Goal: Transaction & Acquisition: Obtain resource

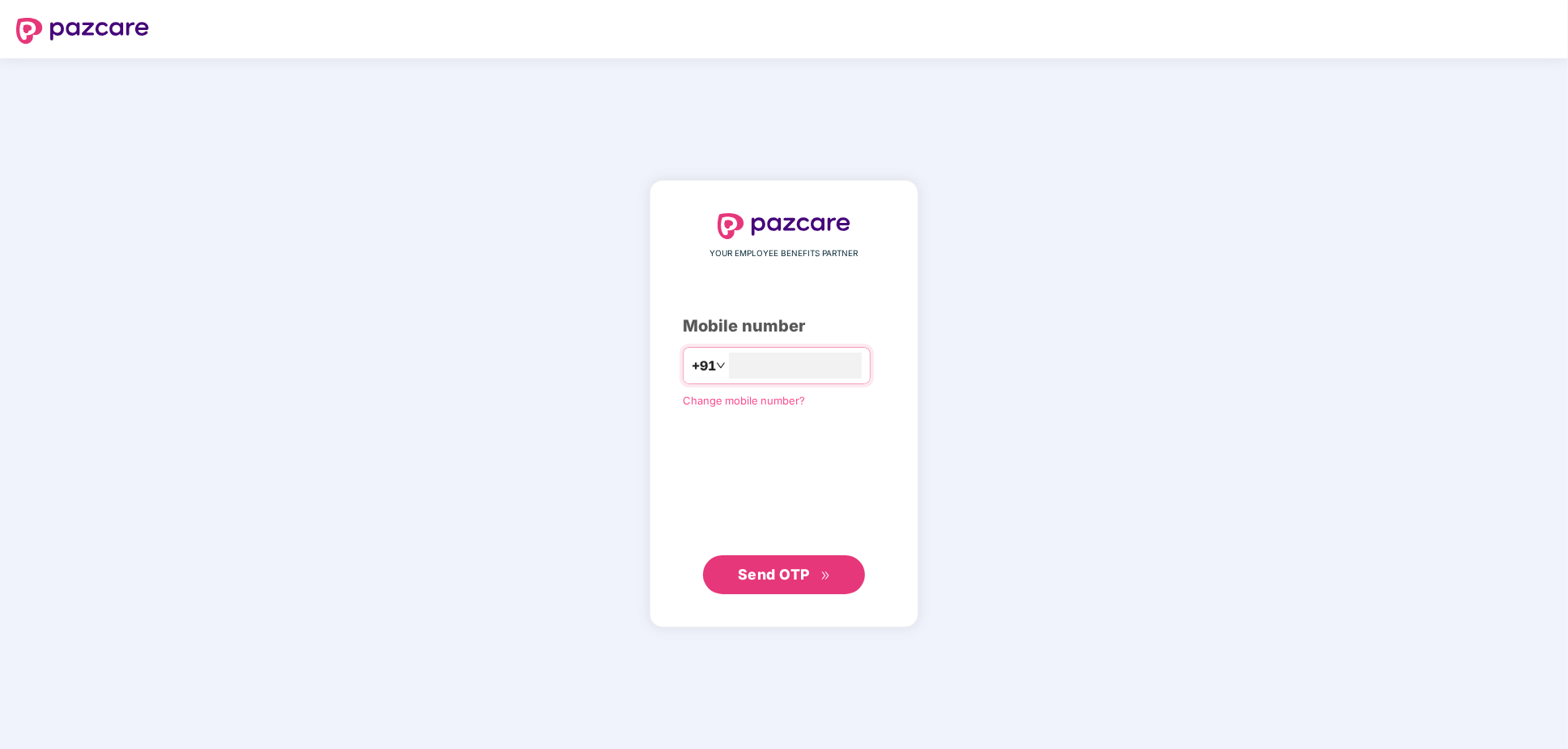
type input "**********"
click at [792, 576] on span "Send OTP" at bounding box center [773, 574] width 72 height 17
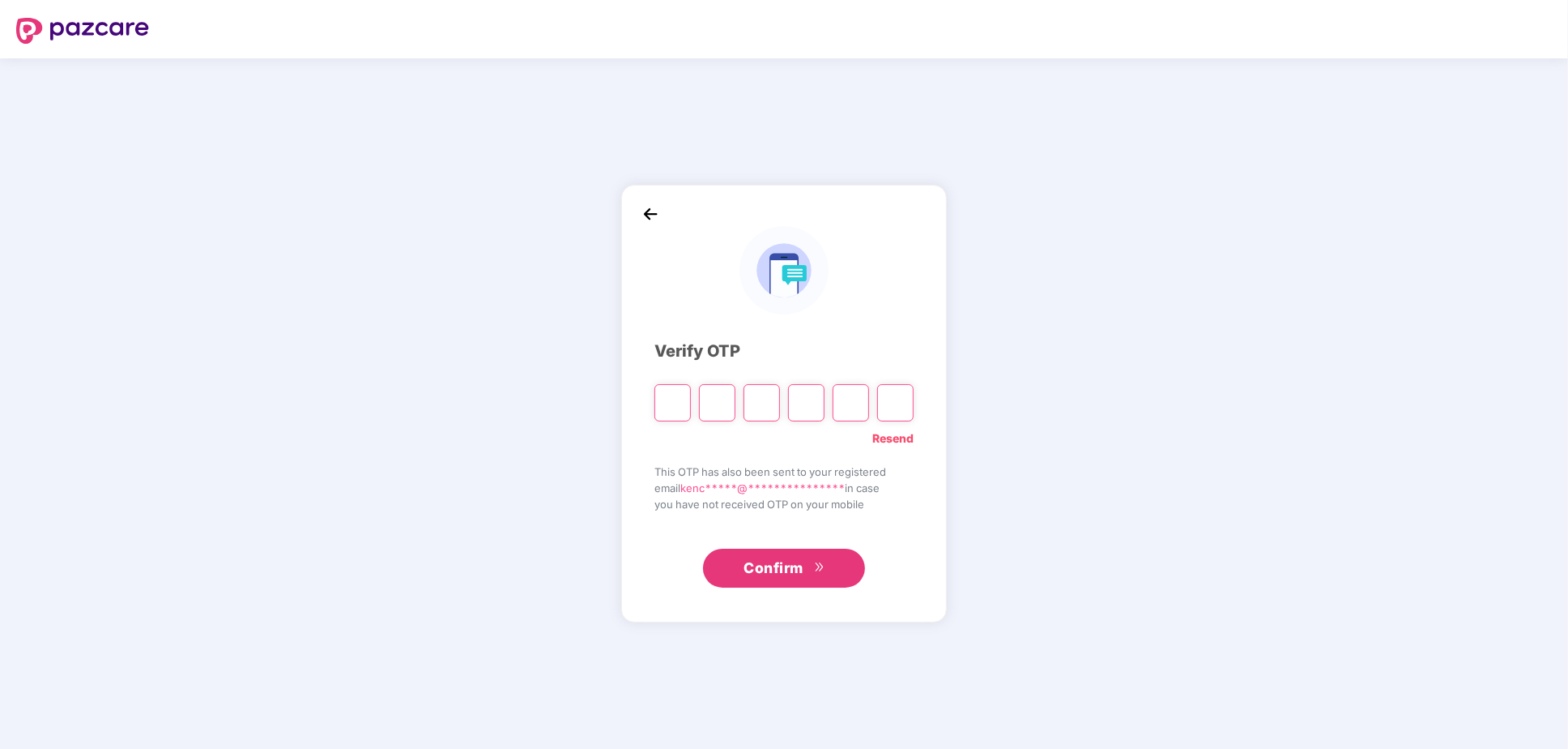
type input "*"
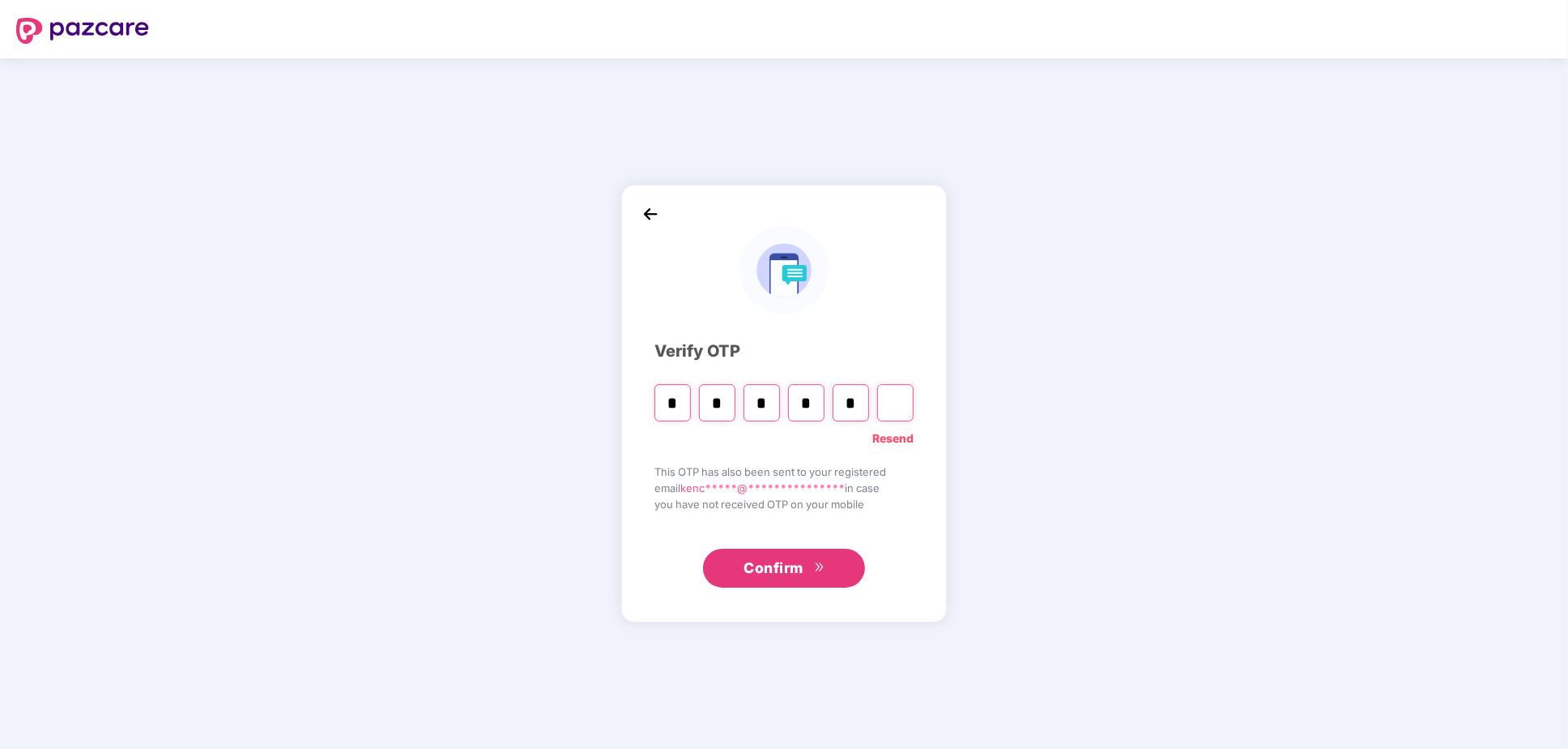
type input "*"
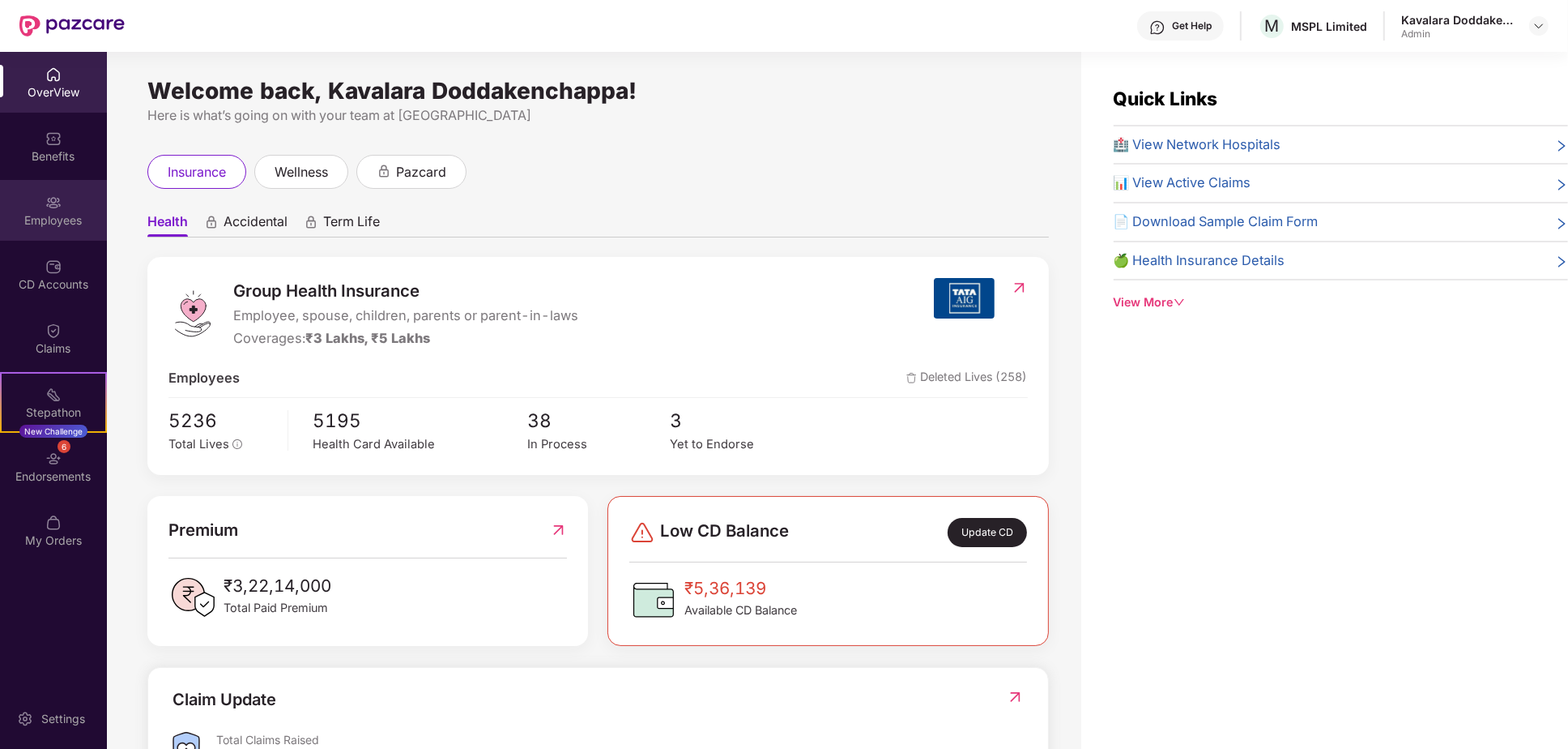
click at [64, 218] on div "Employees" at bounding box center [53, 221] width 107 height 17
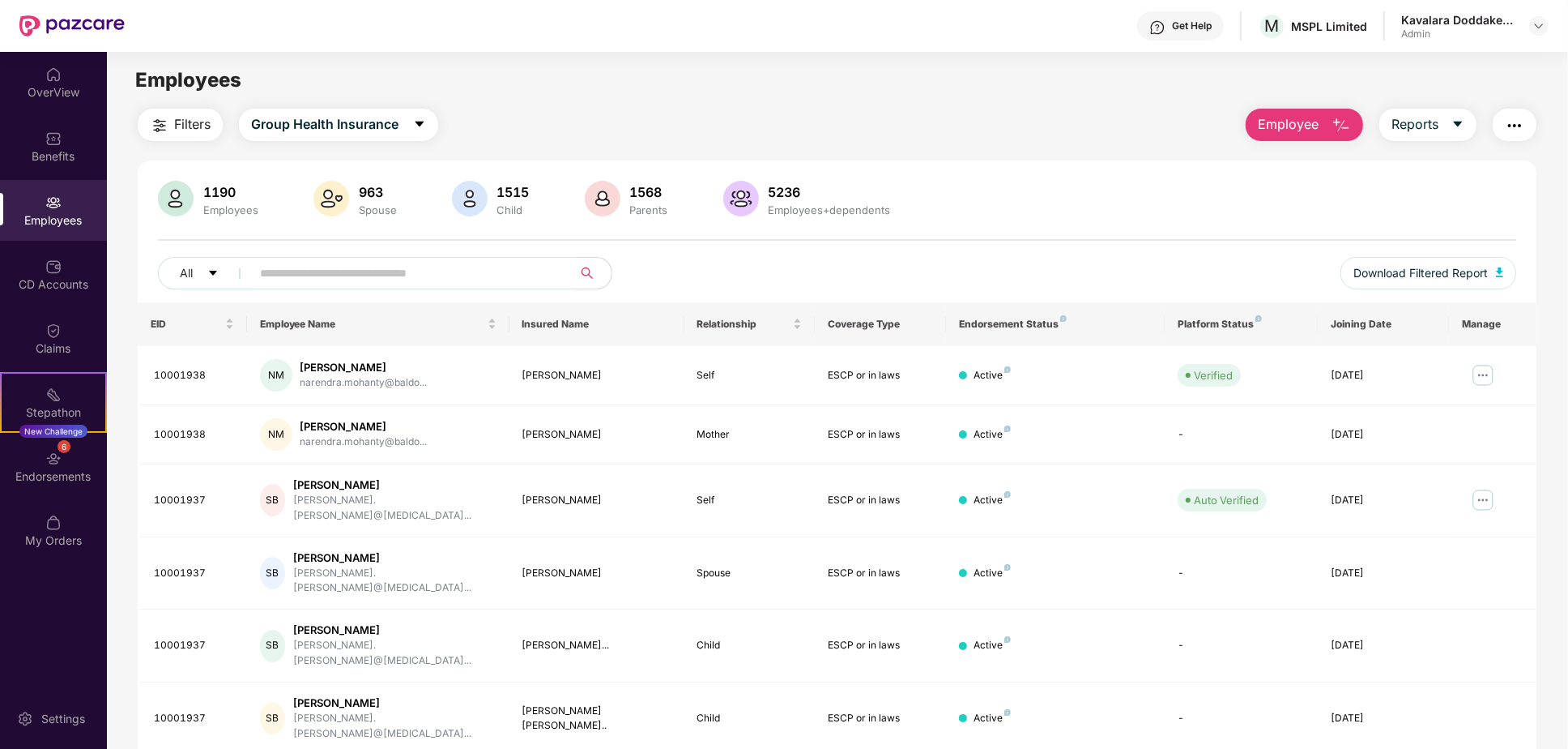
click at [404, 279] on input "text" at bounding box center [406, 273] width 291 height 24
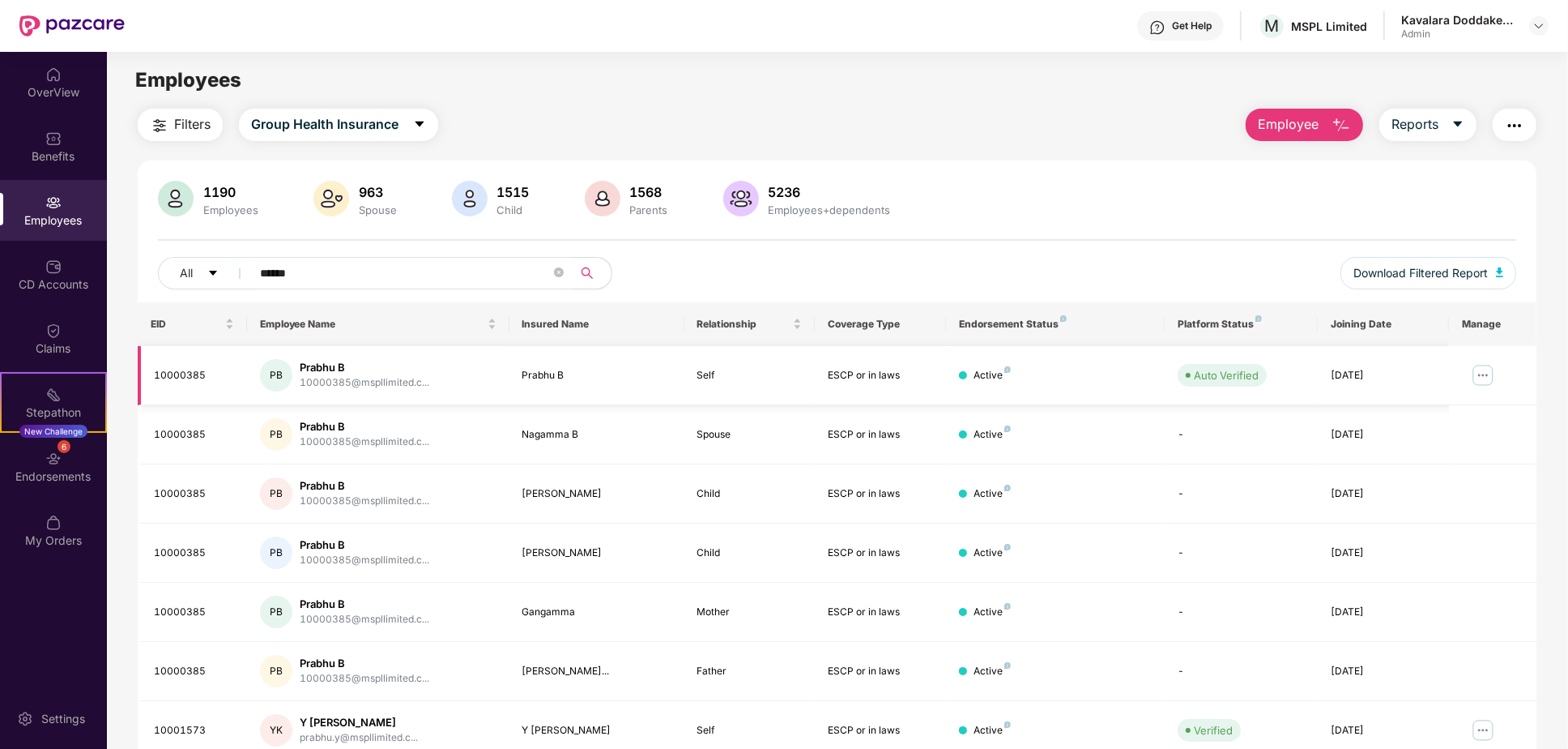
type input "******"
click at [1490, 369] on img at bounding box center [1482, 375] width 26 height 26
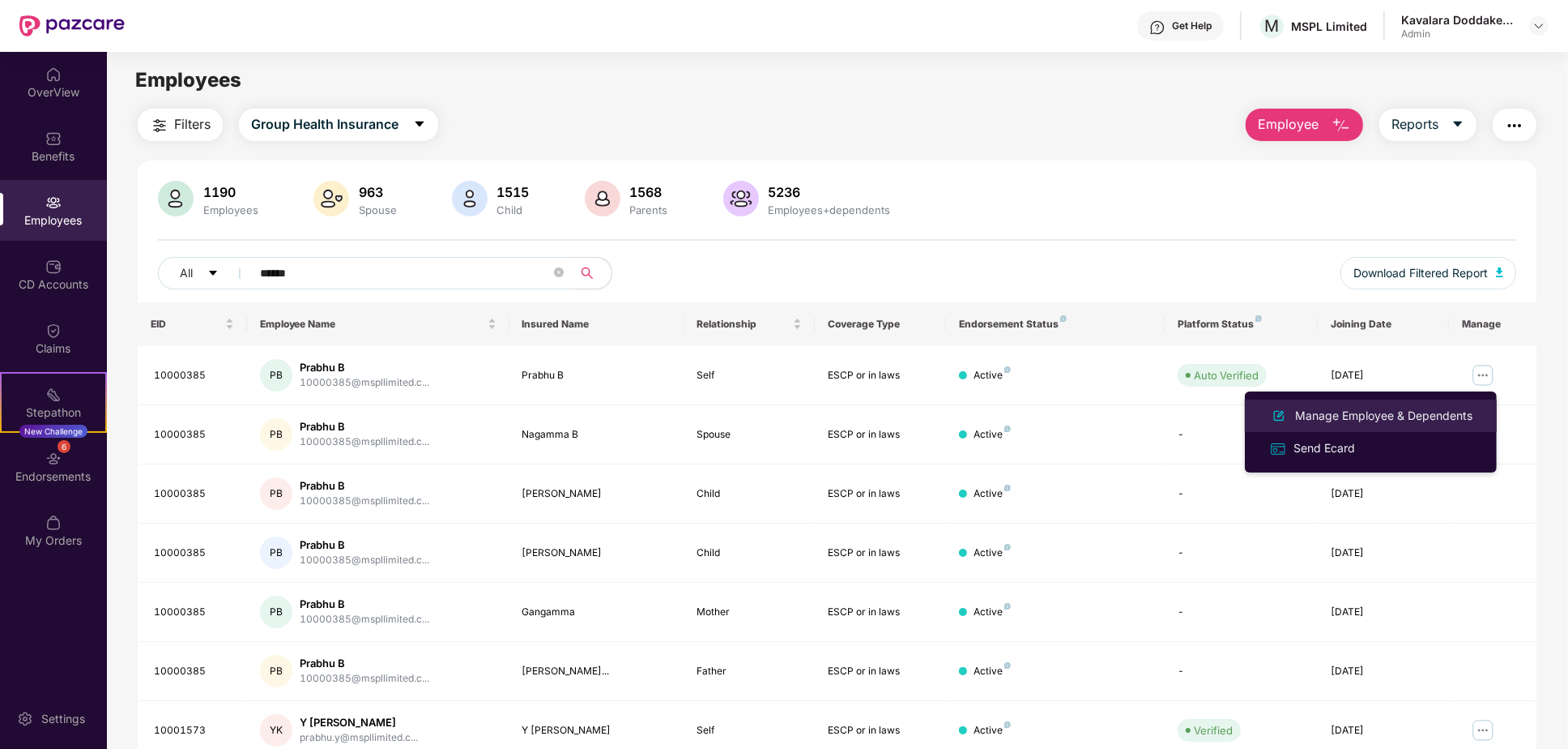
click at [1343, 418] on div "Manage Employee & Dependents" at bounding box center [1384, 415] width 184 height 17
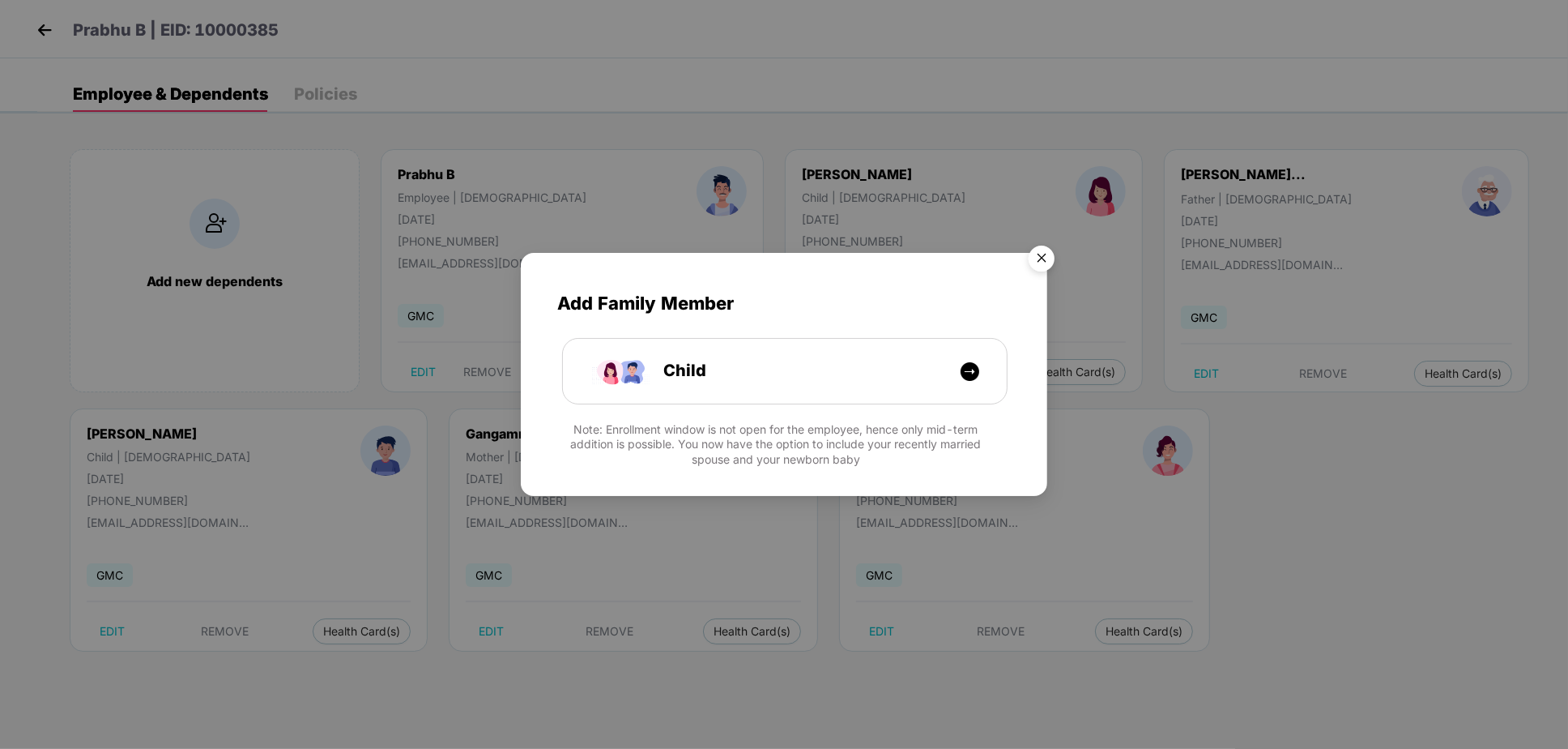
click at [1045, 251] on img "Close" at bounding box center [1041, 260] width 45 height 45
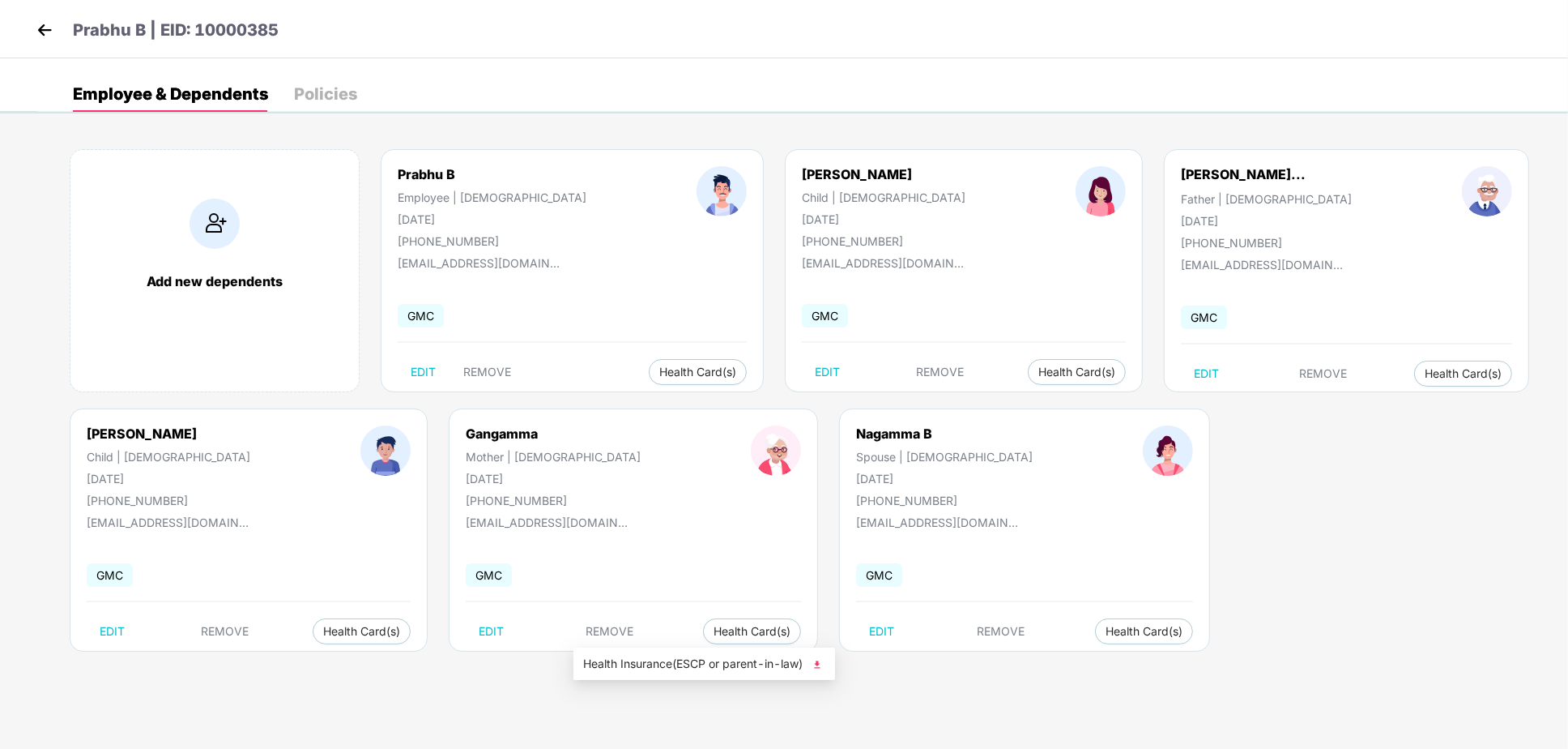
click at [823, 663] on img at bounding box center [818, 664] width 17 height 17
click at [41, 23] on img at bounding box center [44, 29] width 24 height 24
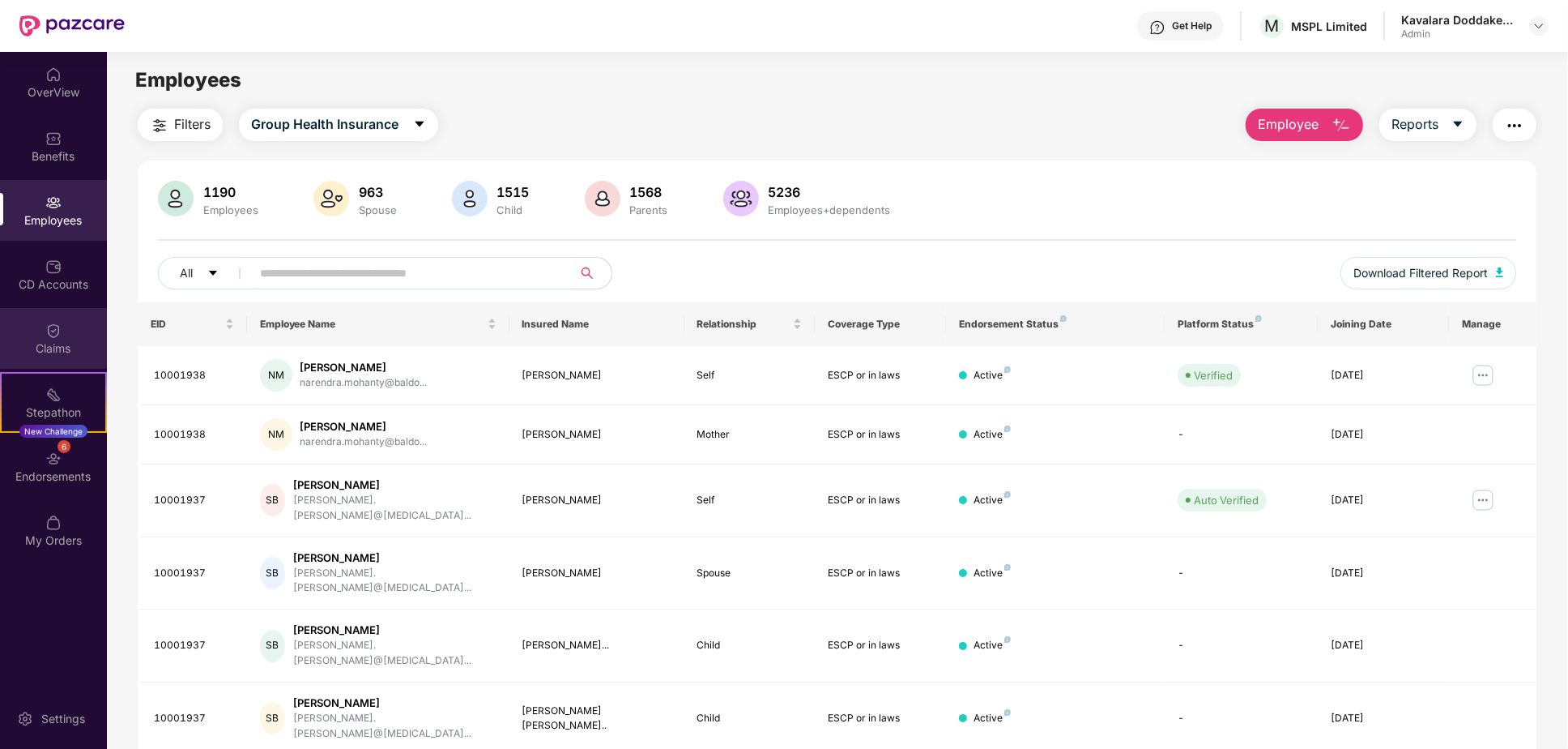
click at [70, 336] on div "Claims" at bounding box center [53, 339] width 107 height 61
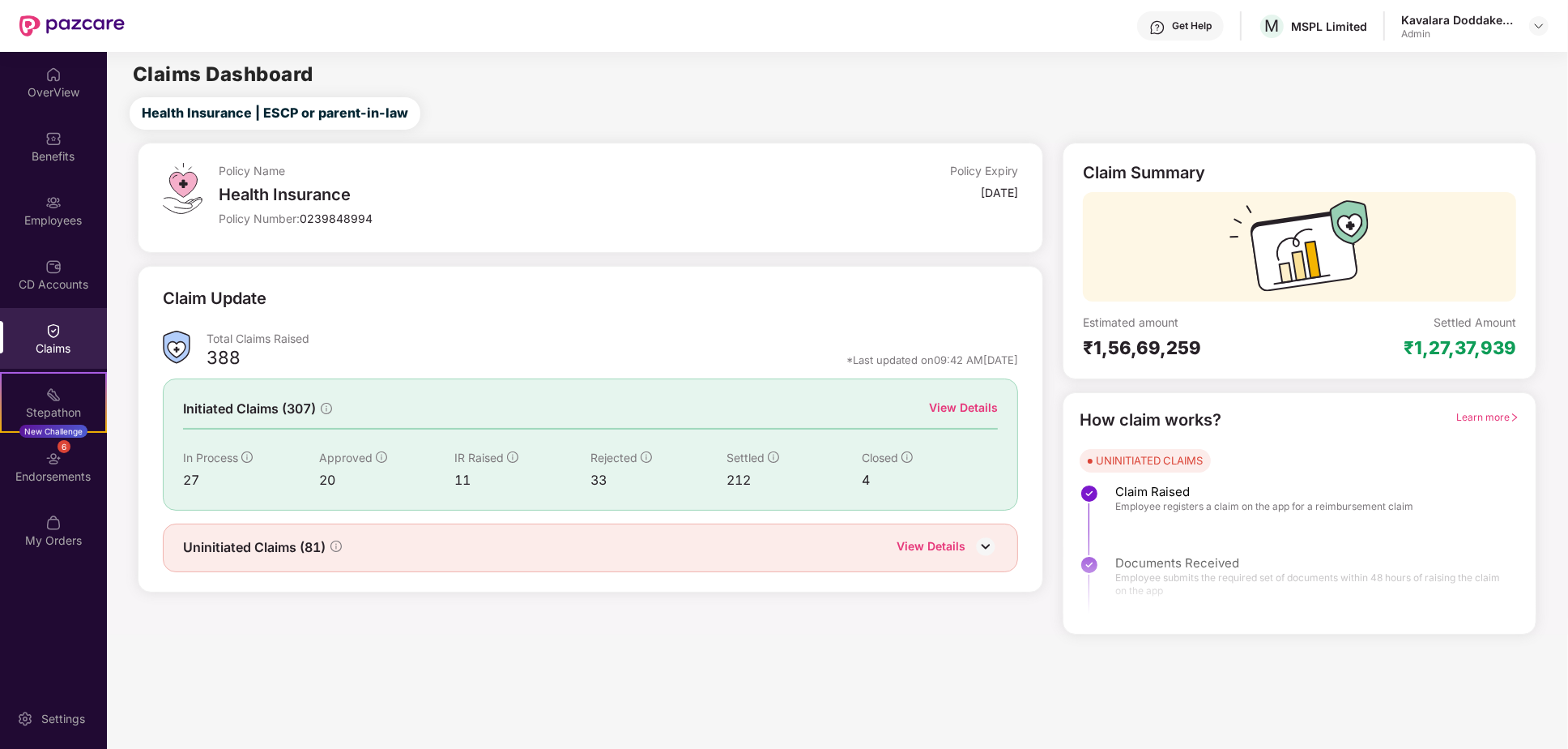
click at [974, 412] on div "View Details" at bounding box center [963, 407] width 69 height 17
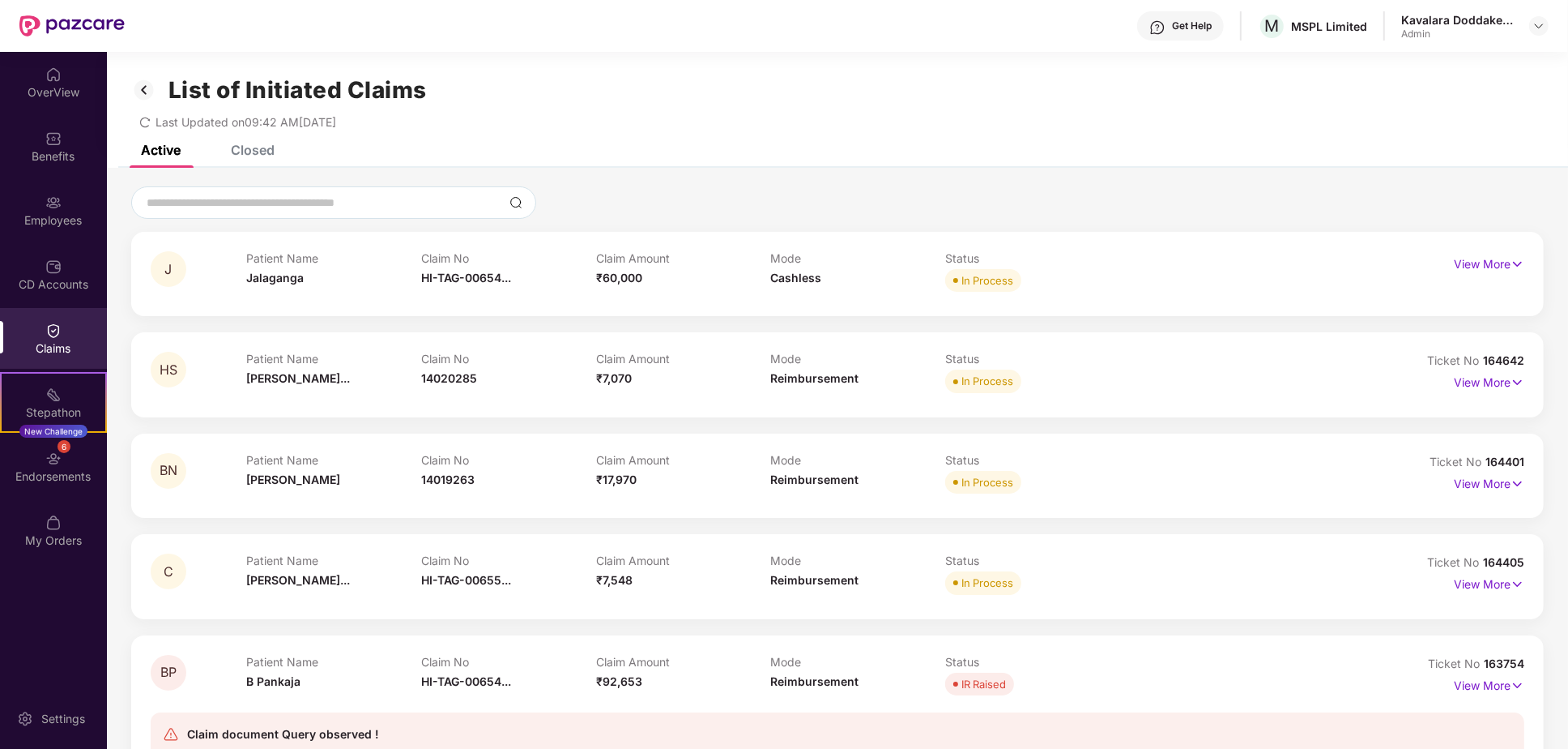
click at [260, 151] on div "Closed" at bounding box center [253, 150] width 44 height 17
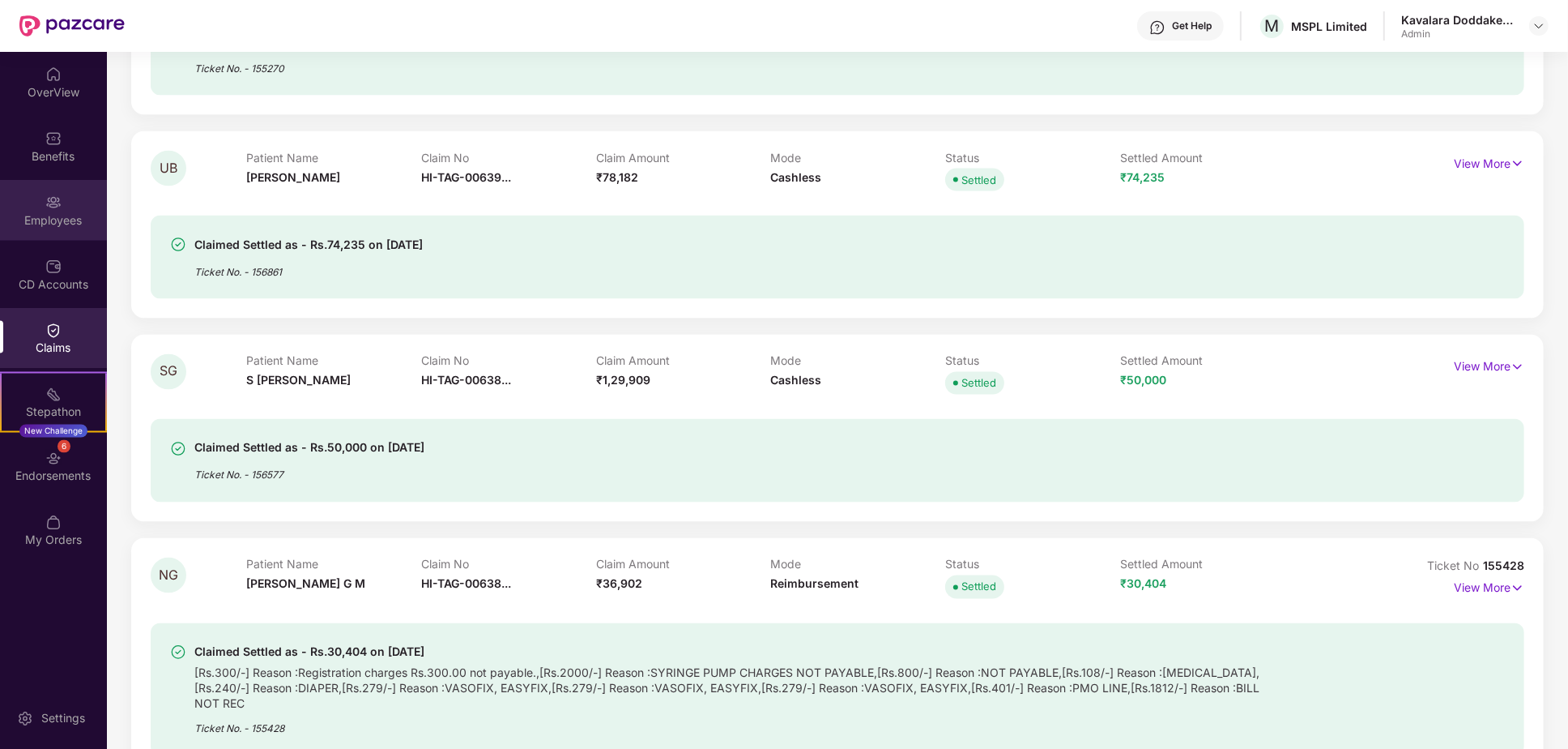
scroll to position [9104, 0]
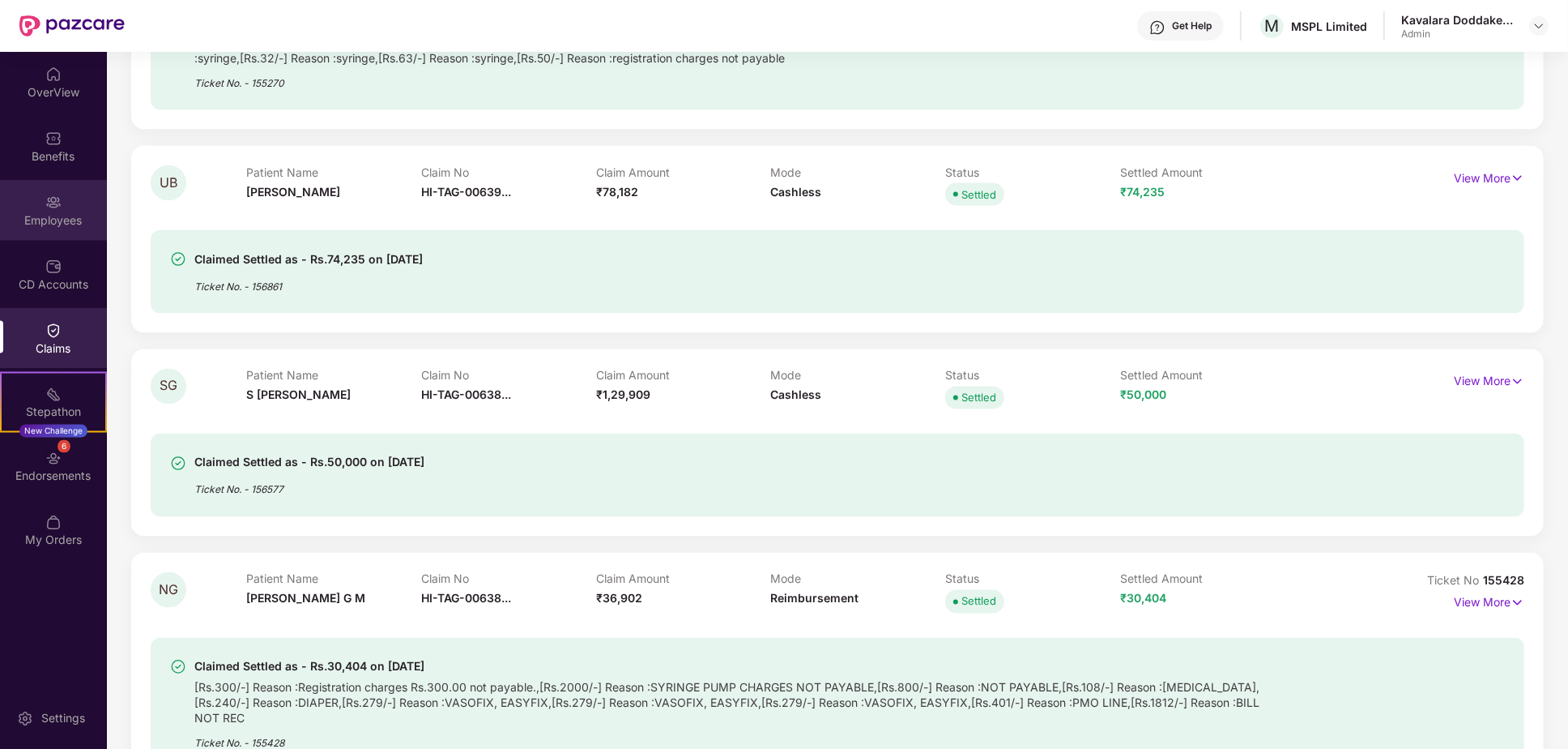
click at [55, 202] on img at bounding box center [53, 202] width 17 height 17
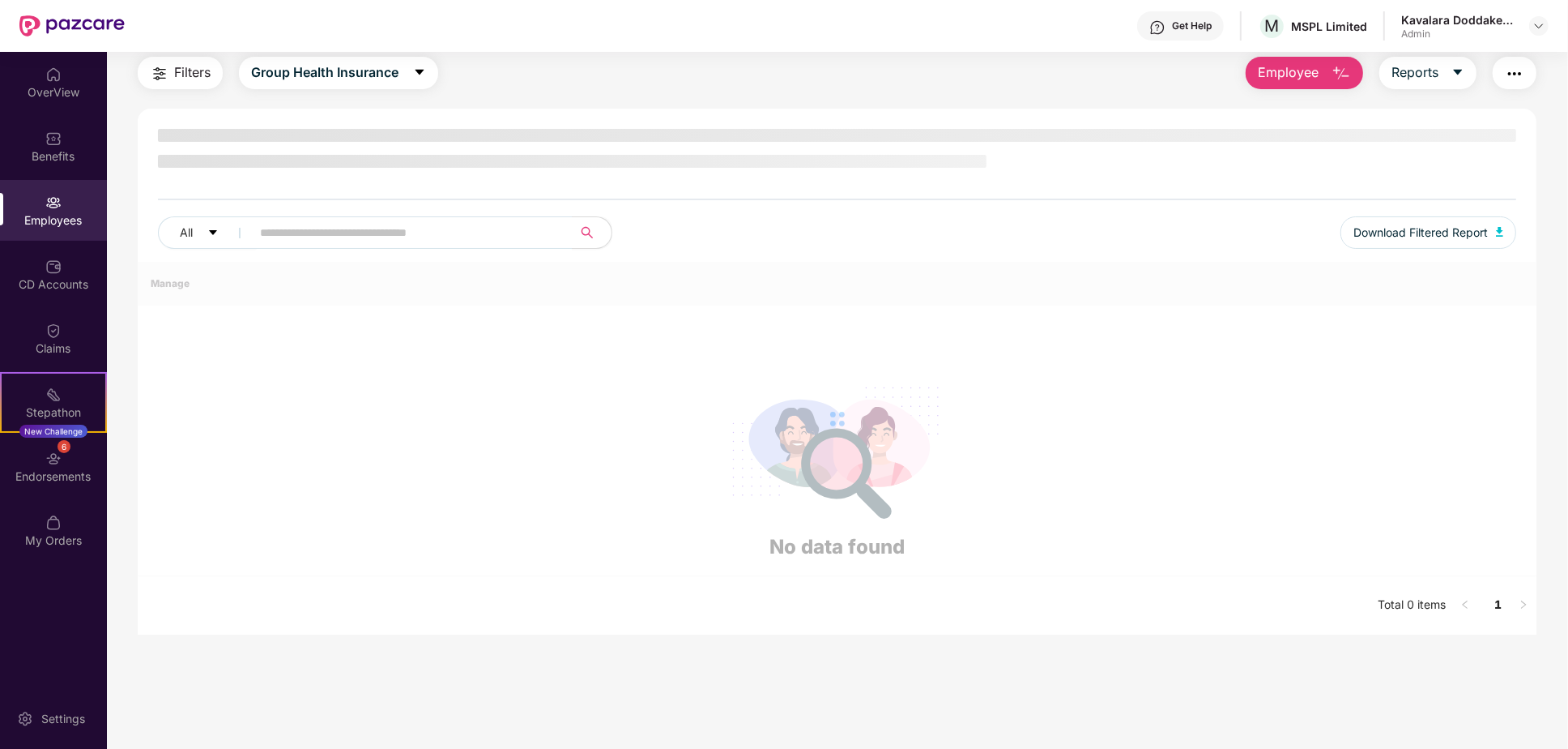
scroll to position [51, 0]
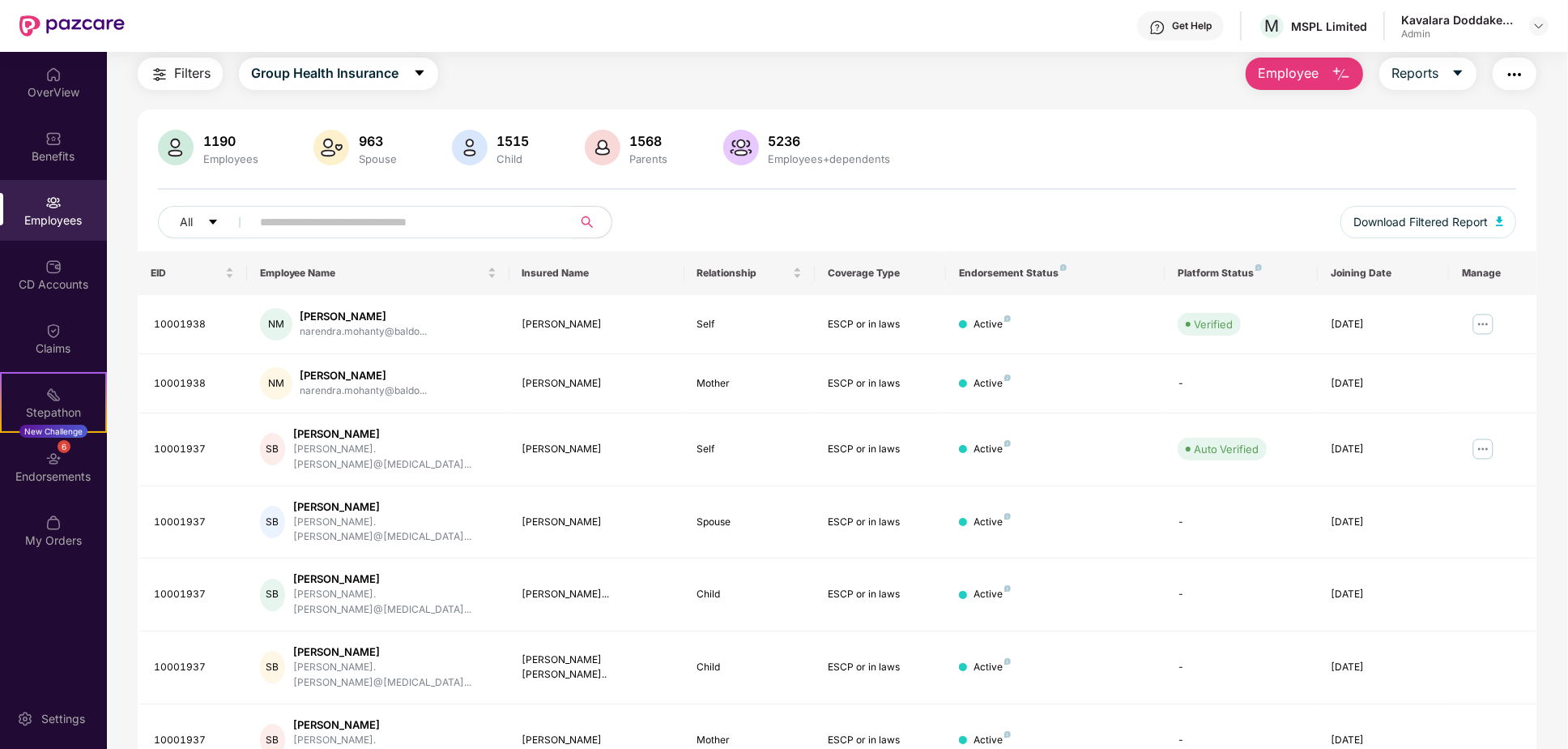
click at [1547, 19] on div at bounding box center [1539, 26] width 19 height 19
click at [1539, 28] on img at bounding box center [1539, 26] width 13 height 13
click at [1391, 98] on div "Logout" at bounding box center [1462, 96] width 211 height 31
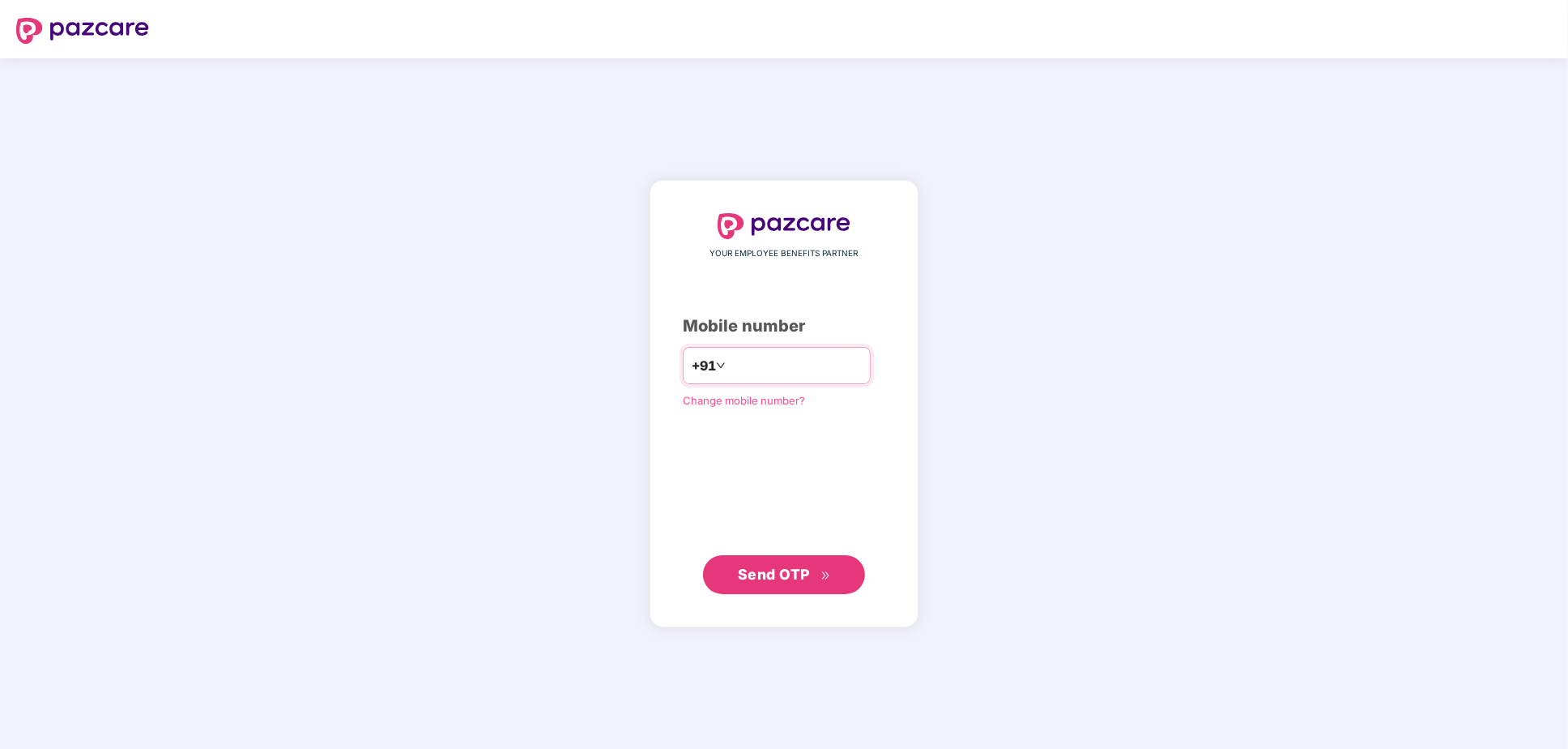
click at [783, 363] on input "number" at bounding box center [795, 365] width 132 height 26
type input "**********"
click at [802, 576] on span "Send OTP" at bounding box center [773, 574] width 72 height 17
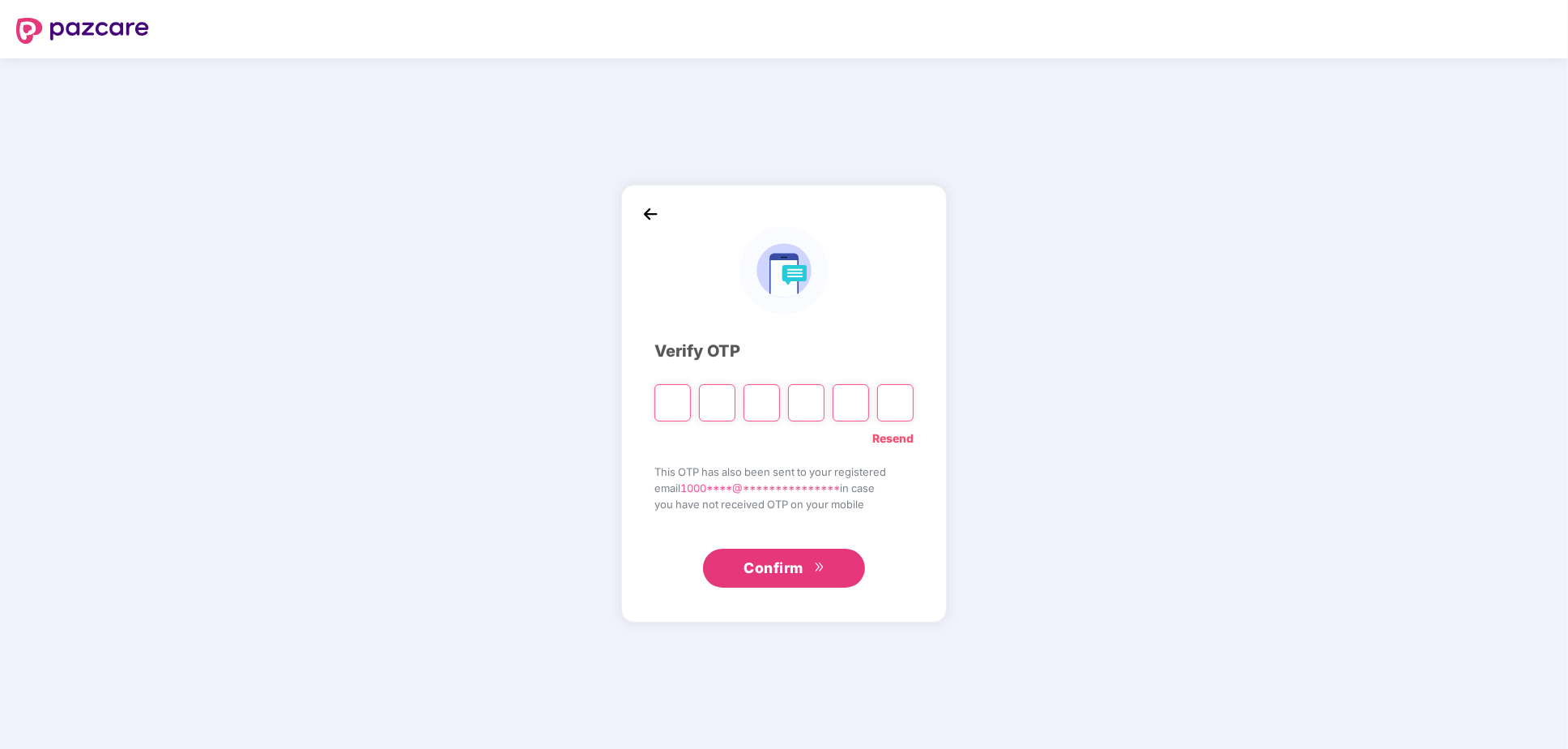
type input "*"
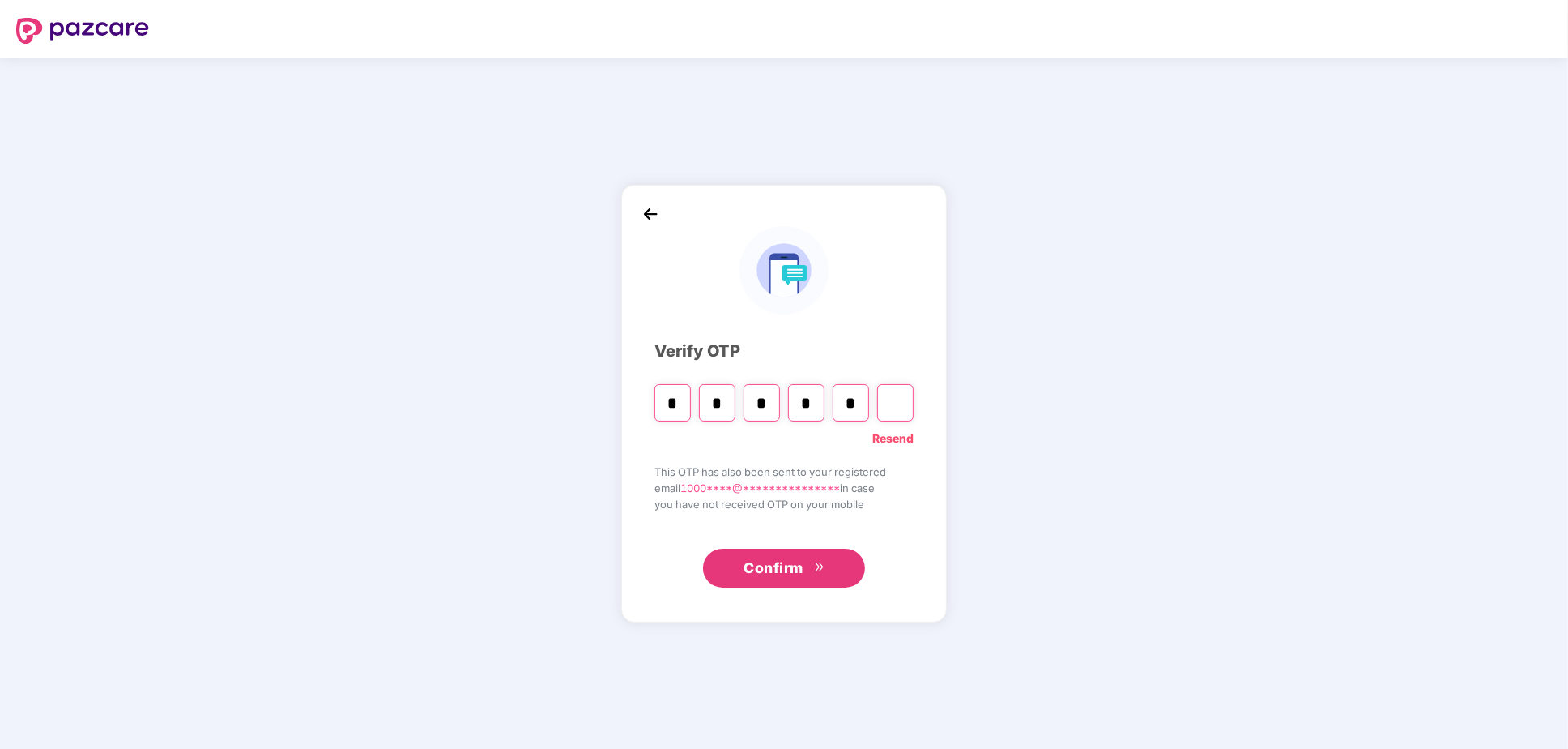
type input "*"
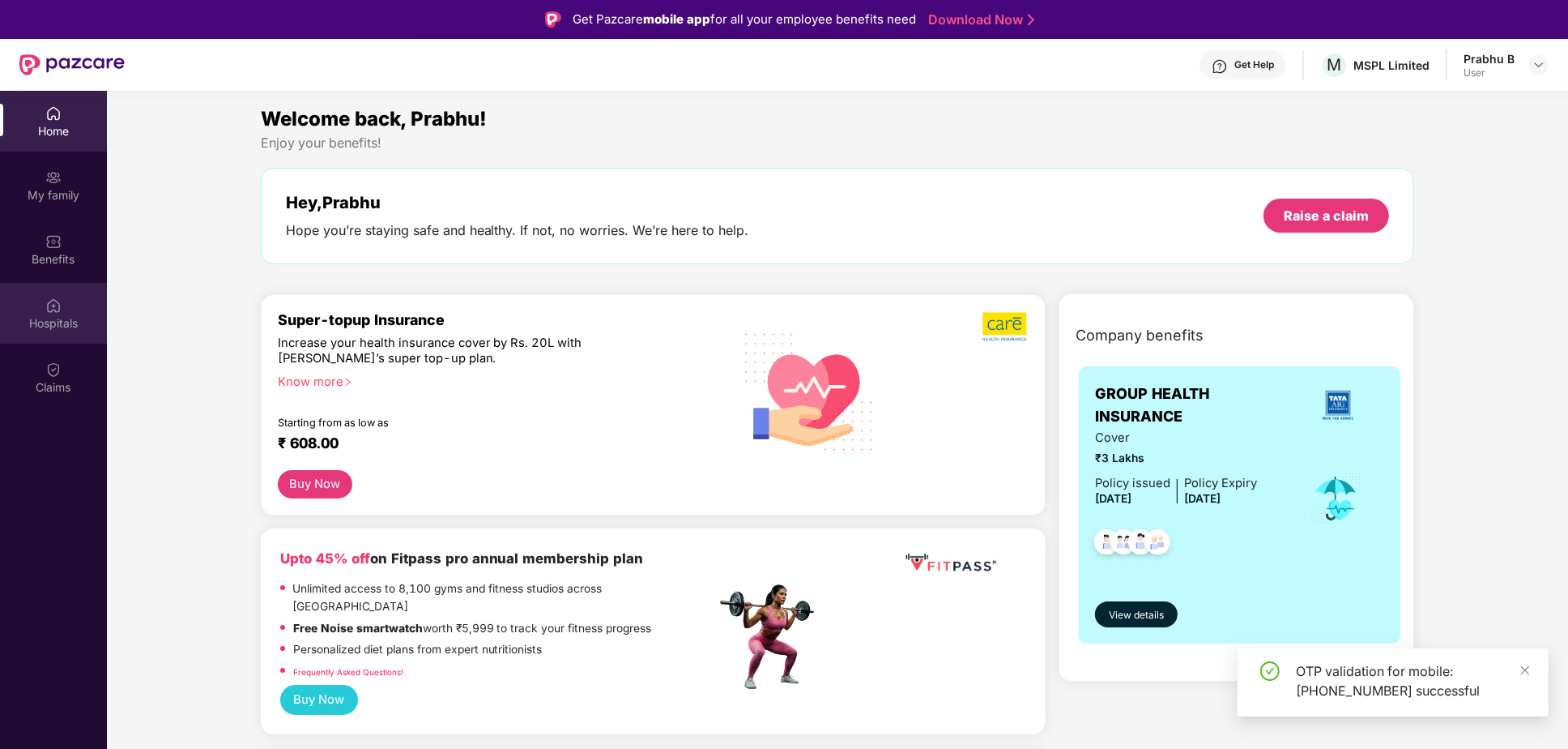
click at [48, 323] on div "Hospitals" at bounding box center [53, 324] width 107 height 17
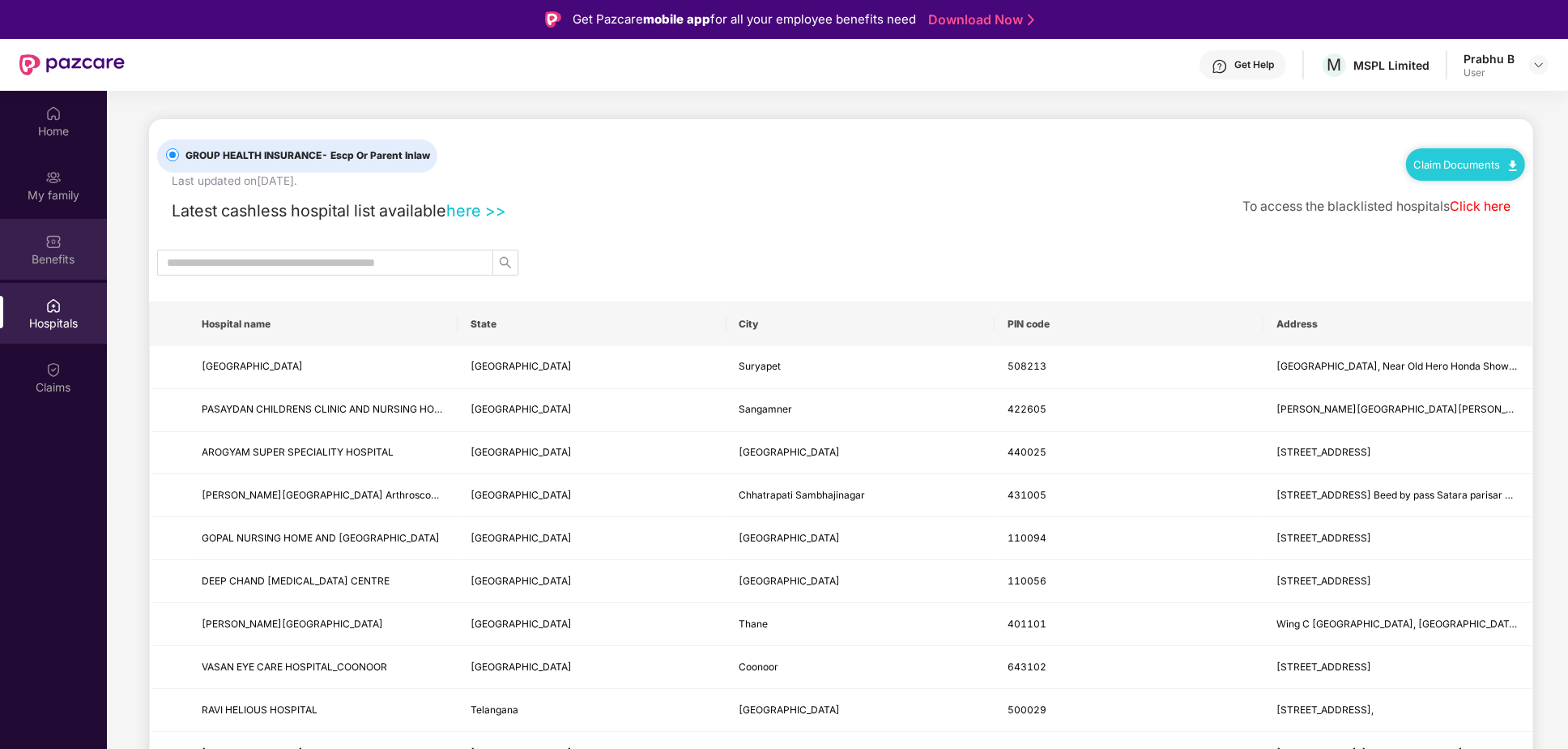
click at [56, 255] on div "Benefits" at bounding box center [53, 259] width 107 height 17
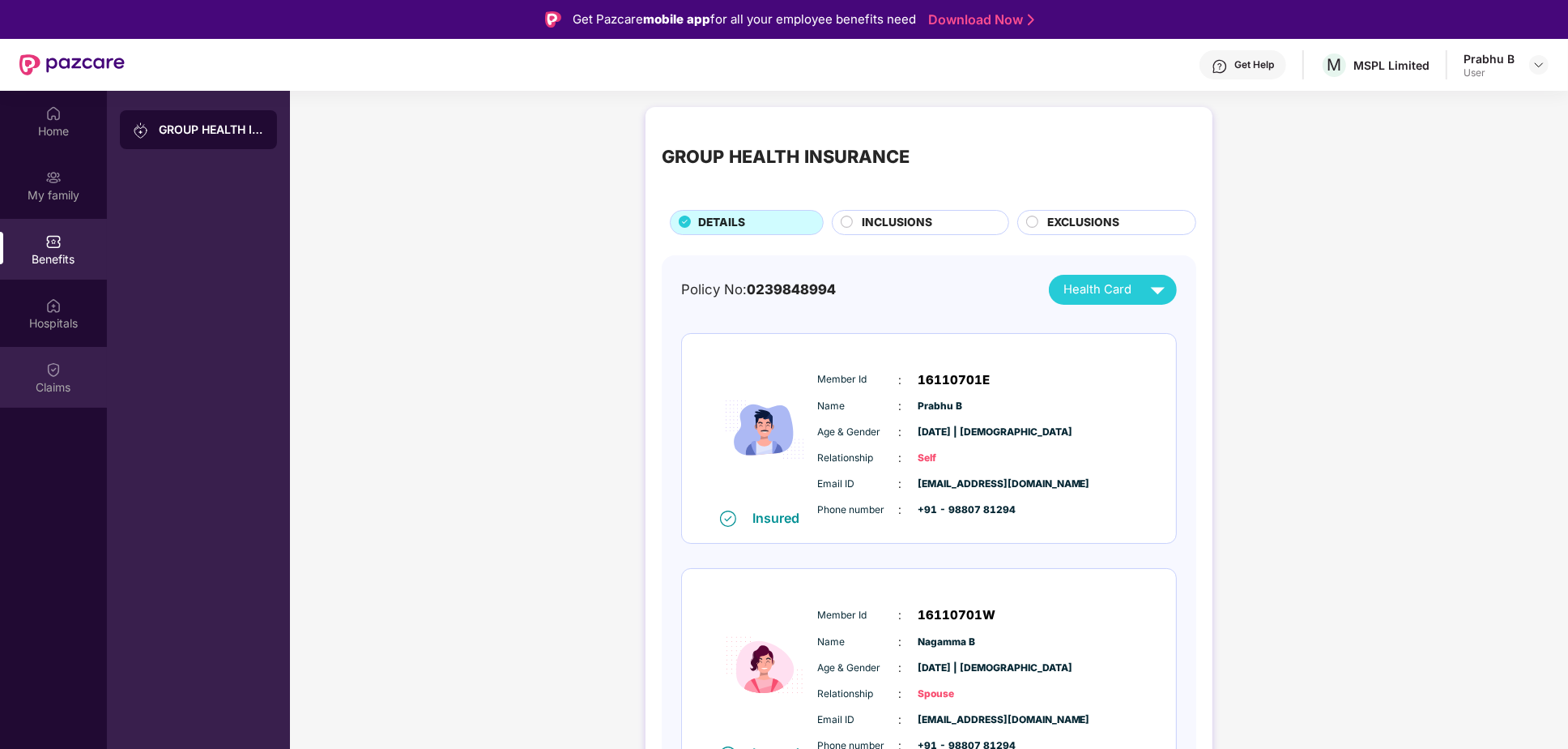
click at [61, 376] on img at bounding box center [53, 370] width 17 height 17
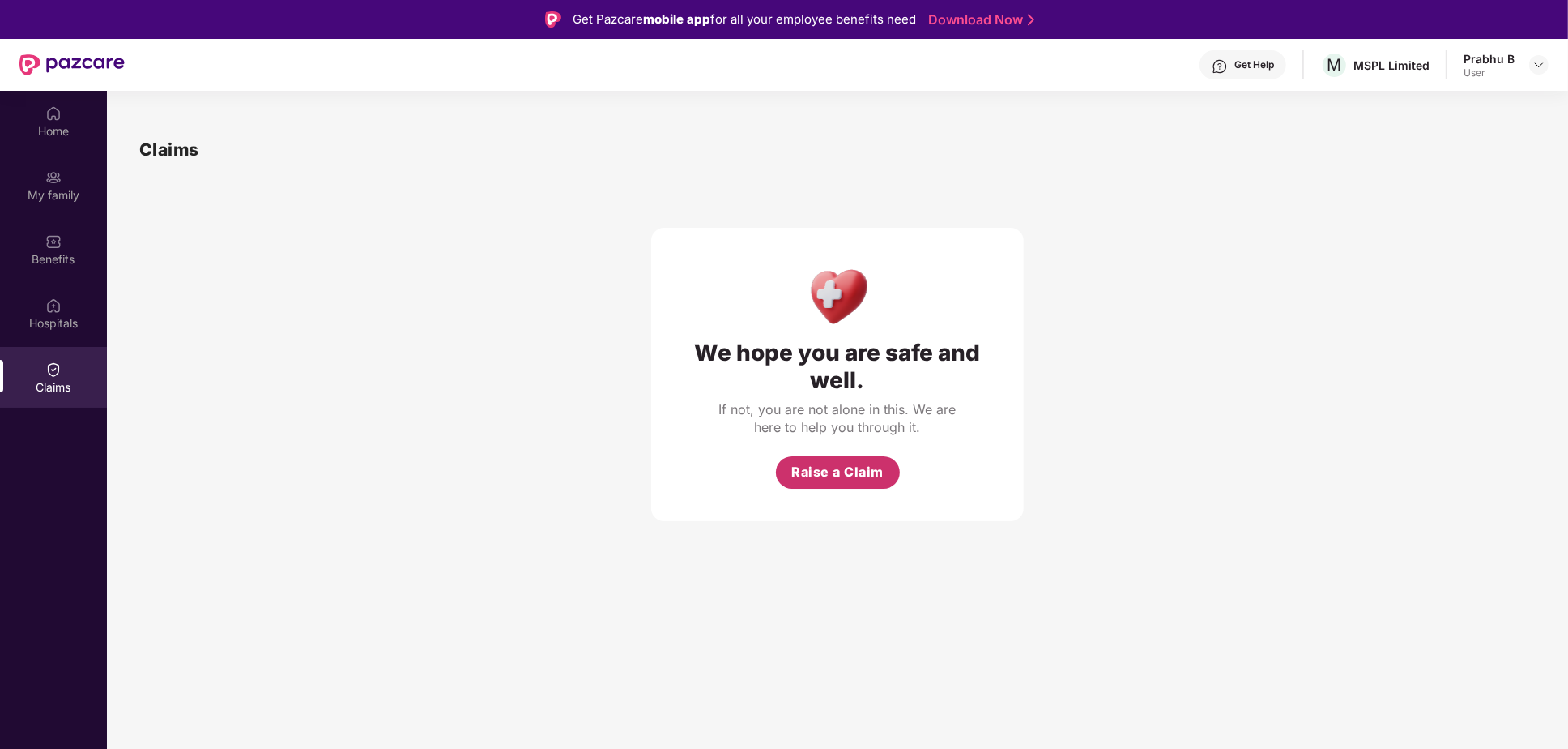
click at [820, 475] on span "Raise a Claim" at bounding box center [837, 472] width 92 height 20
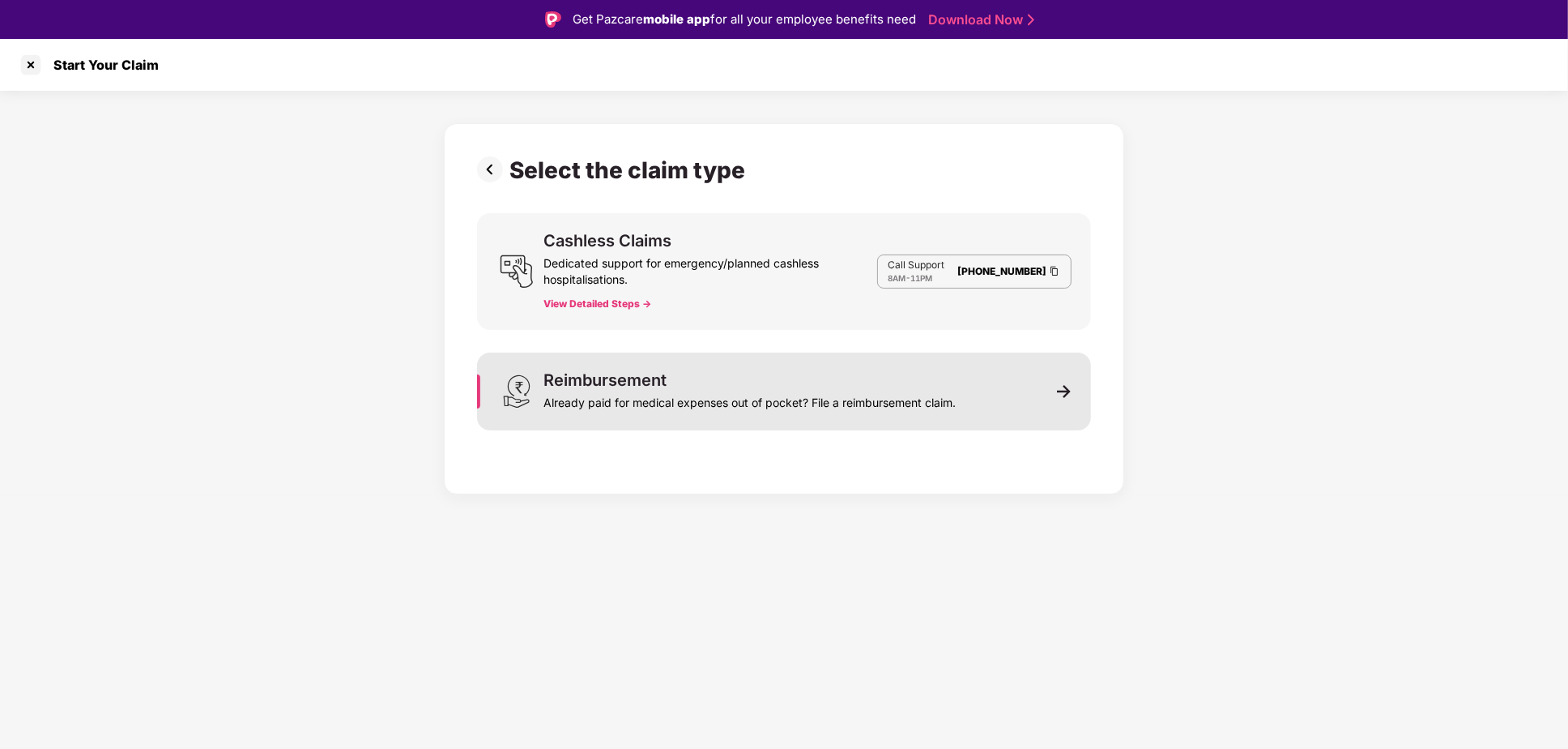
click at [1065, 392] on img at bounding box center [1064, 391] width 15 height 15
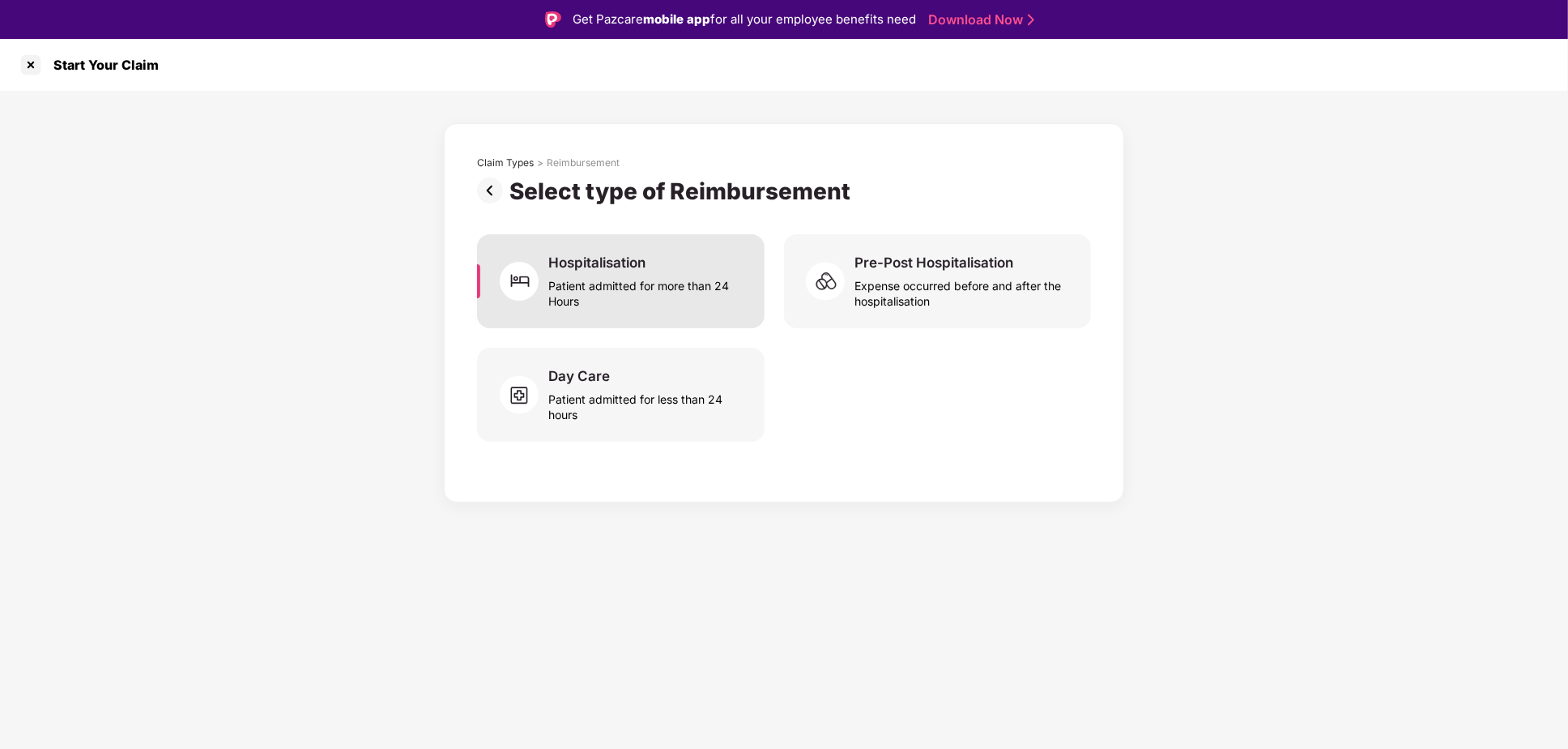
click at [586, 295] on div "Patient admitted for more than 24 Hours" at bounding box center [647, 290] width 197 height 38
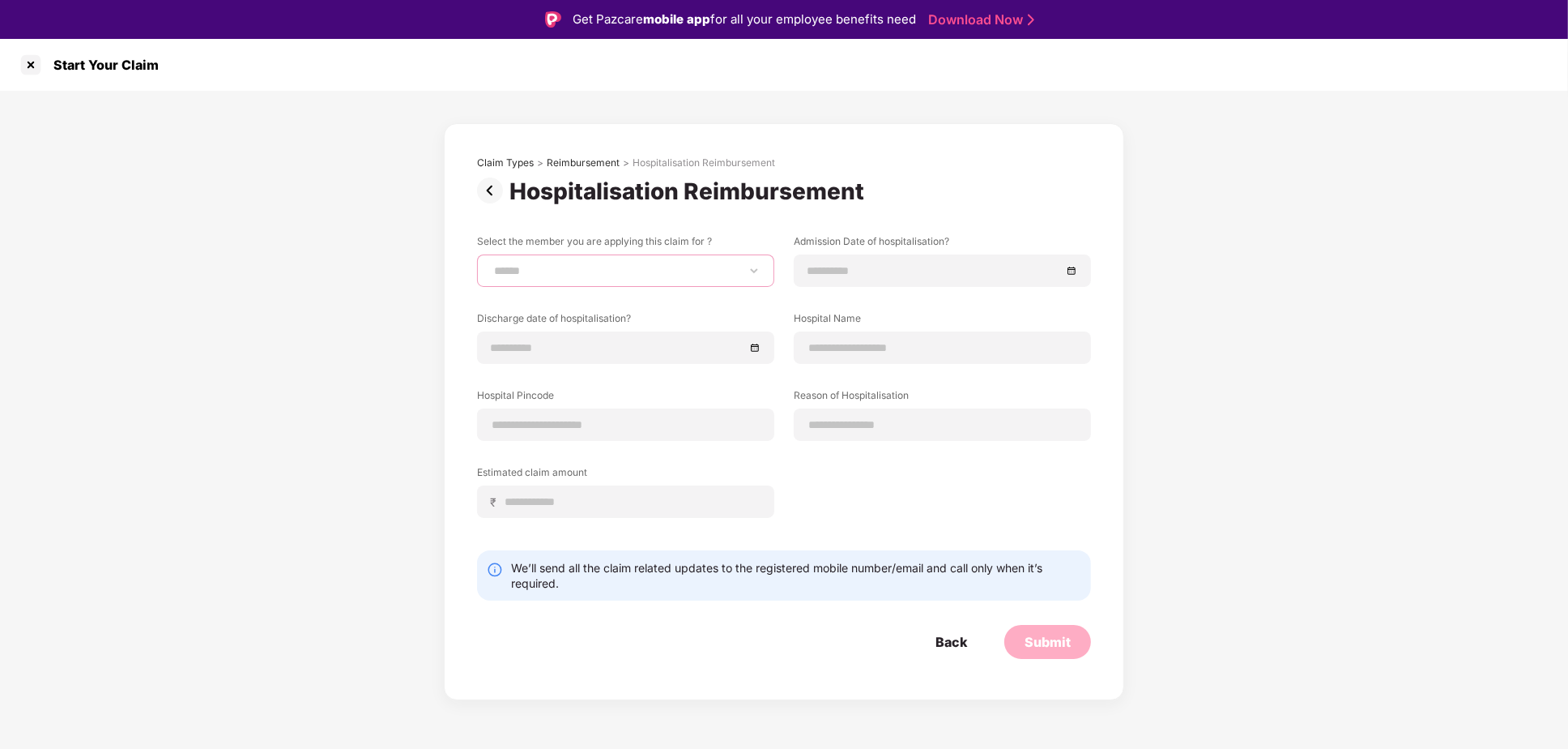
click at [491, 264] on select "**********" at bounding box center [625, 271] width 269 height 13
select select "**********"
click option "********" at bounding box center [0, 0] width 0 height 0
click at [1069, 270] on div at bounding box center [942, 270] width 269 height 17
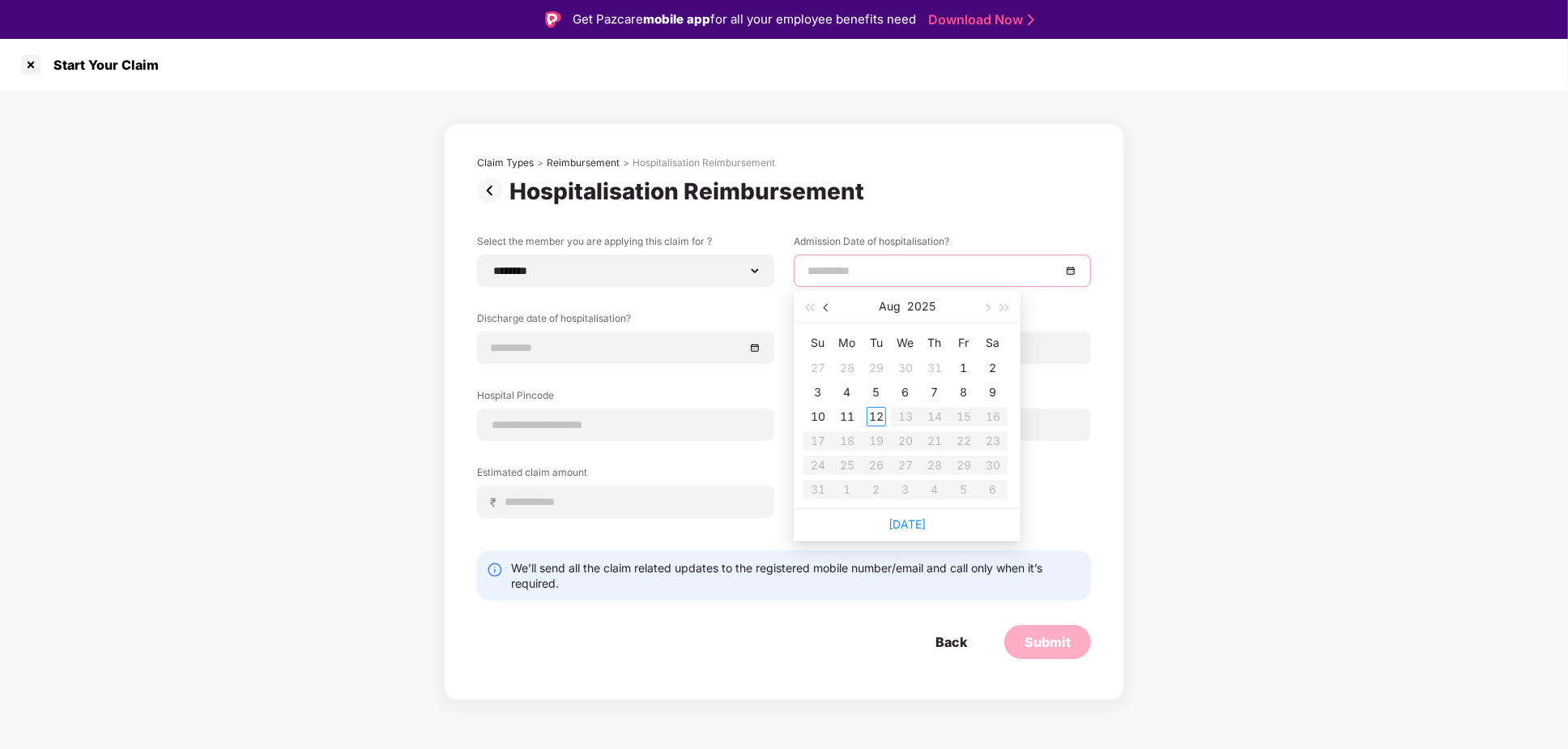
click at [825, 316] on button "button" at bounding box center [826, 305] width 17 height 32
type input "**********"
click at [932, 441] on div "24" at bounding box center [934, 441] width 19 height 19
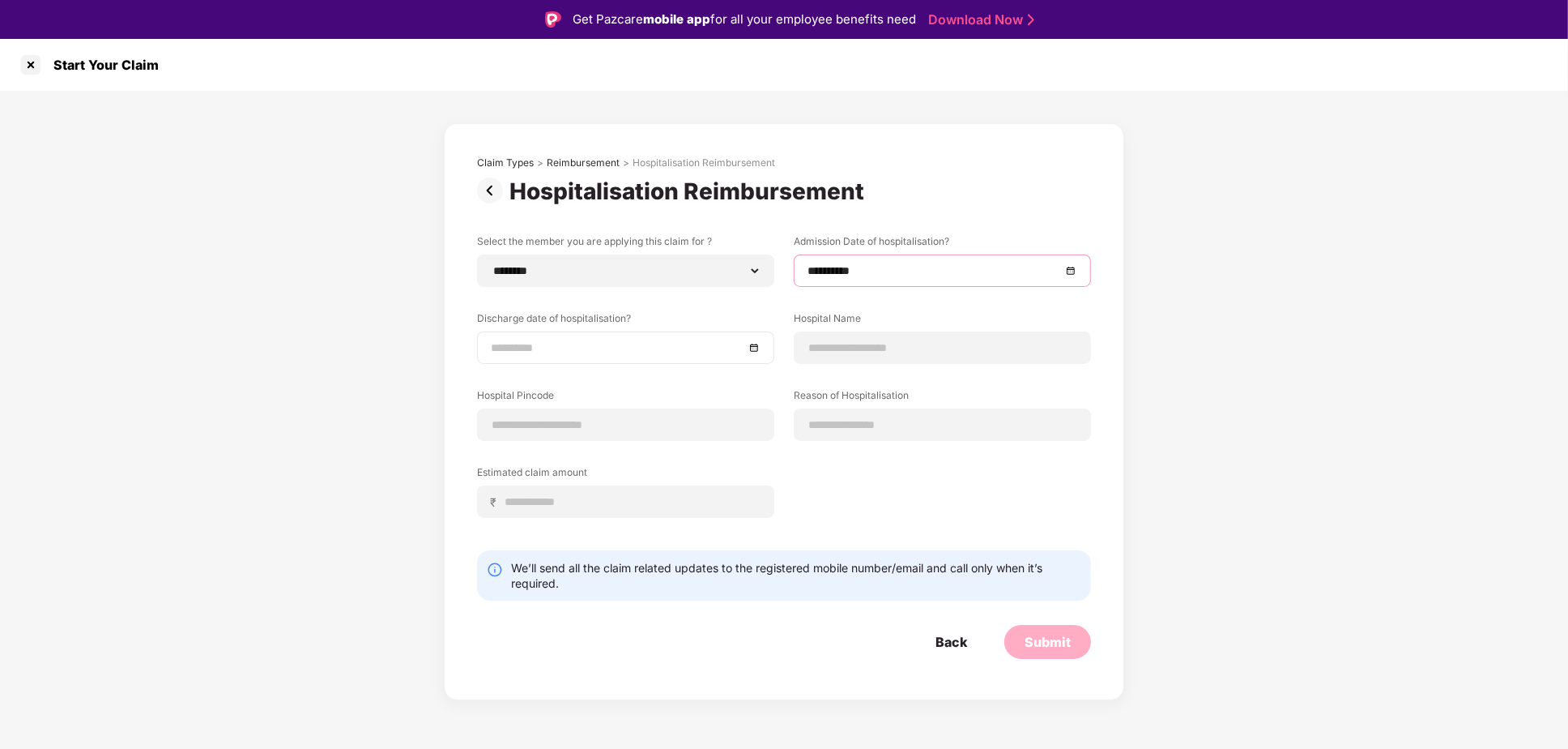
click at [753, 344] on div at bounding box center [625, 347] width 269 height 17
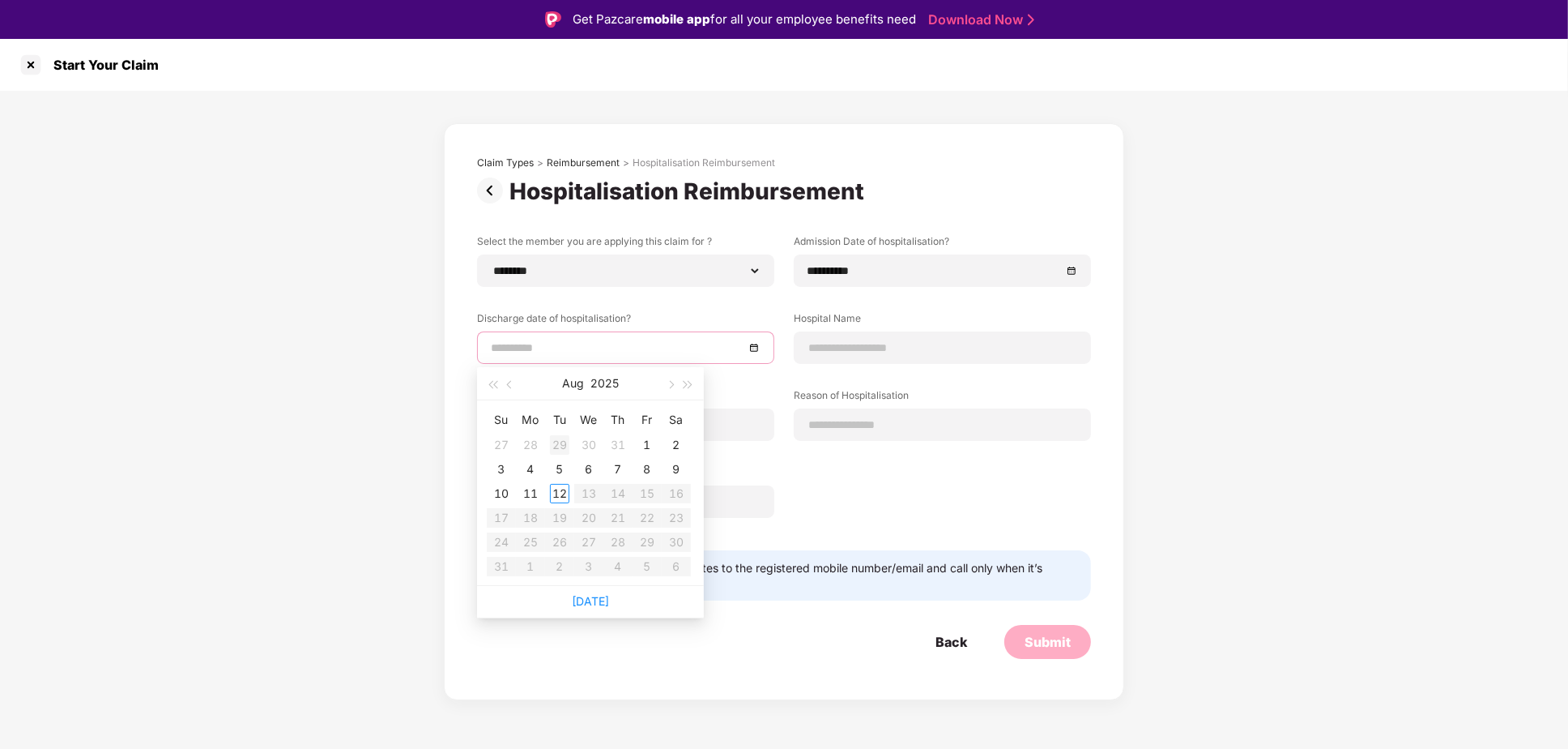
type input "**********"
click at [594, 442] on div "30" at bounding box center [589, 444] width 19 height 19
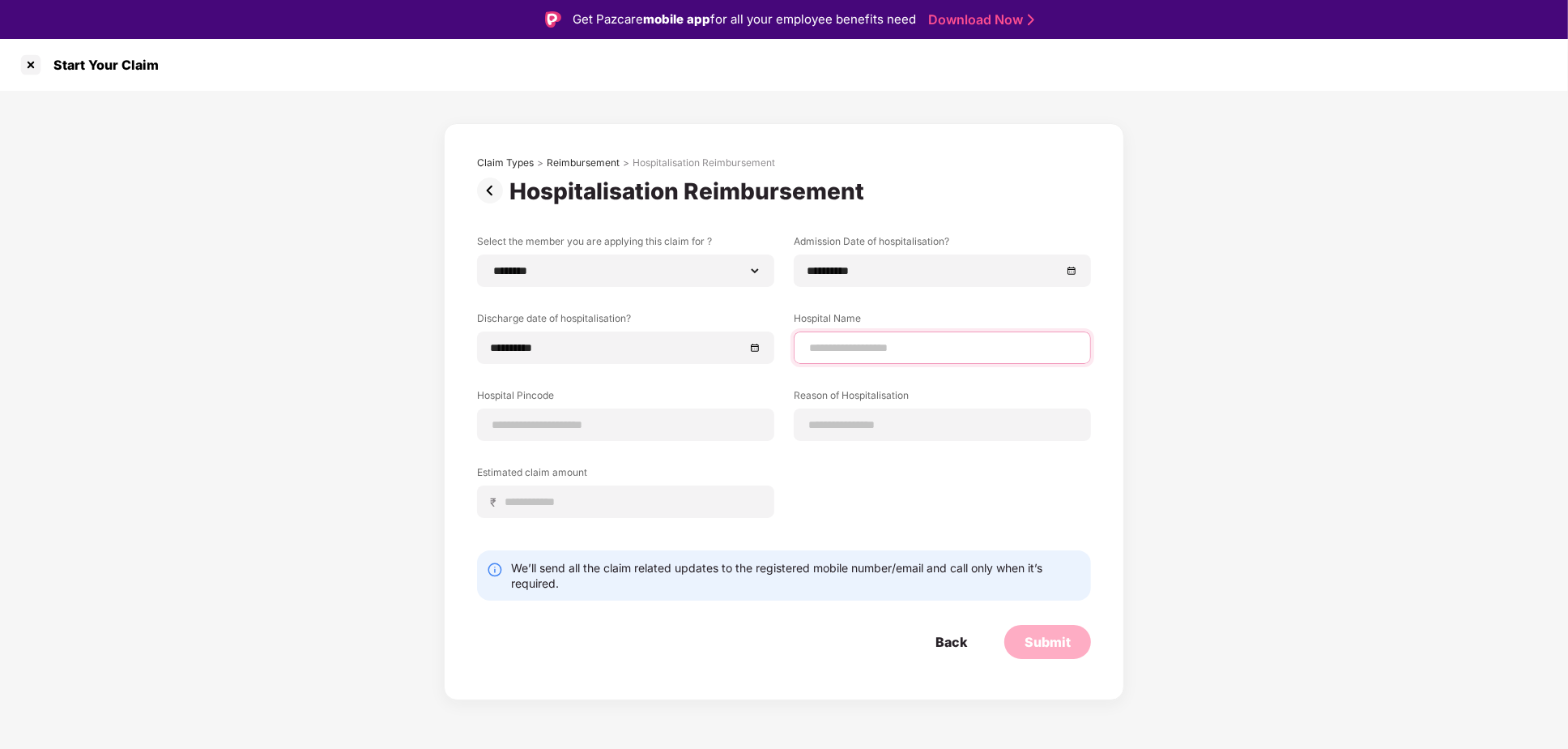
click at [859, 343] on input at bounding box center [942, 348] width 269 height 17
type input "**********"
click at [540, 420] on input at bounding box center [625, 425] width 269 height 17
type input "******"
select select "**********"
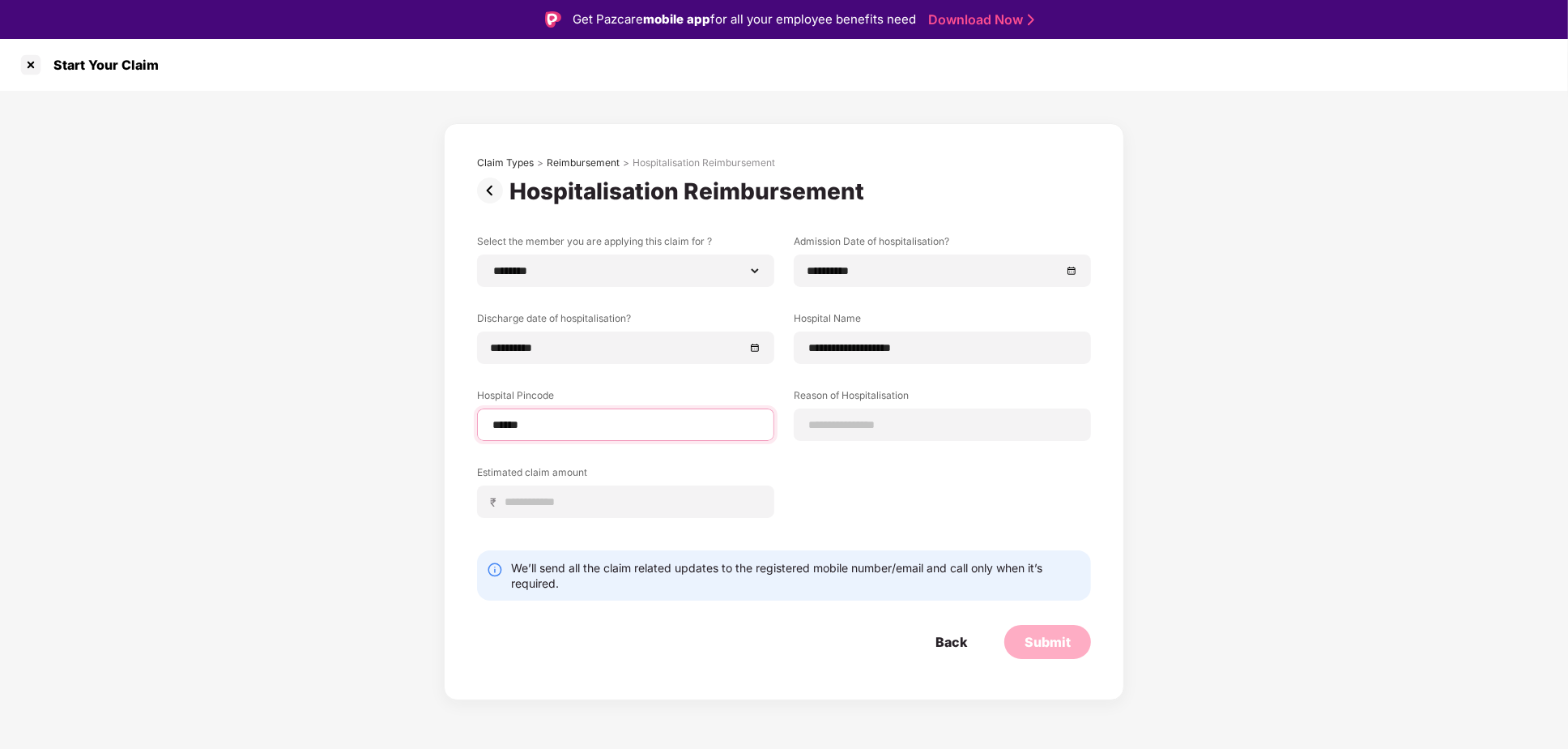
select select "*********"
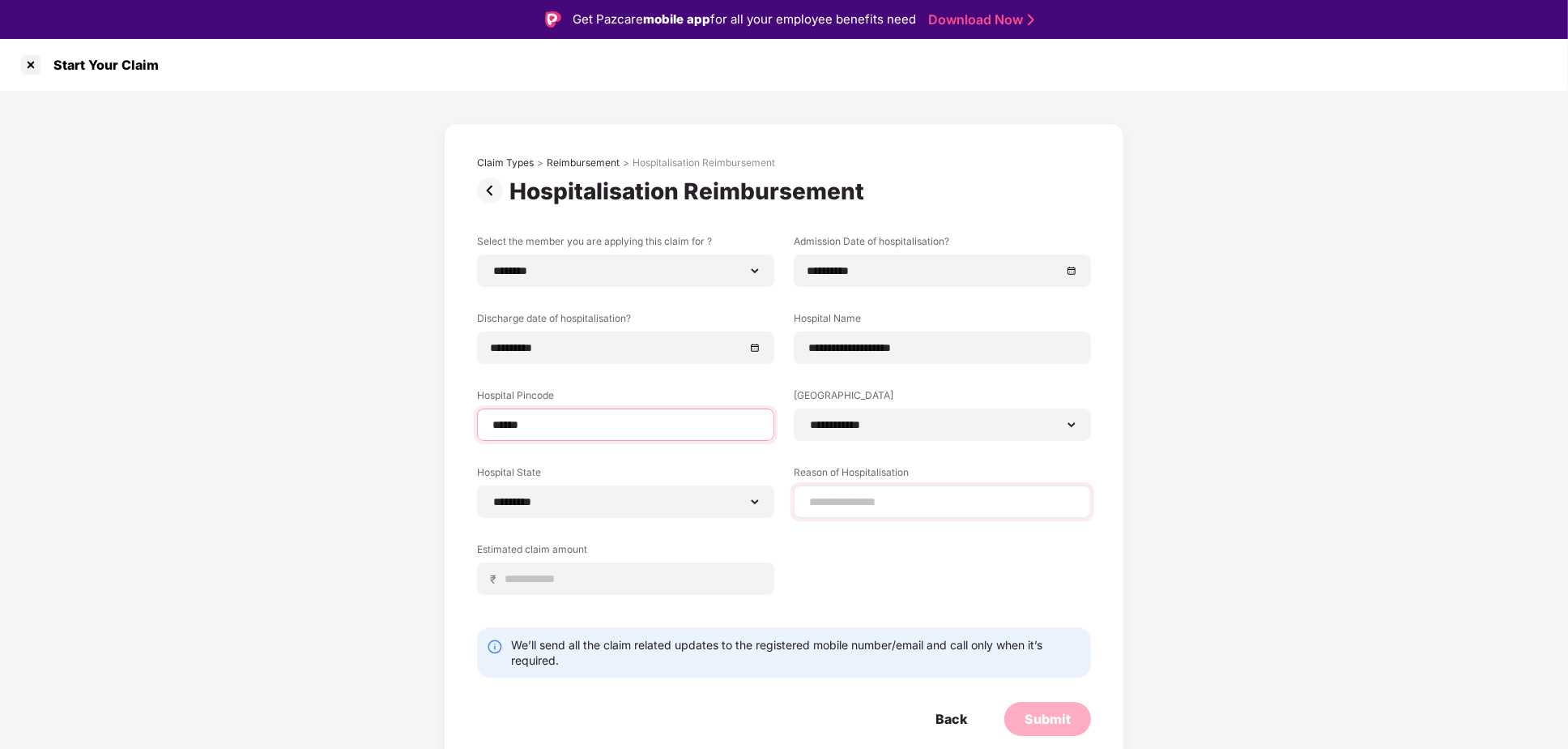
type input "******"
click at [851, 501] on input at bounding box center [942, 501] width 269 height 17
type input "*"
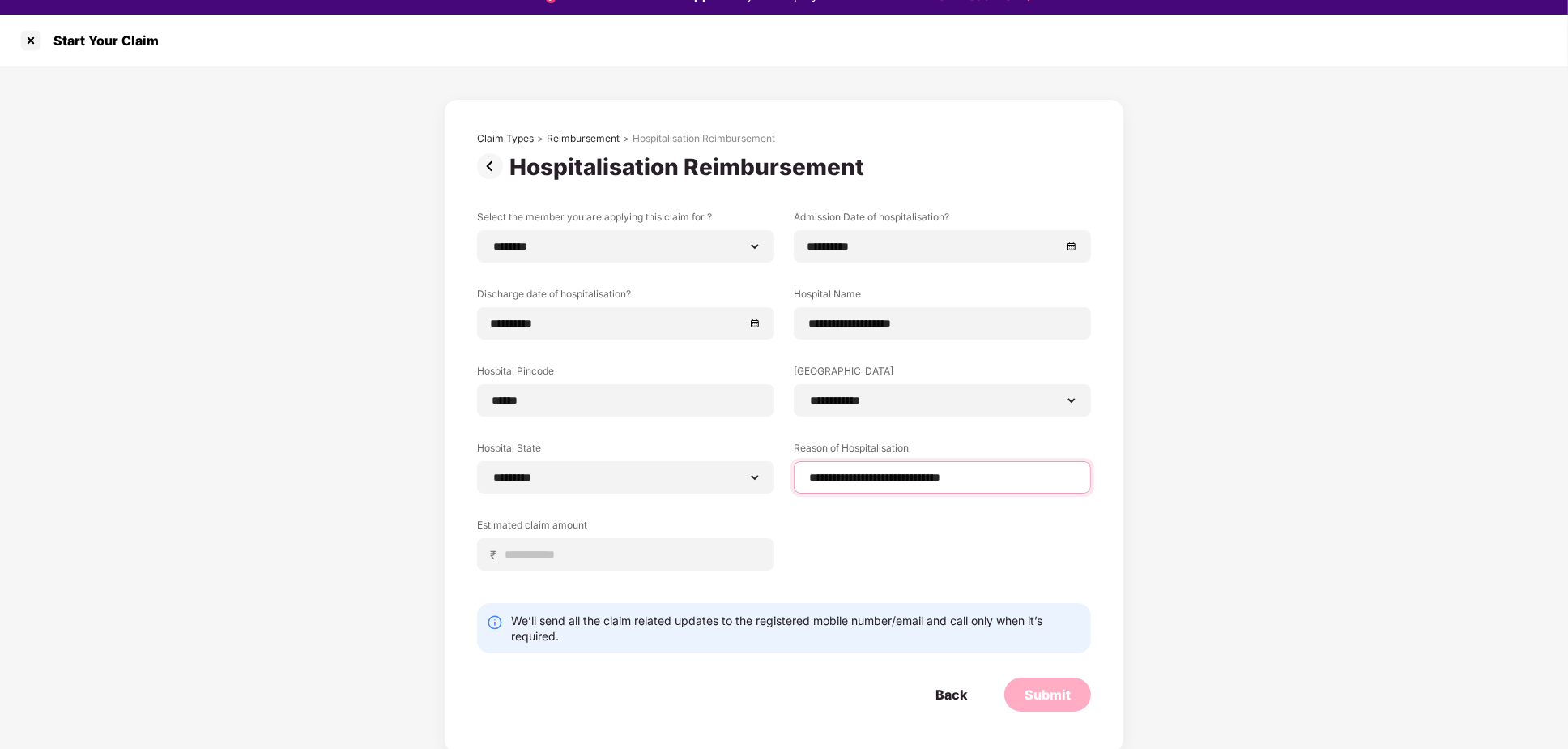
scroll to position [38, 0]
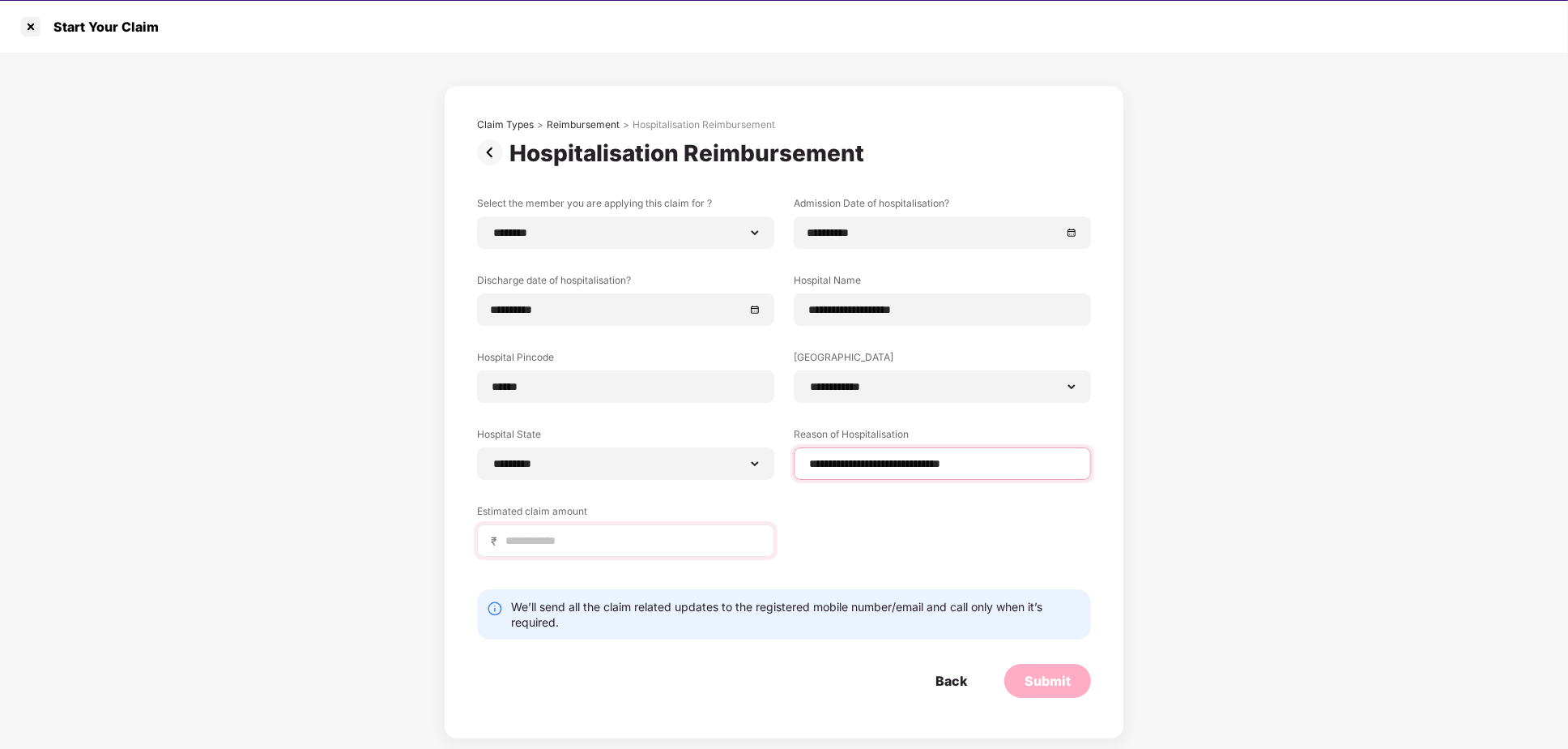
type input "**********"
click at [525, 539] on input at bounding box center [632, 541] width 257 height 17
type input "*****"
click at [1034, 684] on div "Submit" at bounding box center [1047, 680] width 46 height 17
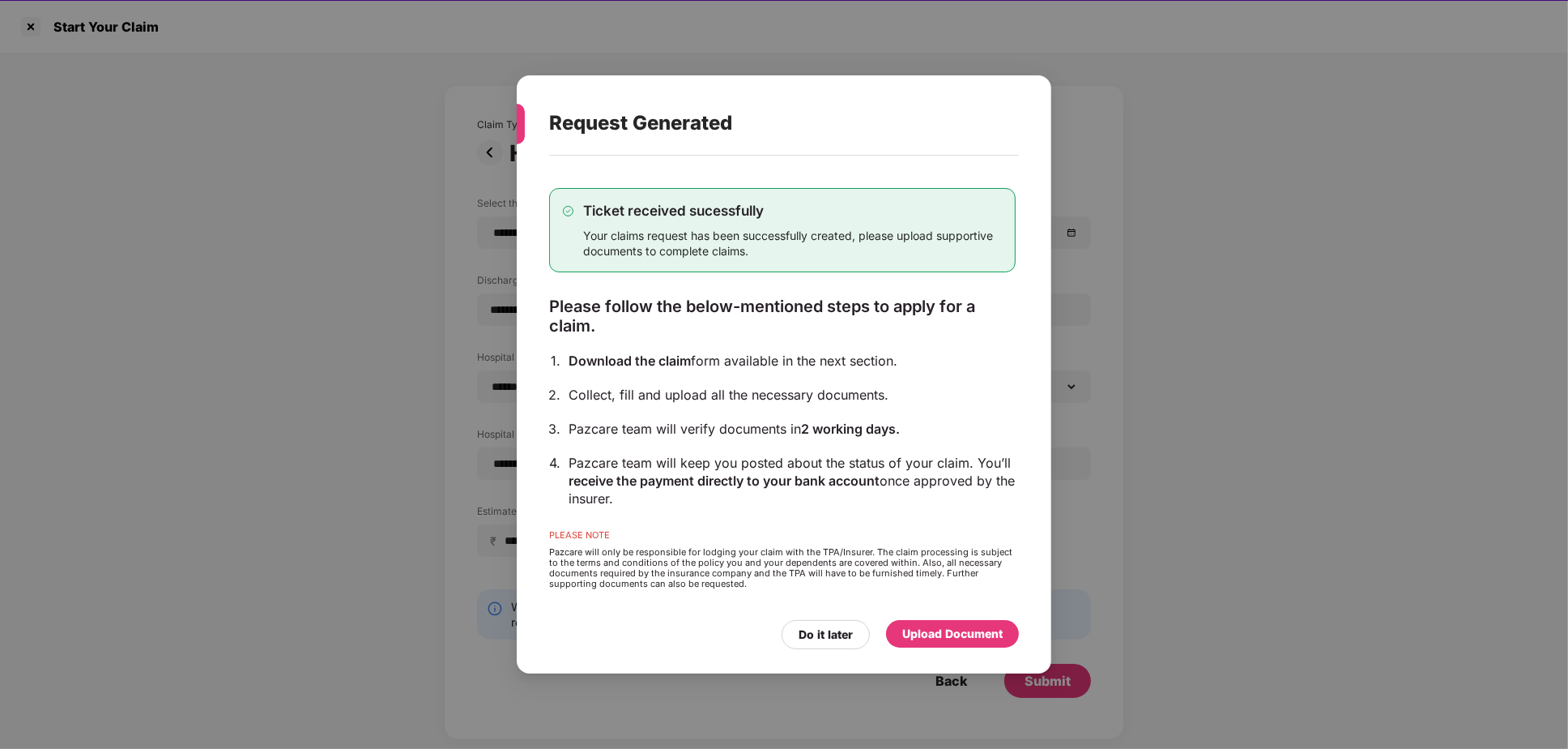
click at [958, 635] on div "Upload Document" at bounding box center [952, 633] width 100 height 17
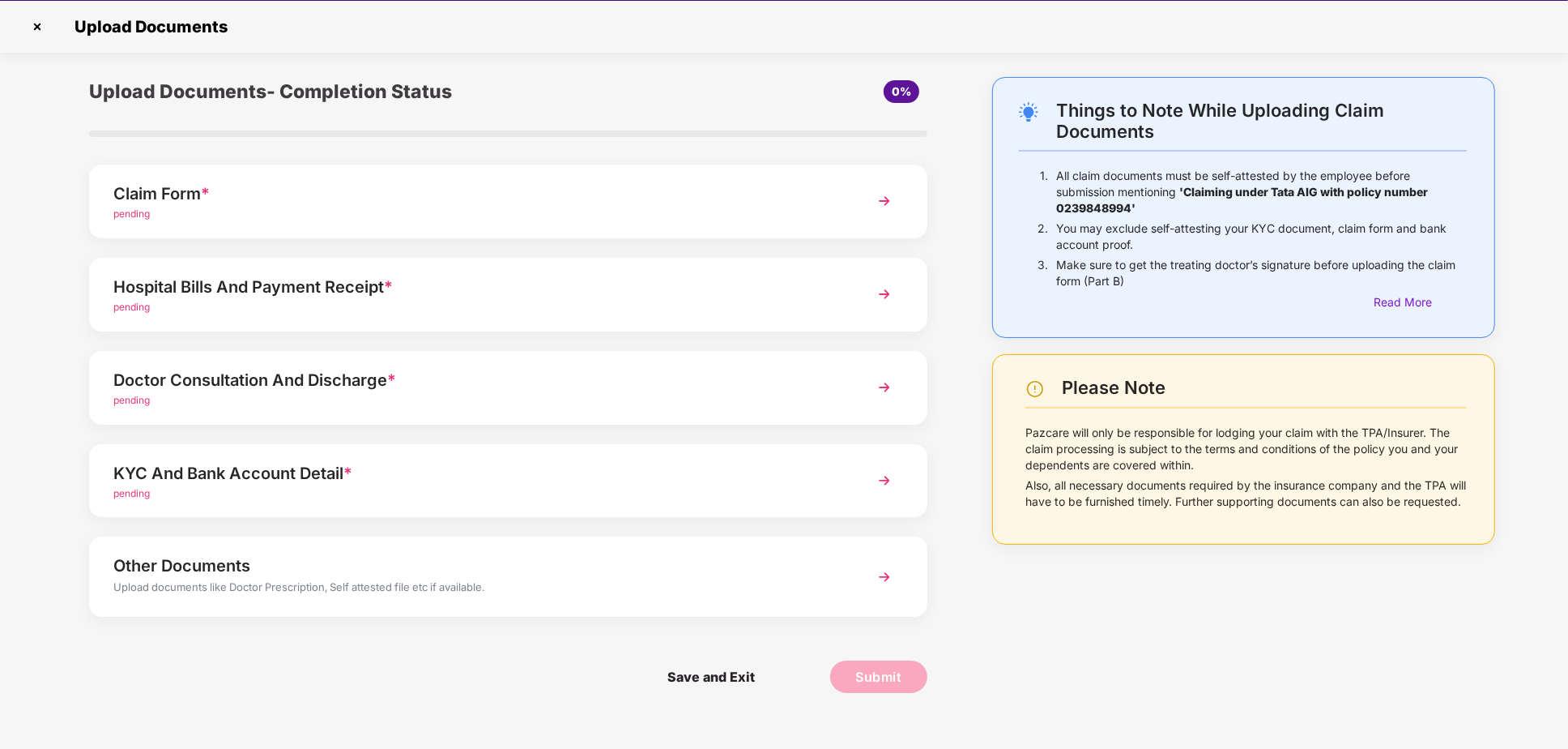
click at [895, 202] on img at bounding box center [885, 202] width 29 height 29
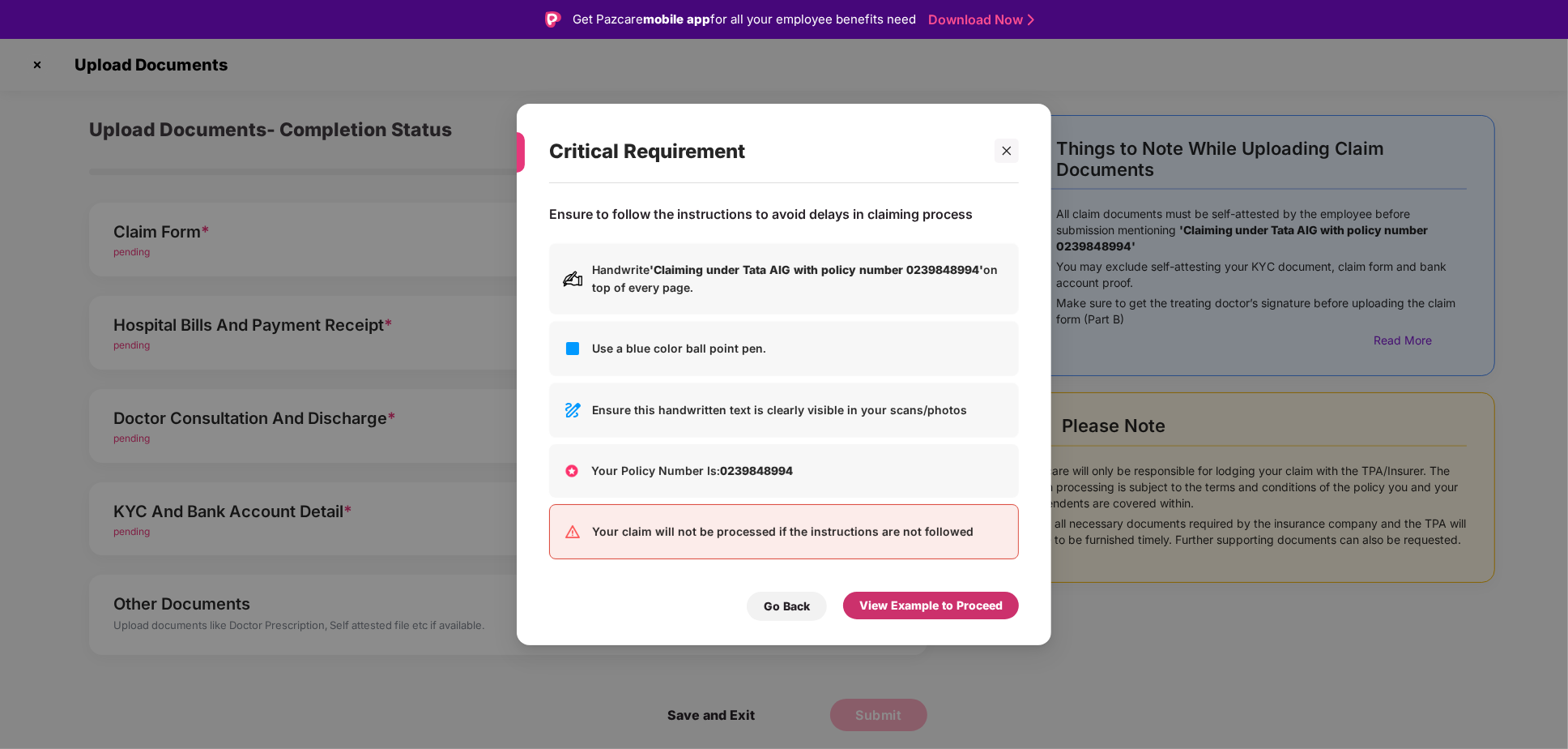
click at [936, 607] on div "View Example to Proceed" at bounding box center [931, 605] width 143 height 17
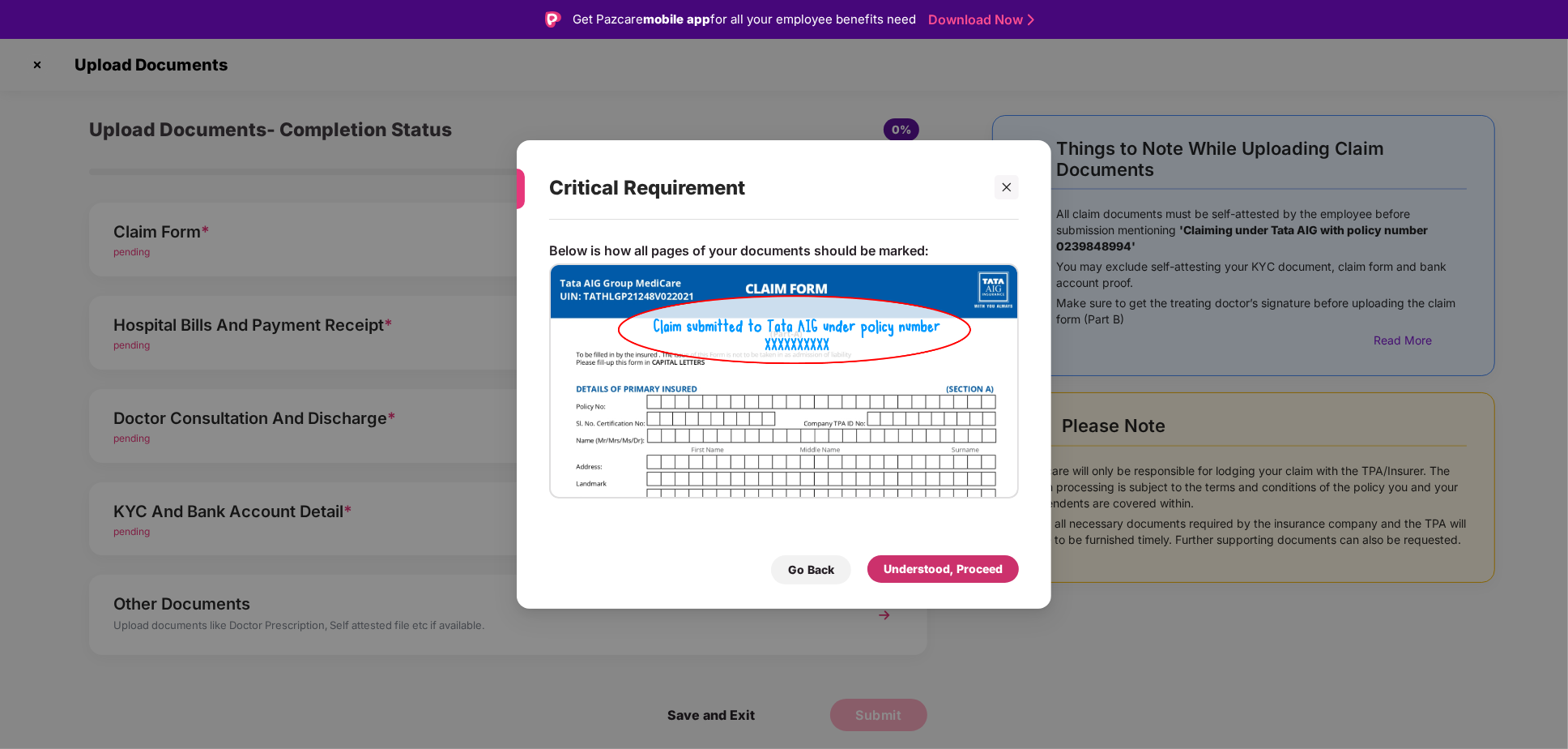
click at [951, 567] on div "Understood, Proceed" at bounding box center [943, 569] width 119 height 17
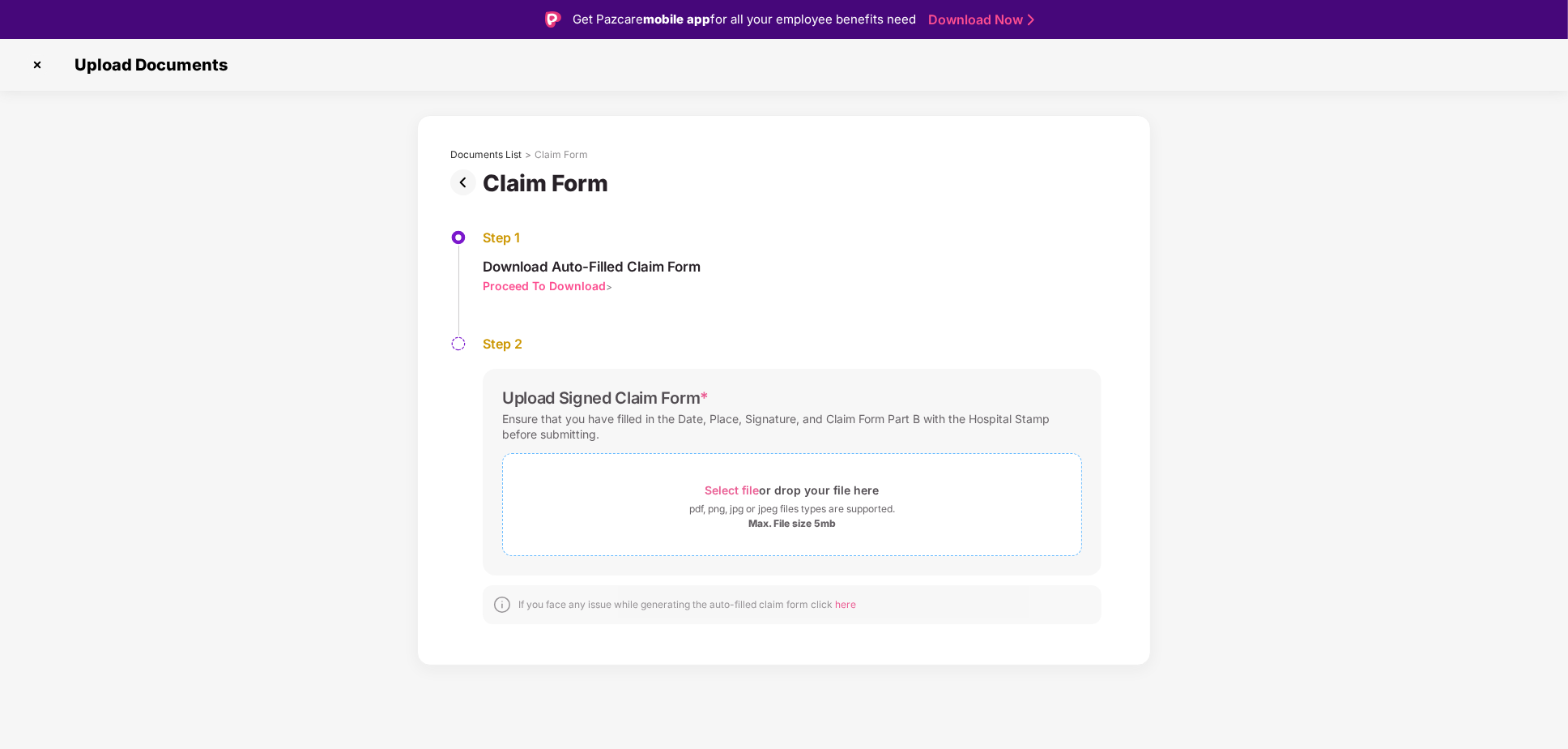
click at [758, 511] on div "pdf, png, jpg or jpeg files types are supported." at bounding box center [792, 509] width 206 height 17
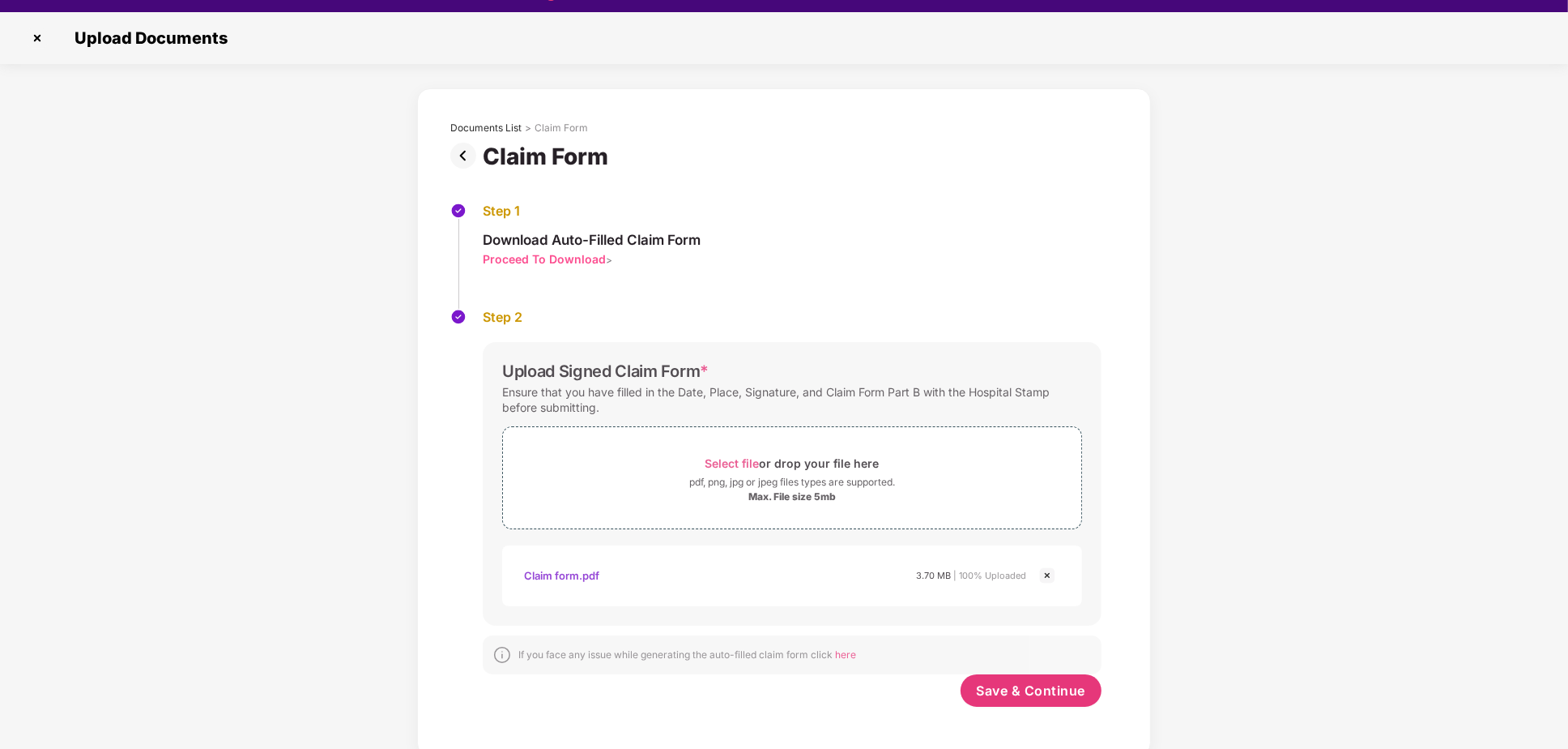
scroll to position [38, 0]
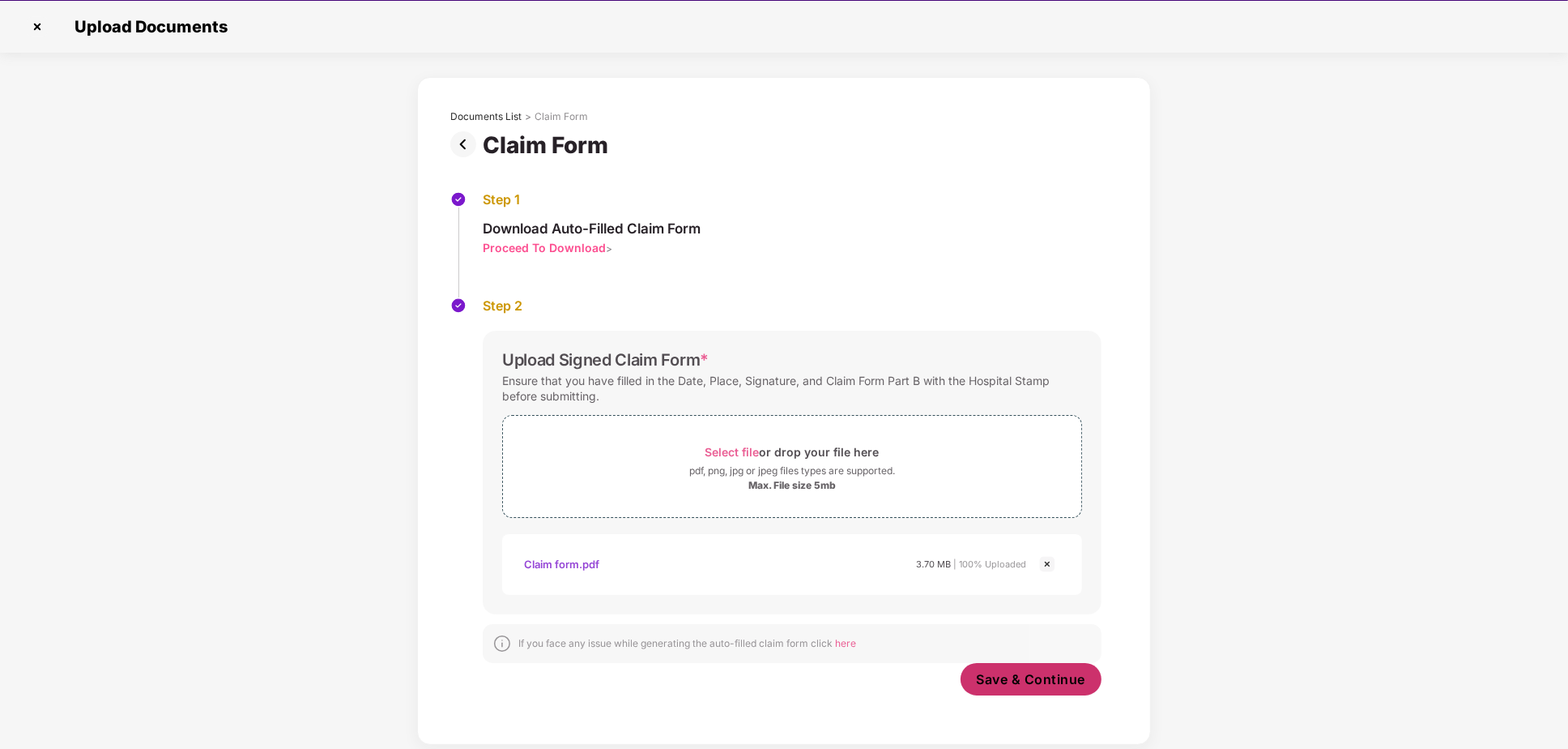
click at [1036, 681] on span "Save & Continue" at bounding box center [1031, 678] width 109 height 17
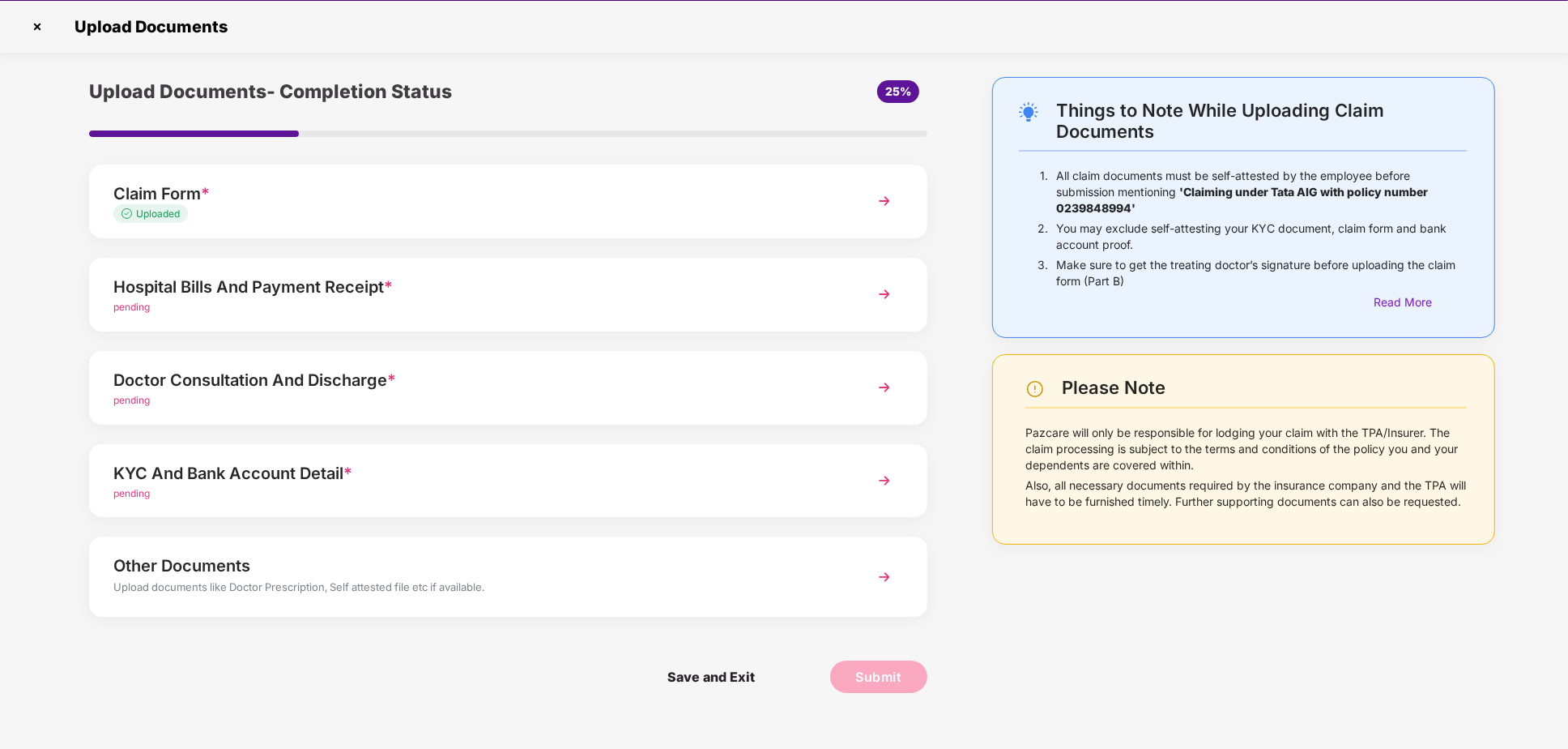
click at [881, 291] on img at bounding box center [885, 294] width 29 height 29
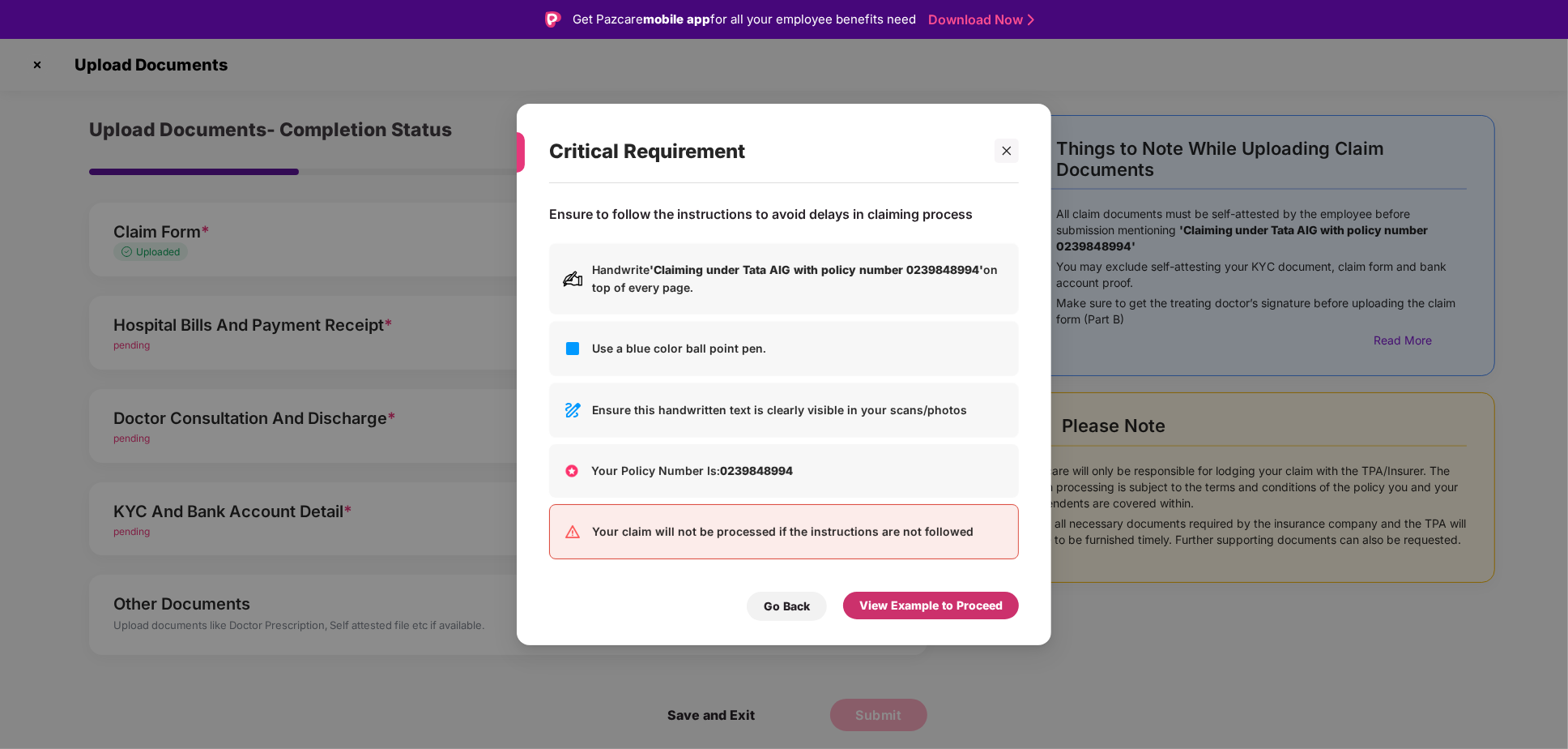
click at [943, 593] on div "View Example to Proceed" at bounding box center [931, 605] width 176 height 28
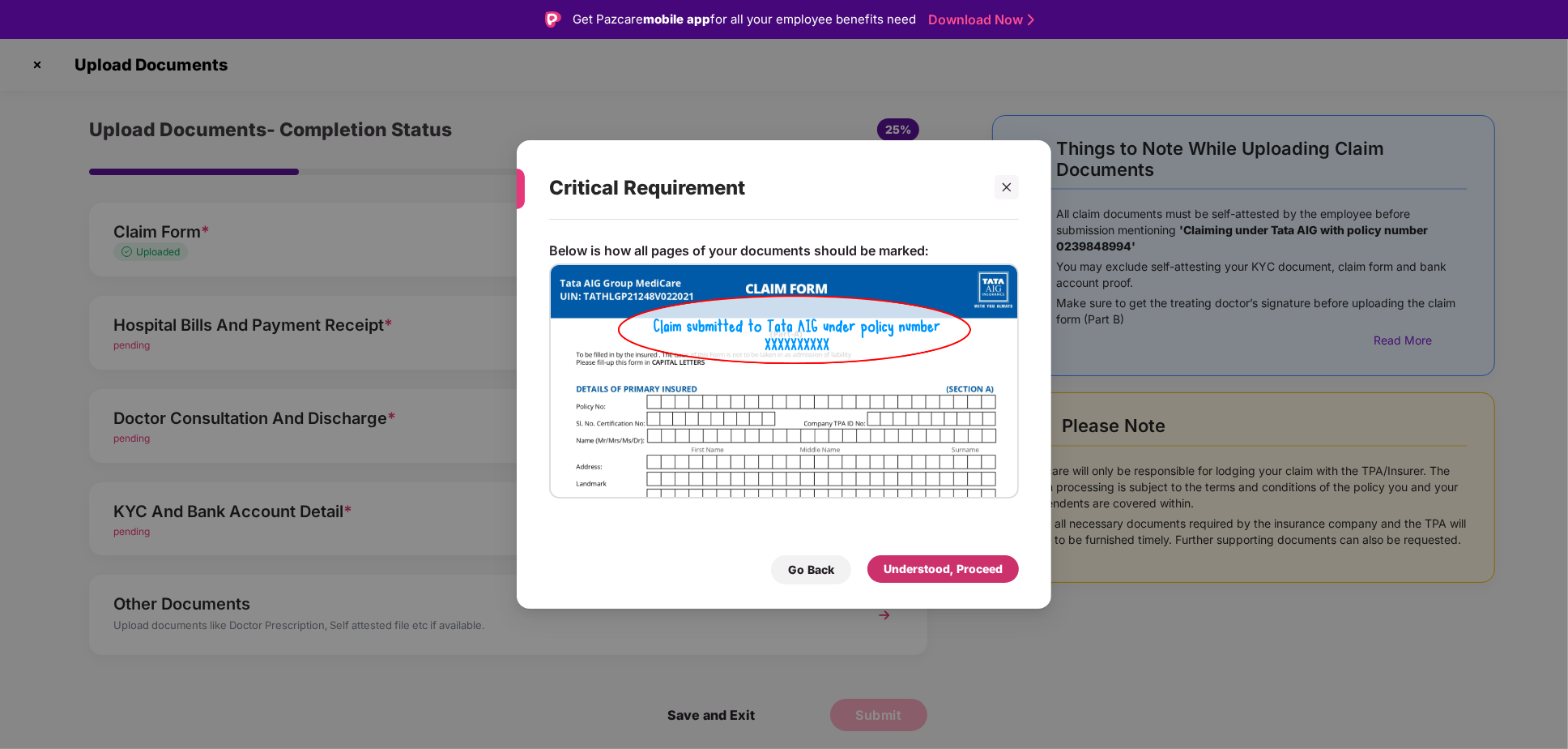
click at [951, 561] on div "Understood, Proceed" at bounding box center [943, 569] width 119 height 17
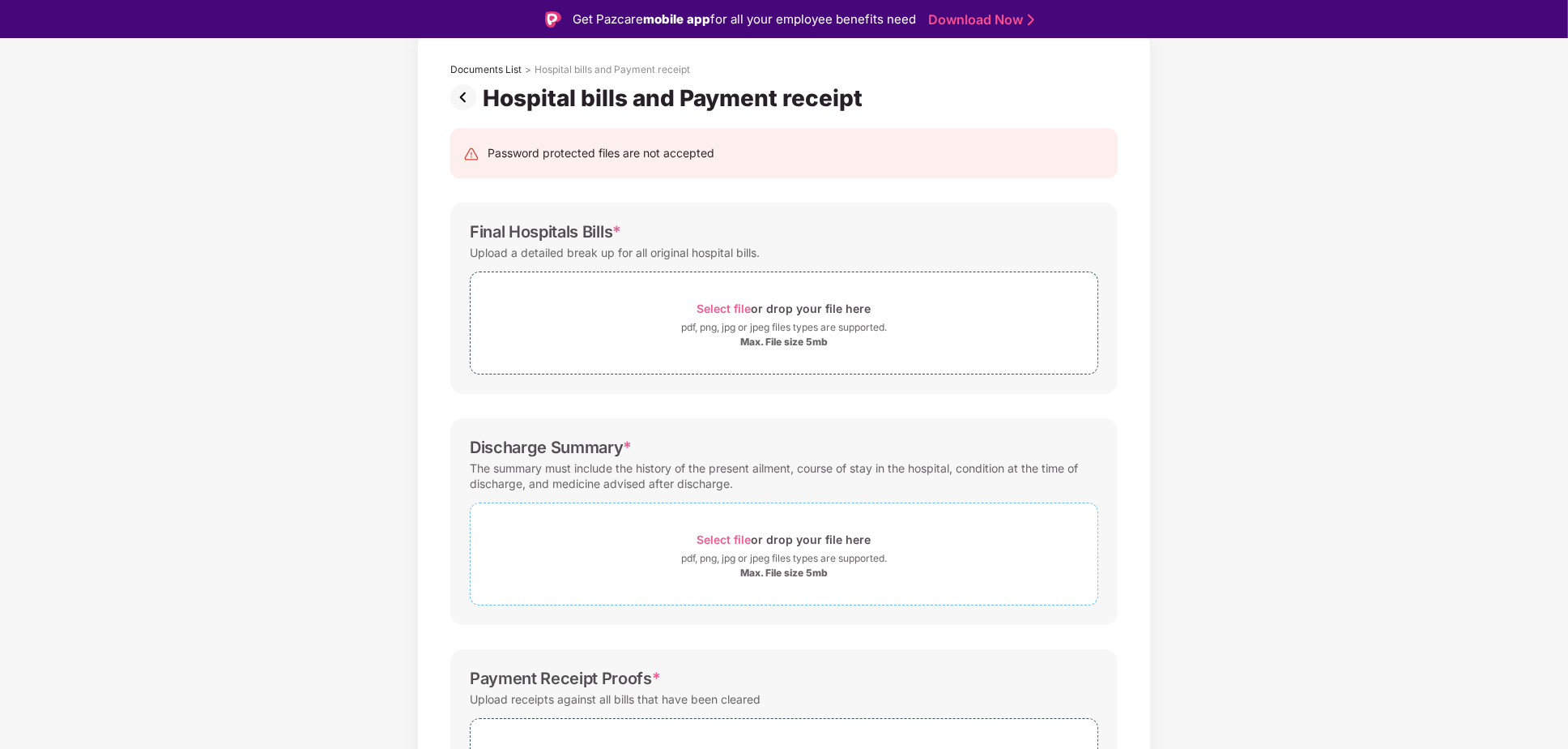
scroll to position [170, 0]
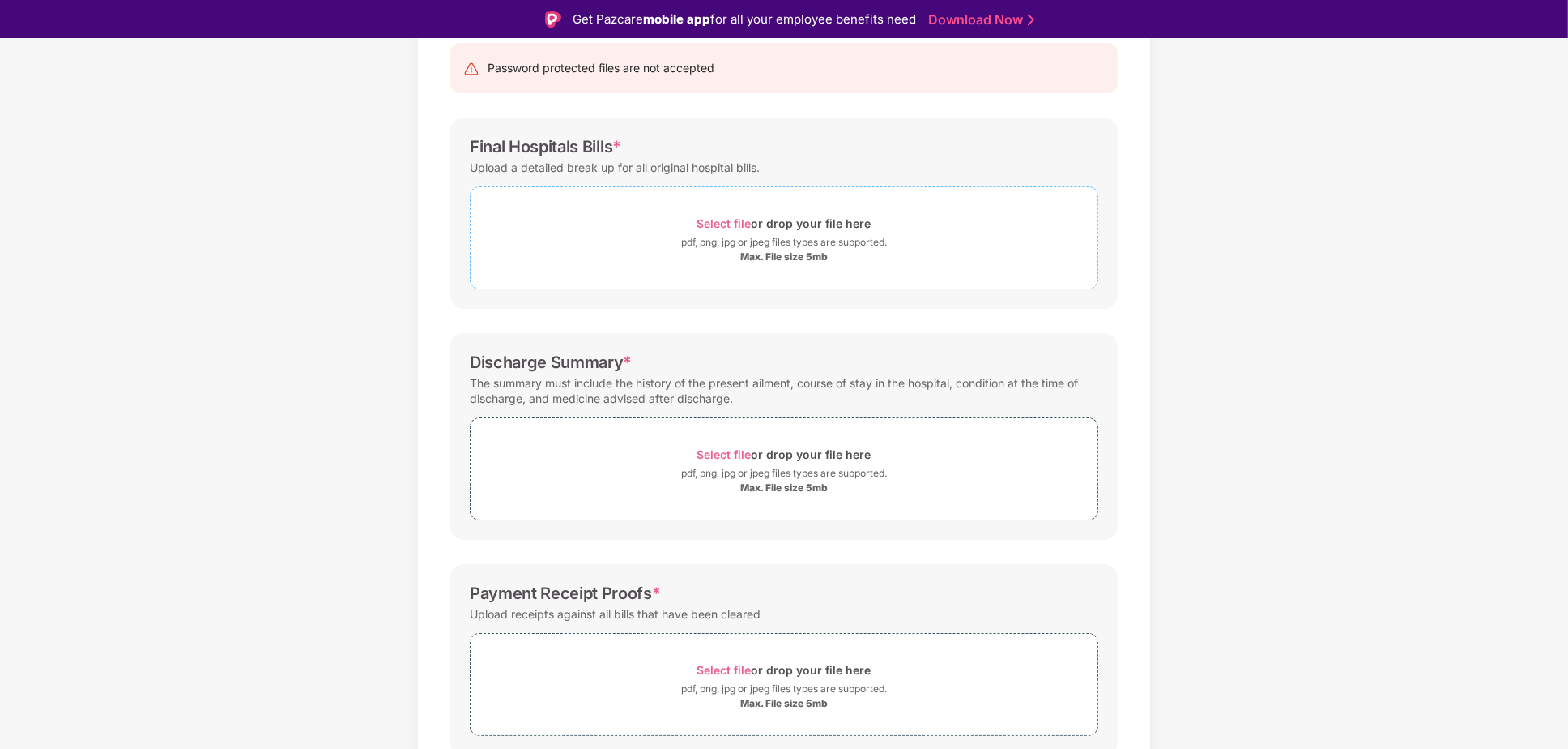
click at [750, 241] on div "pdf, png, jpg or jpeg files types are supported." at bounding box center [784, 243] width 206 height 17
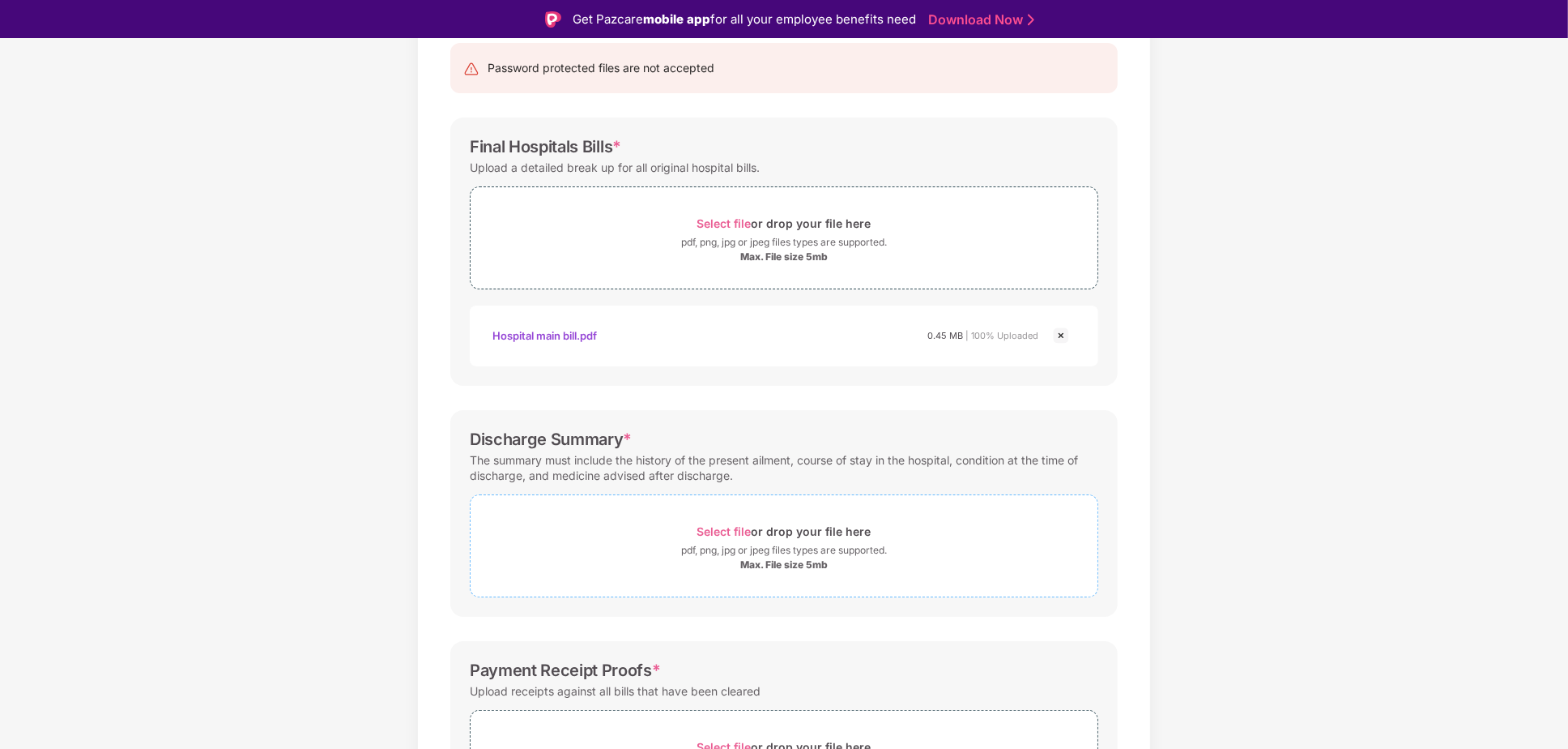
click at [780, 567] on div "Max. File size 5mb" at bounding box center [784, 565] width 87 height 13
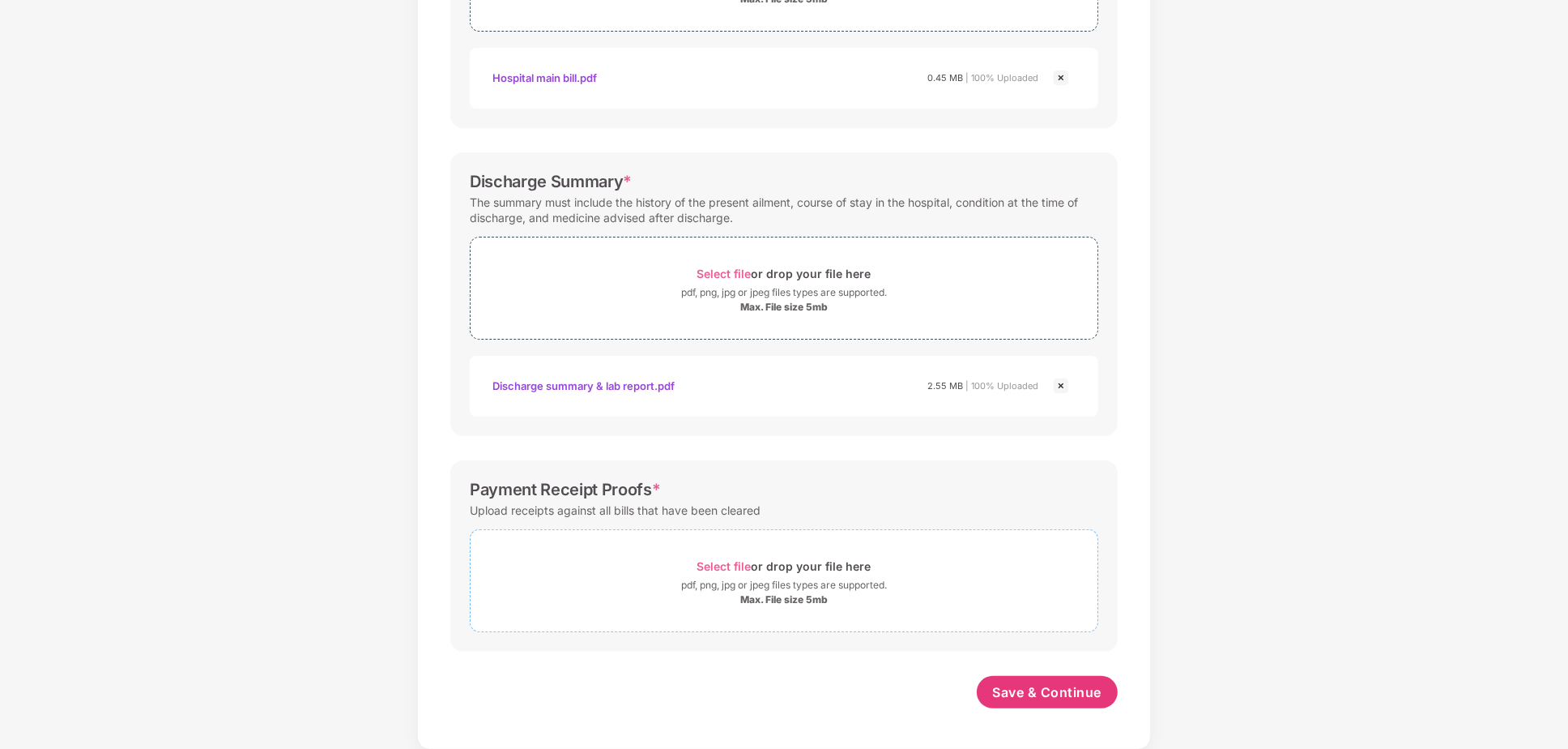
scroll to position [391, 0]
click at [770, 603] on div "Max. File size 5mb" at bounding box center [784, 600] width 87 height 13
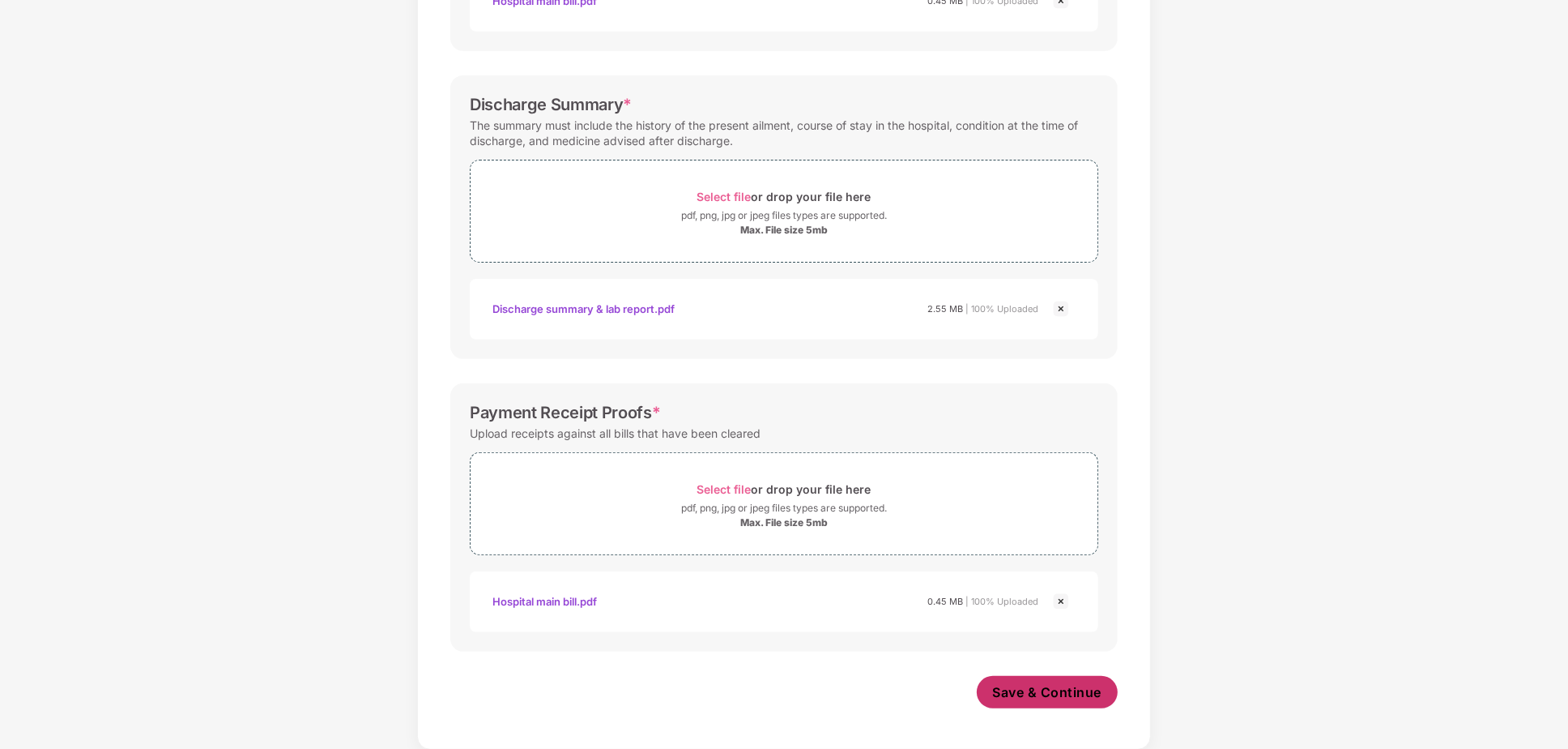
scroll to position [468, 0]
click at [1036, 696] on span "Save & Continue" at bounding box center [1047, 691] width 109 height 17
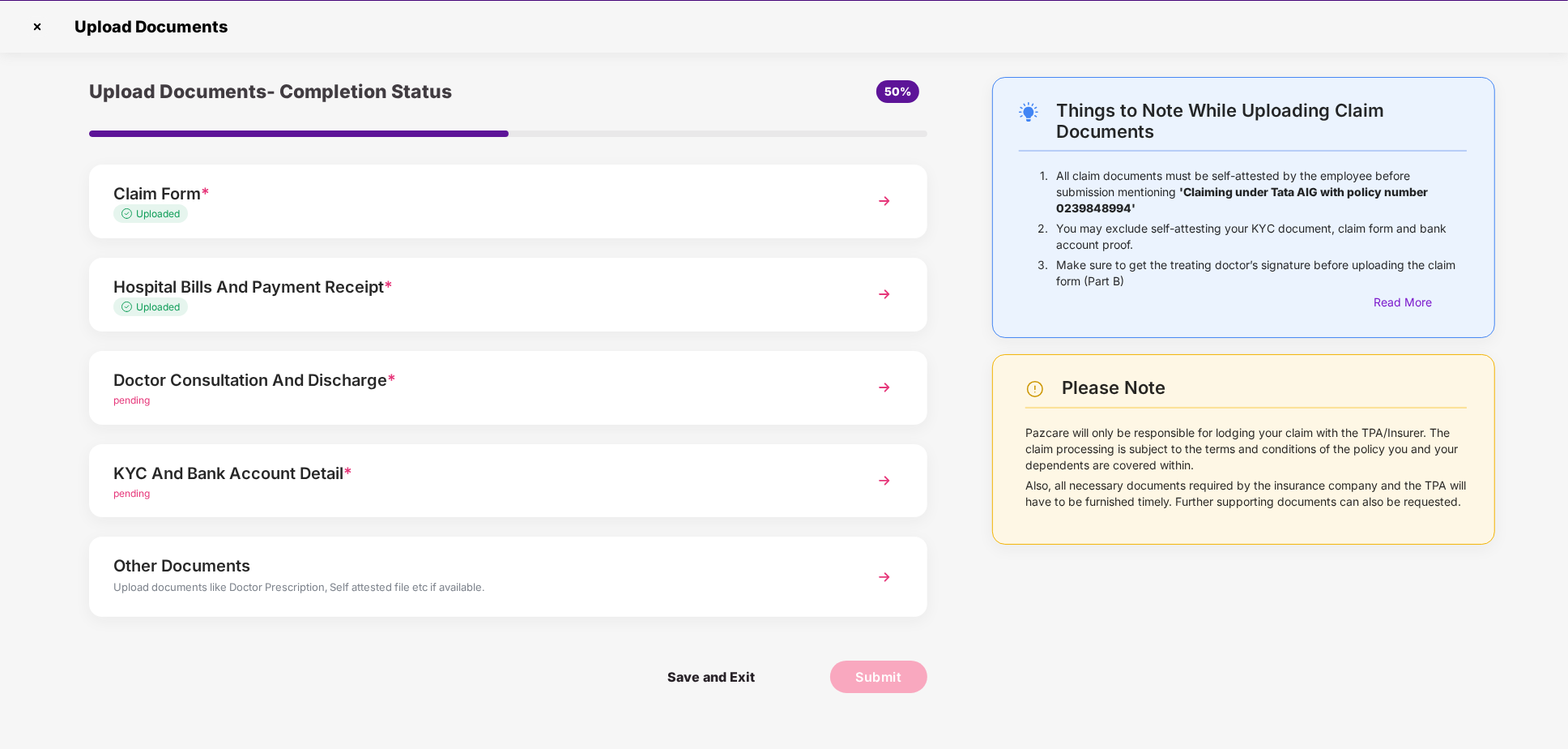
click at [882, 387] on img at bounding box center [885, 387] width 29 height 29
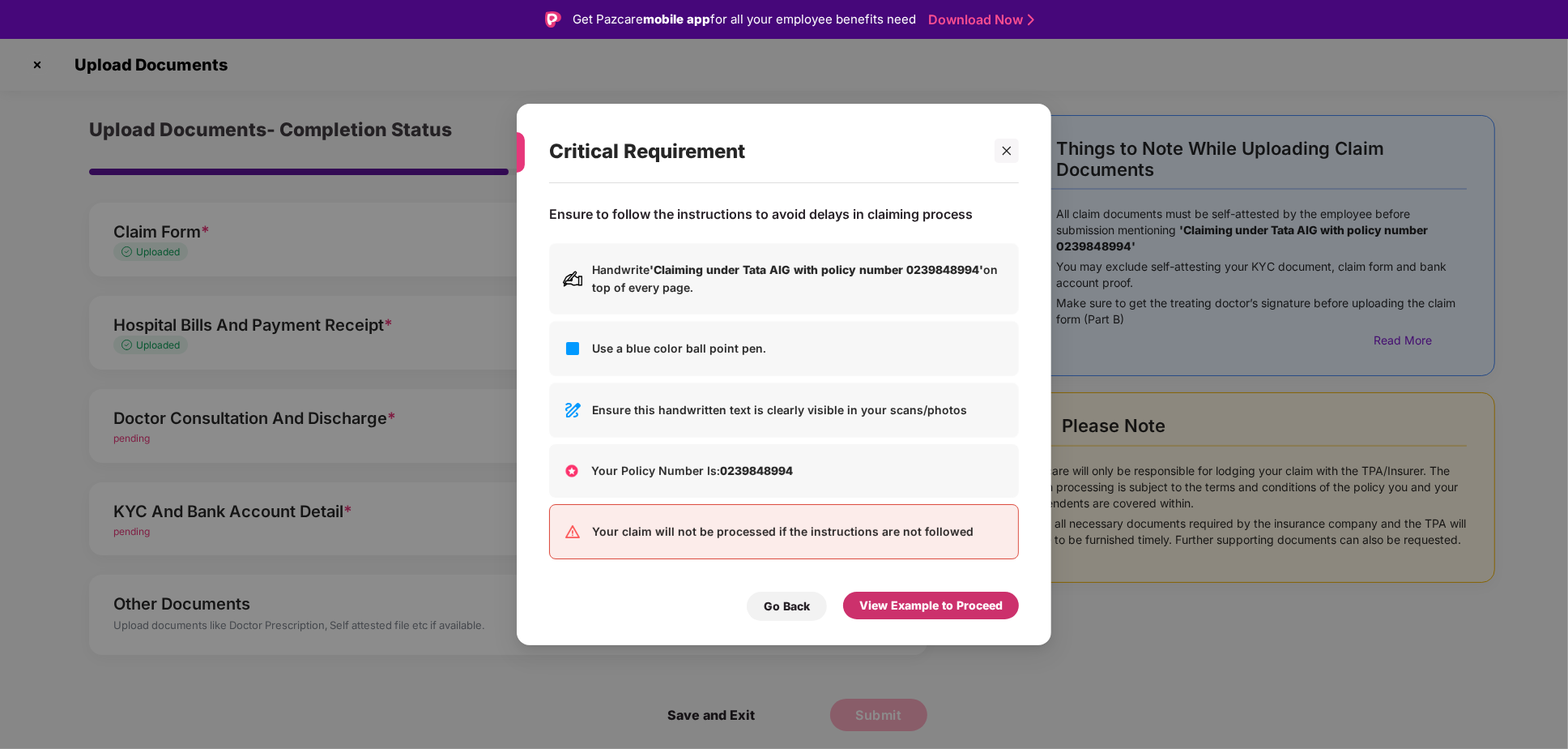
click at [906, 608] on div "View Example to Proceed" at bounding box center [931, 605] width 143 height 17
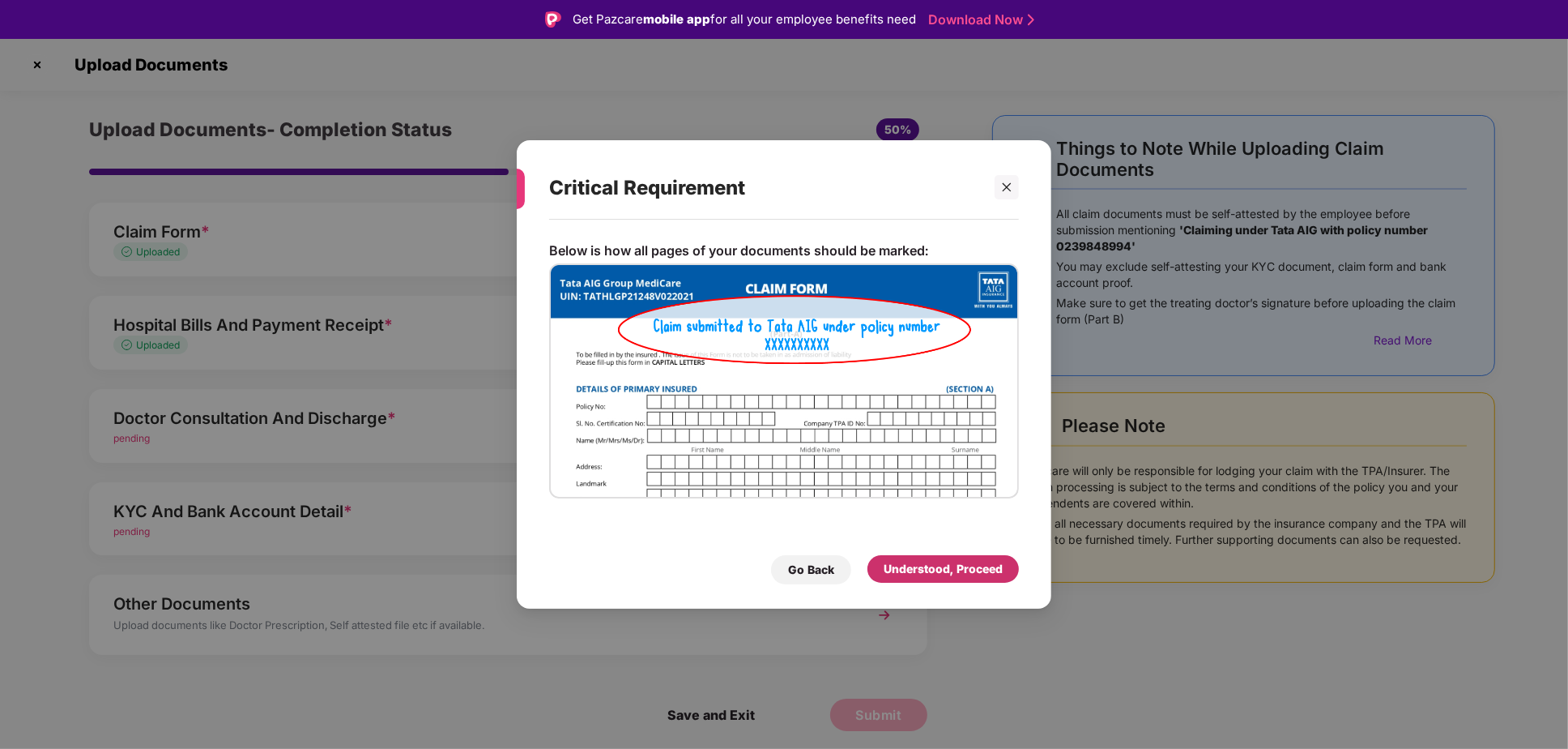
click at [920, 563] on div "Understood, Proceed" at bounding box center [943, 569] width 119 height 17
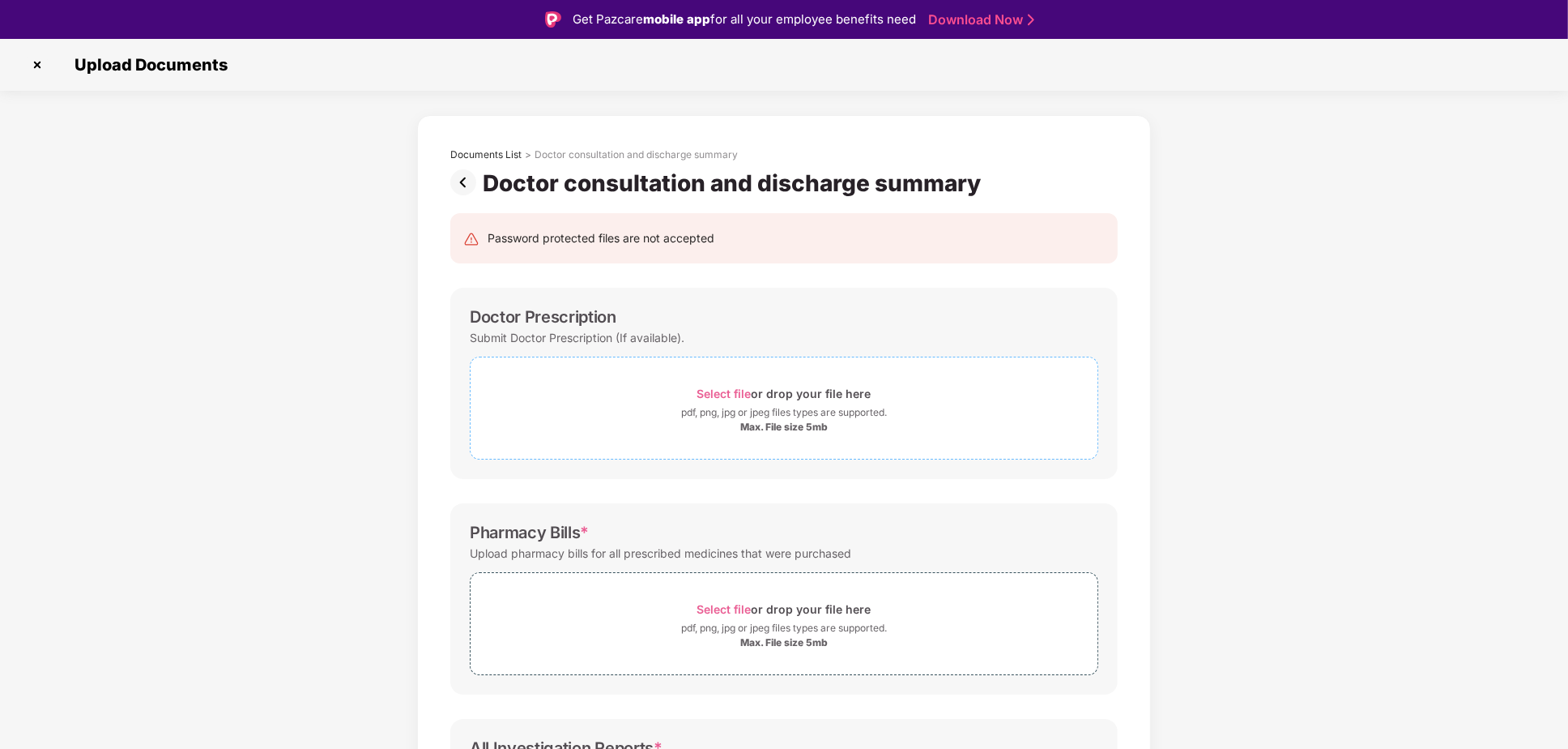
click at [761, 405] on div "pdf, png, jpg or jpeg files types are supported." at bounding box center [784, 412] width 206 height 17
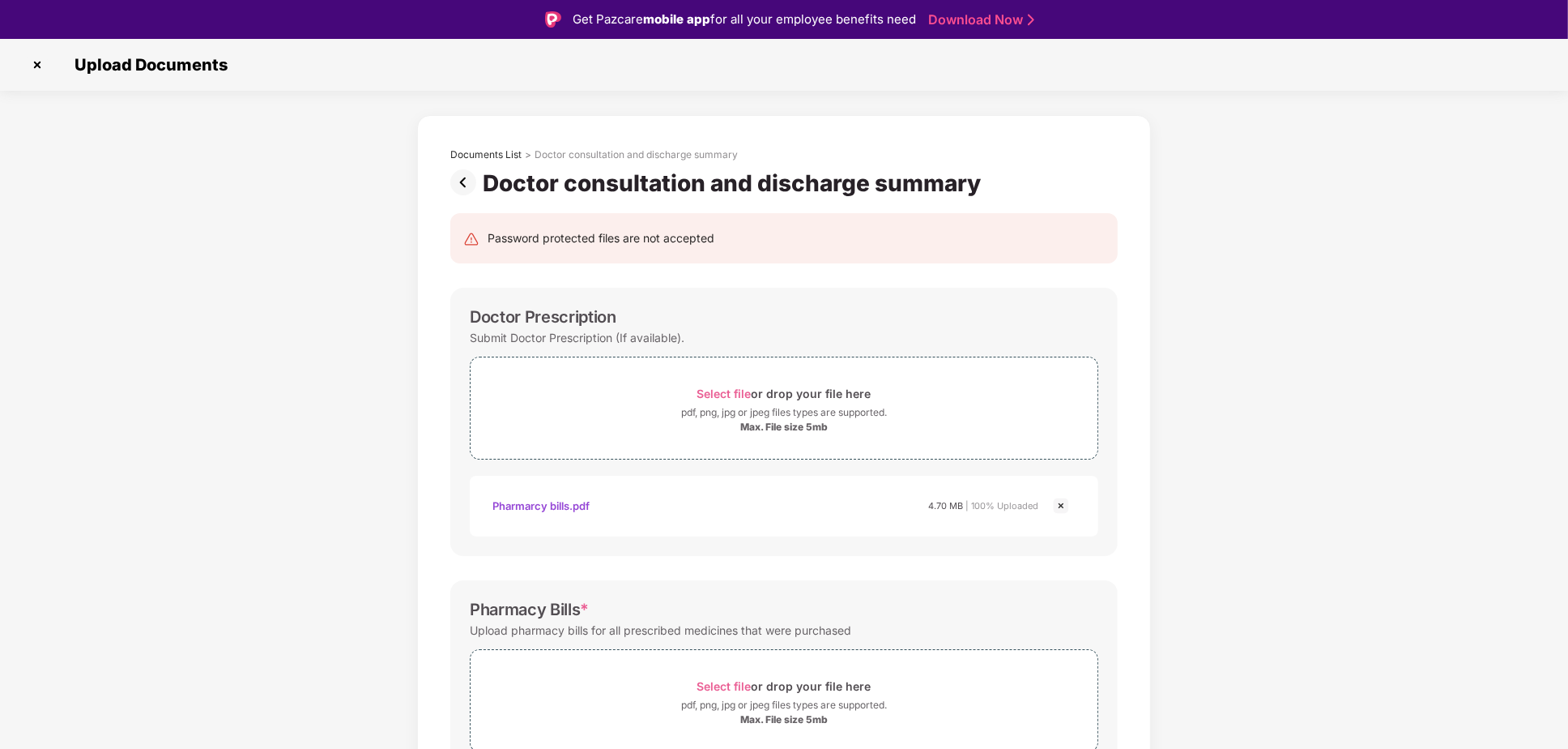
scroll to position [315, 0]
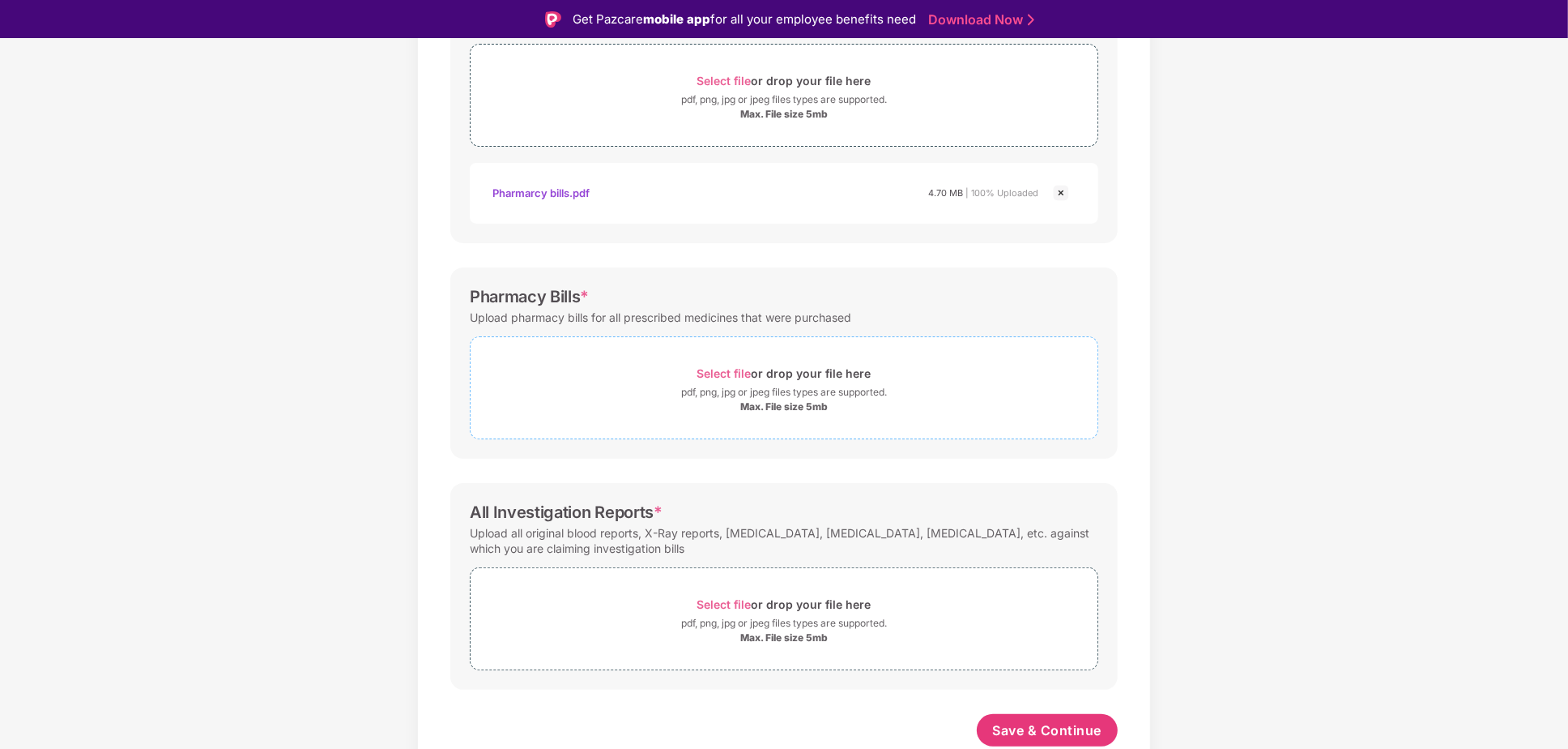
click at [773, 402] on div "Max. File size 5mb" at bounding box center [784, 407] width 87 height 13
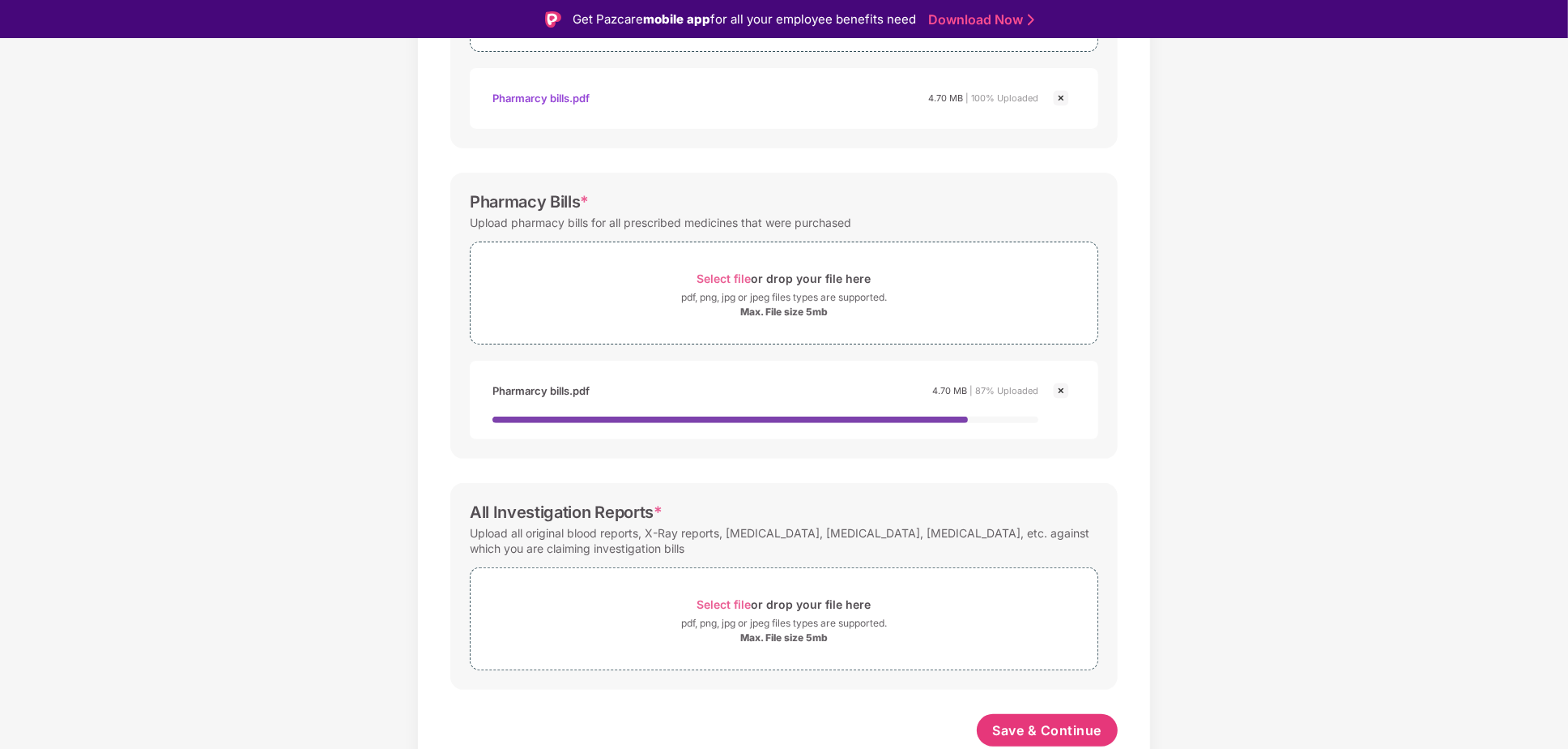
scroll to position [38, 0]
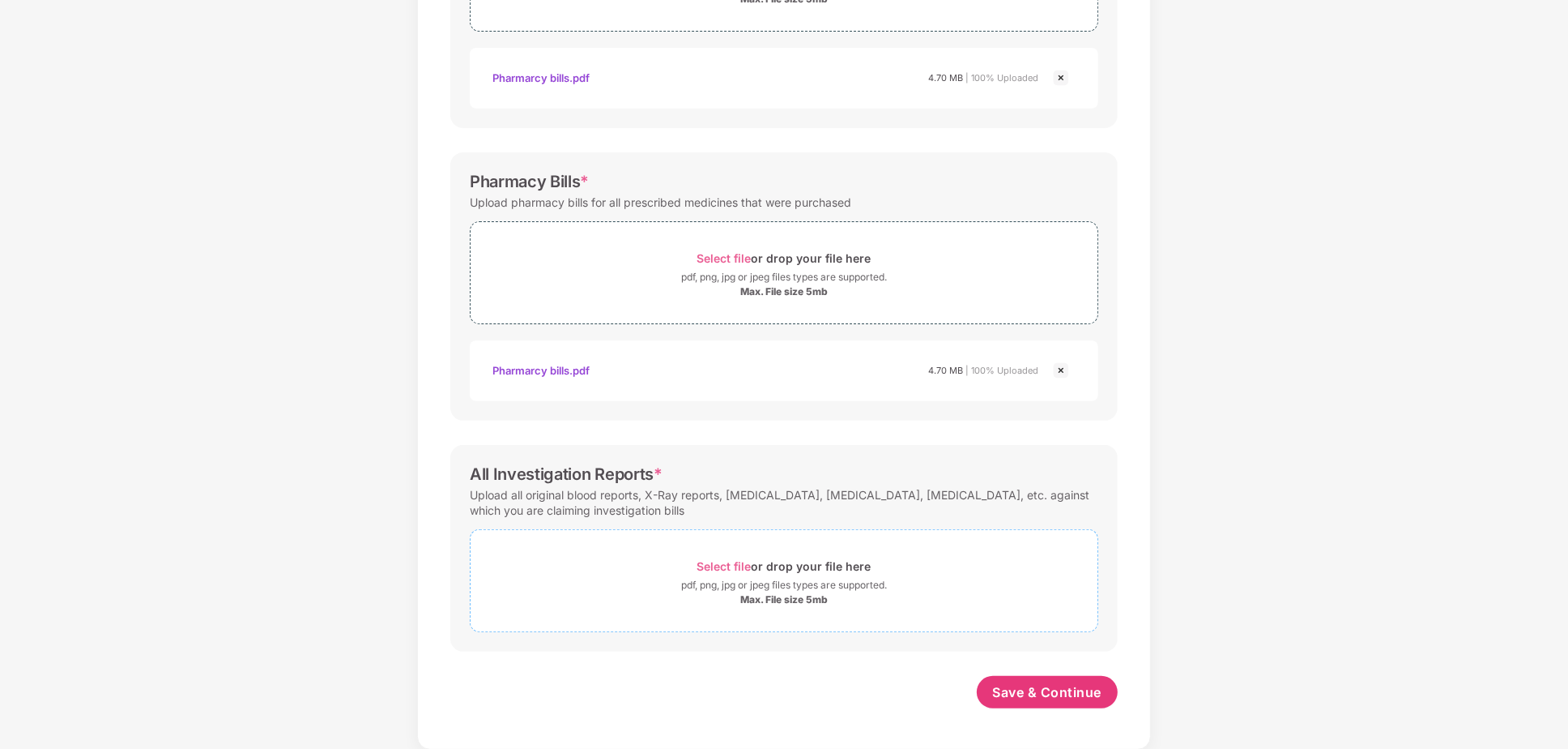
click at [786, 601] on div "Max. File size 5mb" at bounding box center [784, 600] width 87 height 13
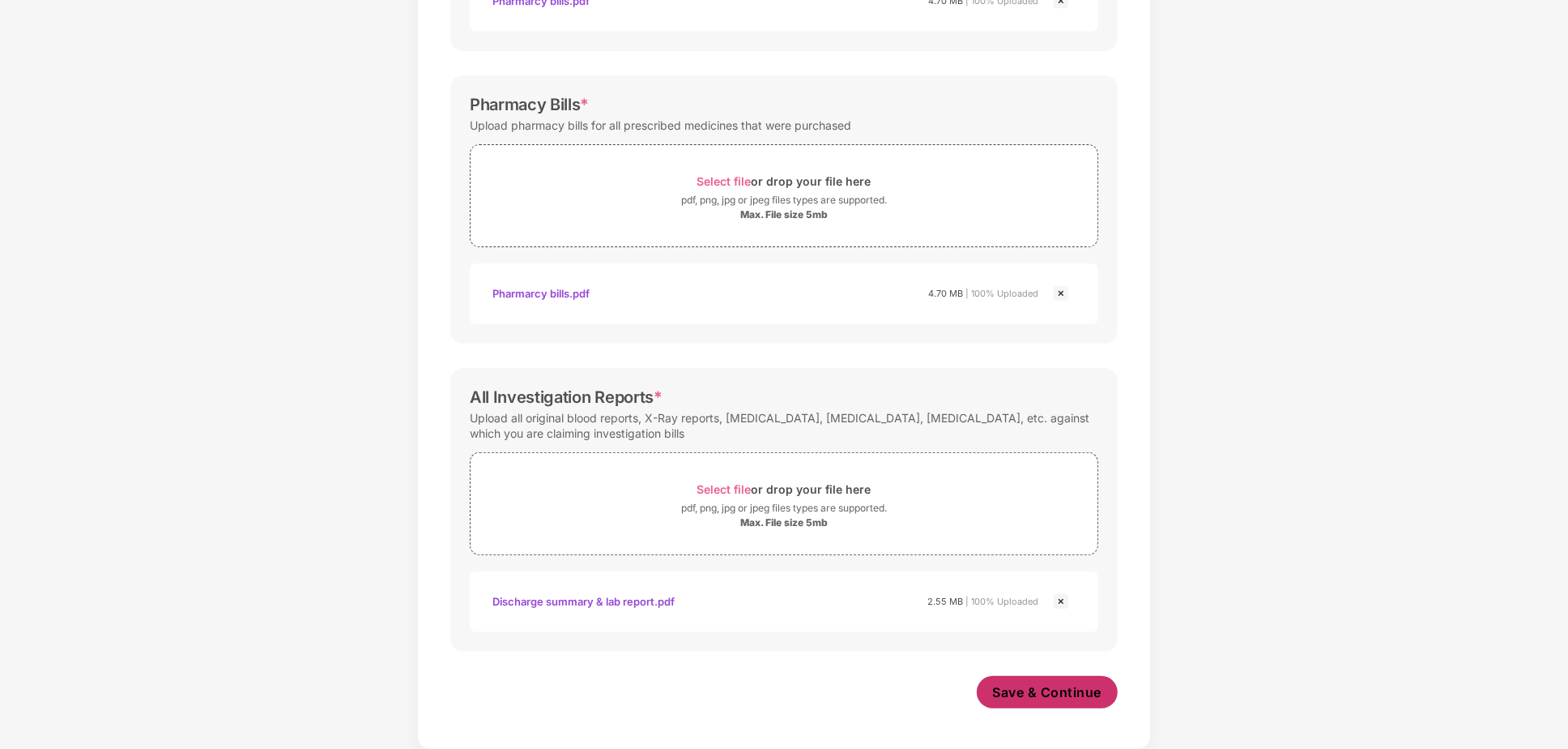
scroll to position [468, 0]
click at [1036, 686] on span "Save & Continue" at bounding box center [1047, 691] width 109 height 17
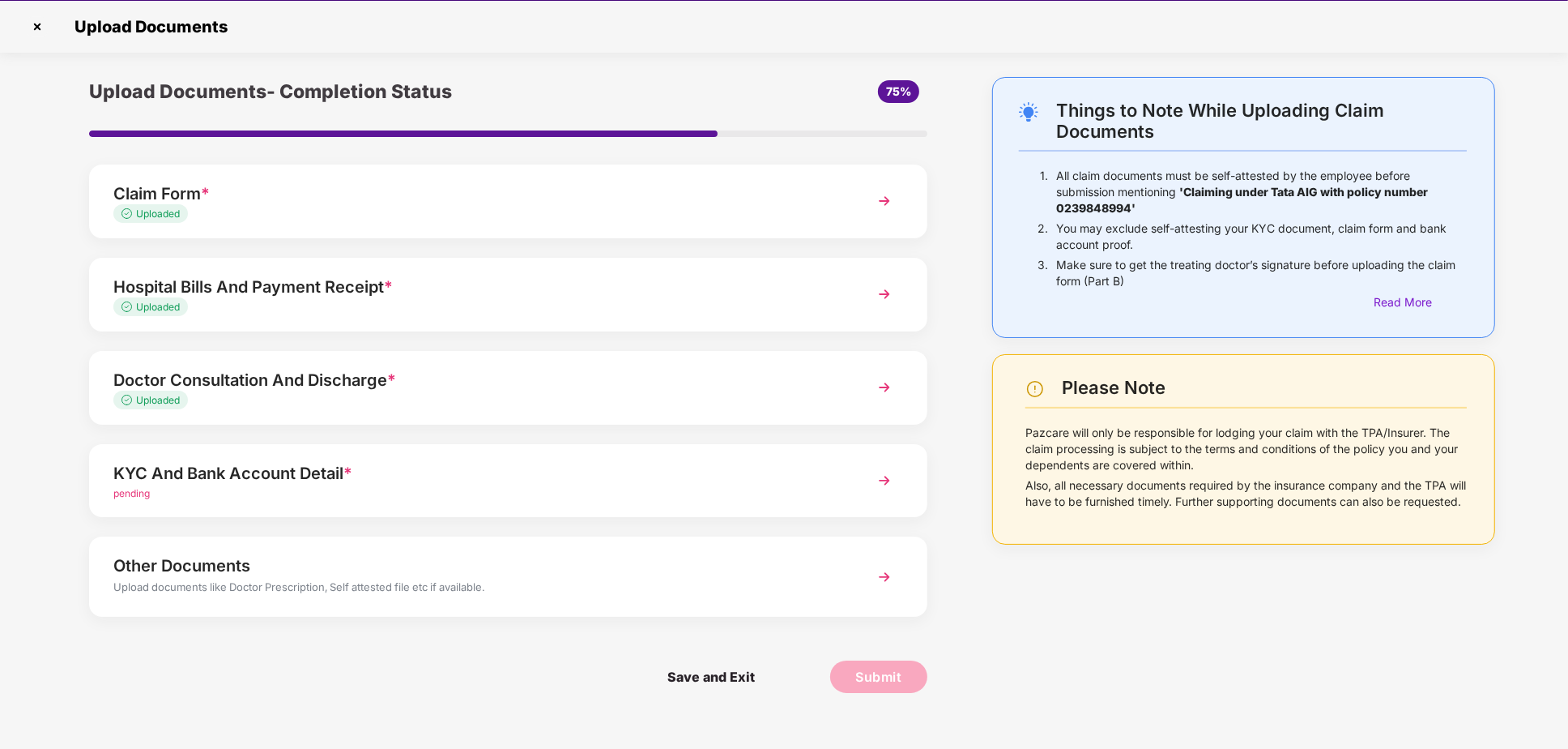
click at [878, 481] on img at bounding box center [885, 480] width 29 height 29
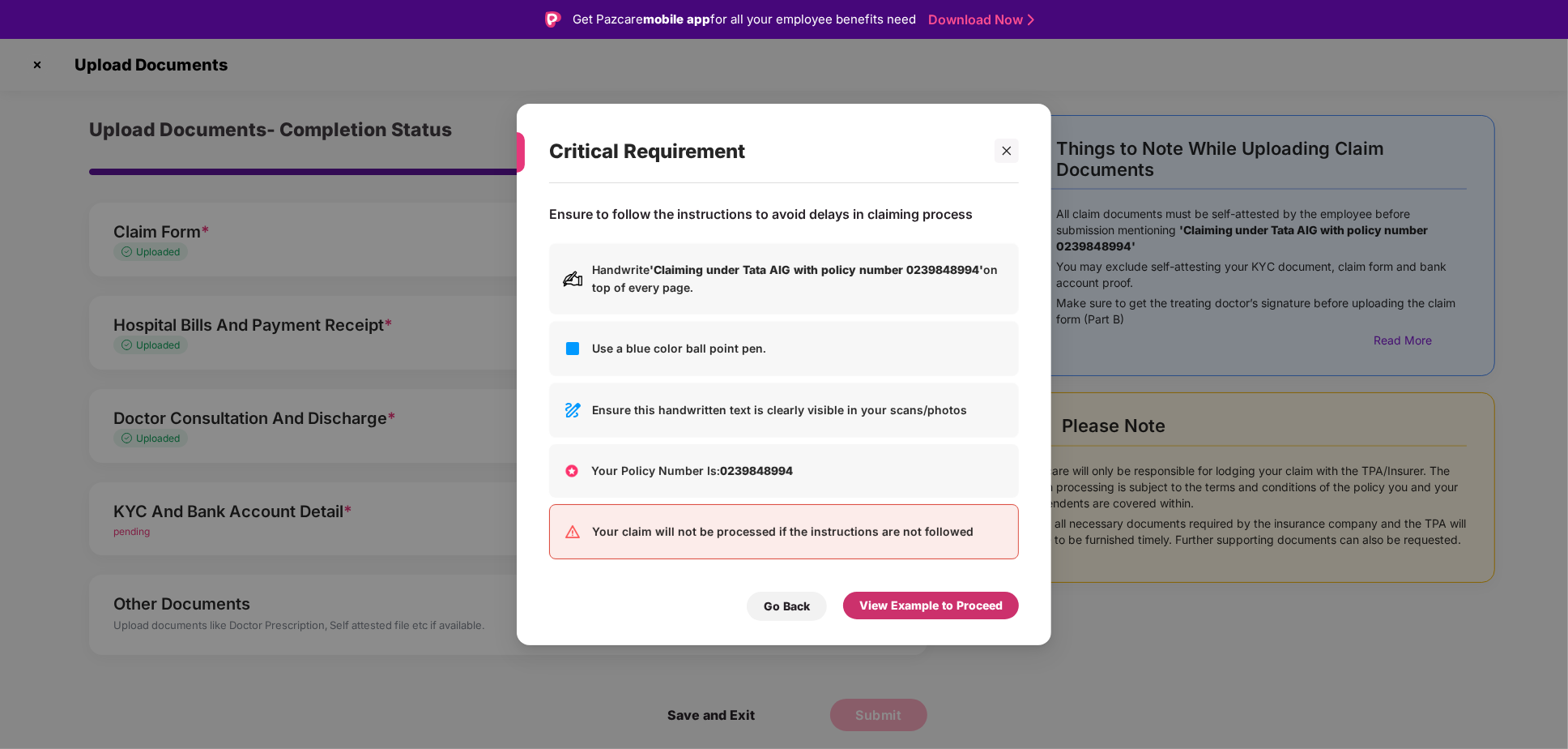
click at [924, 602] on div "View Example to Proceed" at bounding box center [931, 605] width 143 height 17
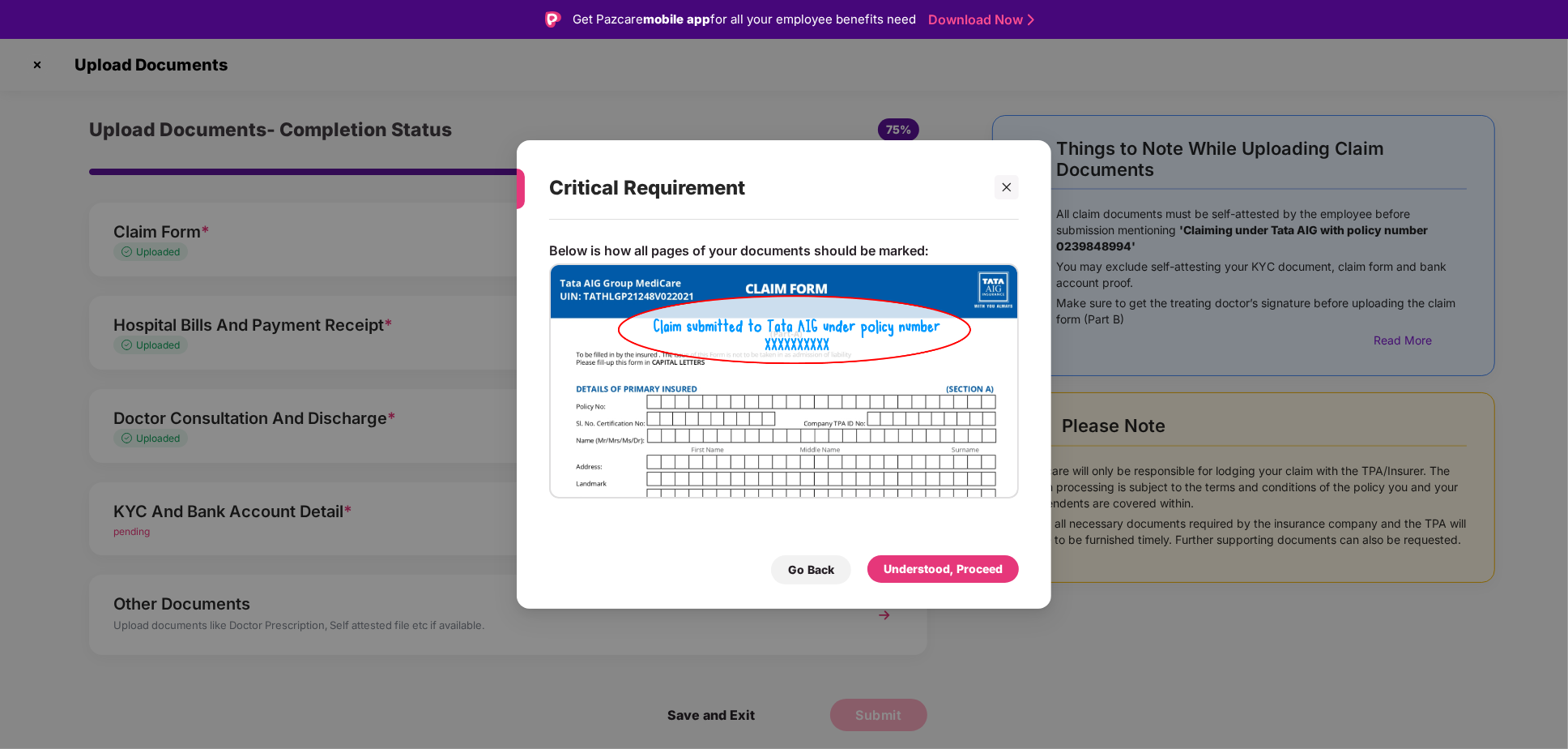
click at [954, 575] on div "Understood, Proceed" at bounding box center [943, 569] width 119 height 17
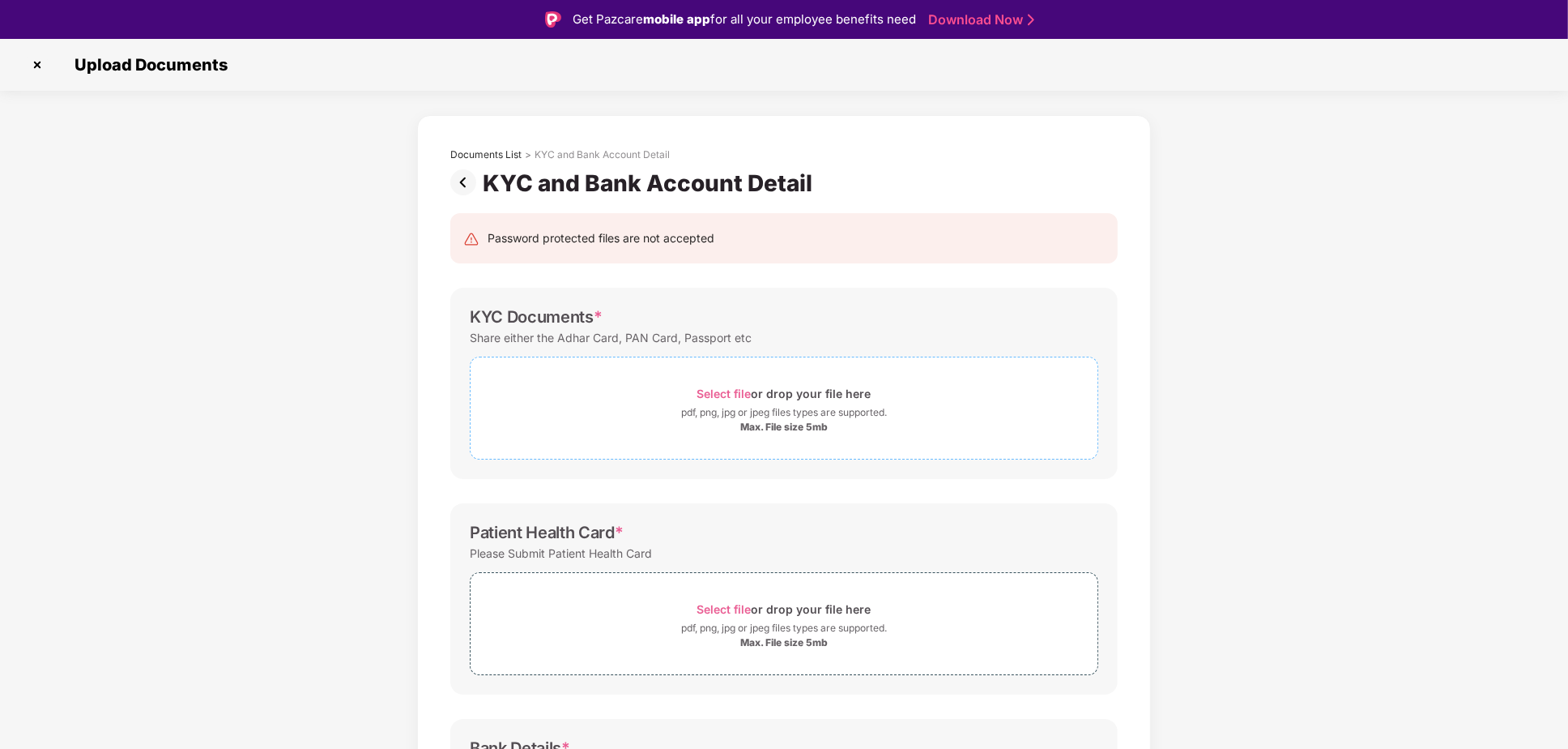
click at [766, 412] on div "pdf, png, jpg or jpeg files types are supported." at bounding box center [784, 412] width 206 height 17
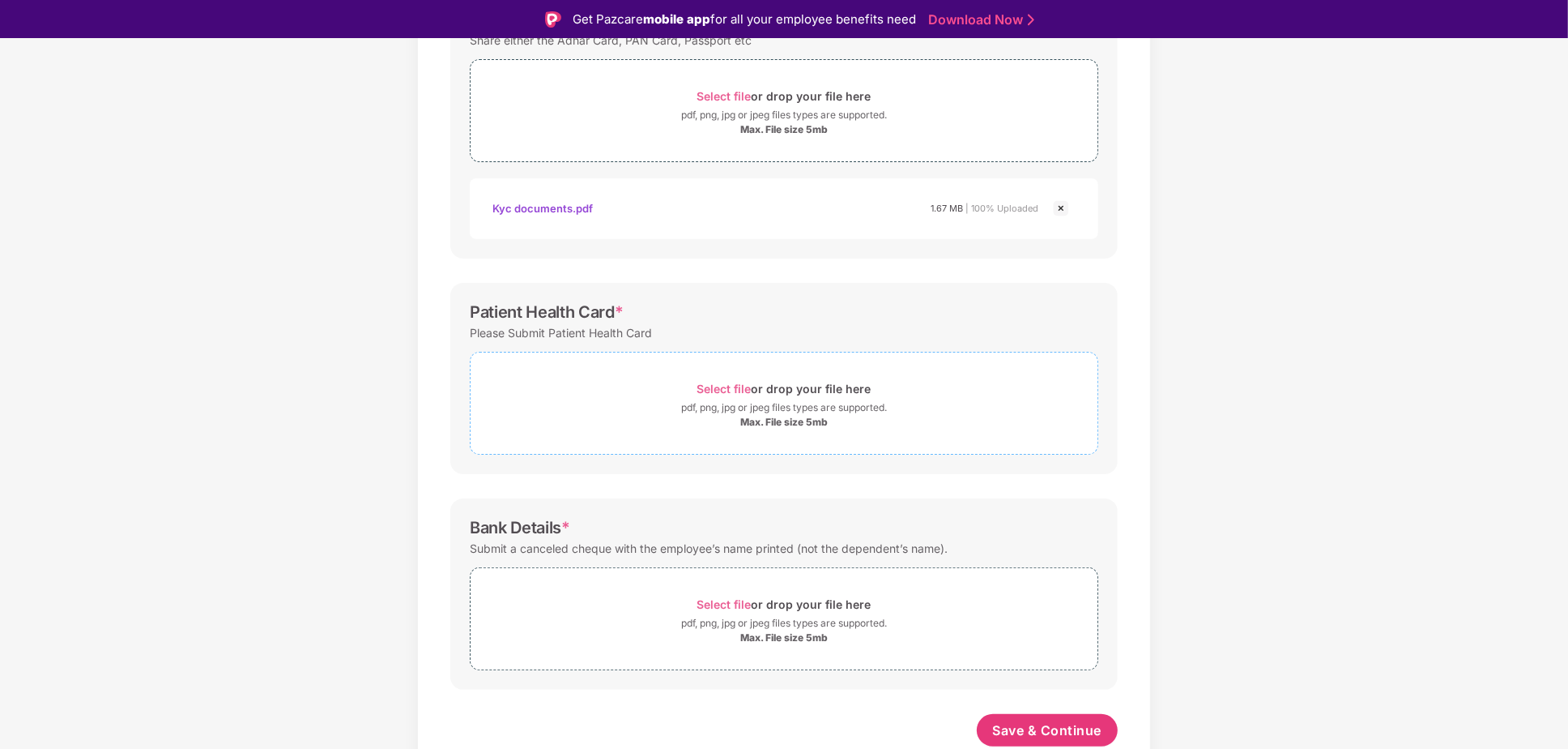
click at [761, 418] on div "Max. File size 5mb" at bounding box center [784, 422] width 87 height 13
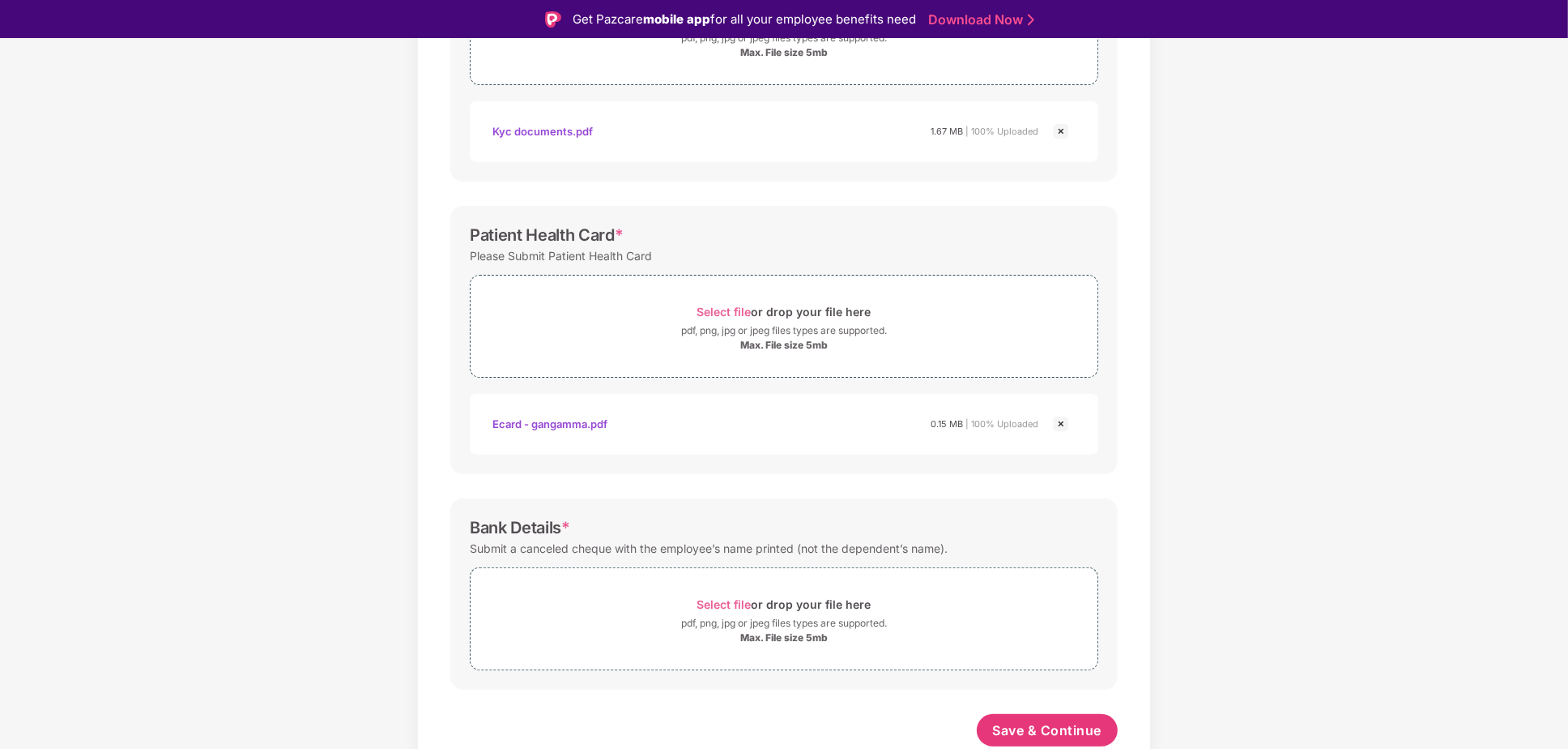
scroll to position [38, 0]
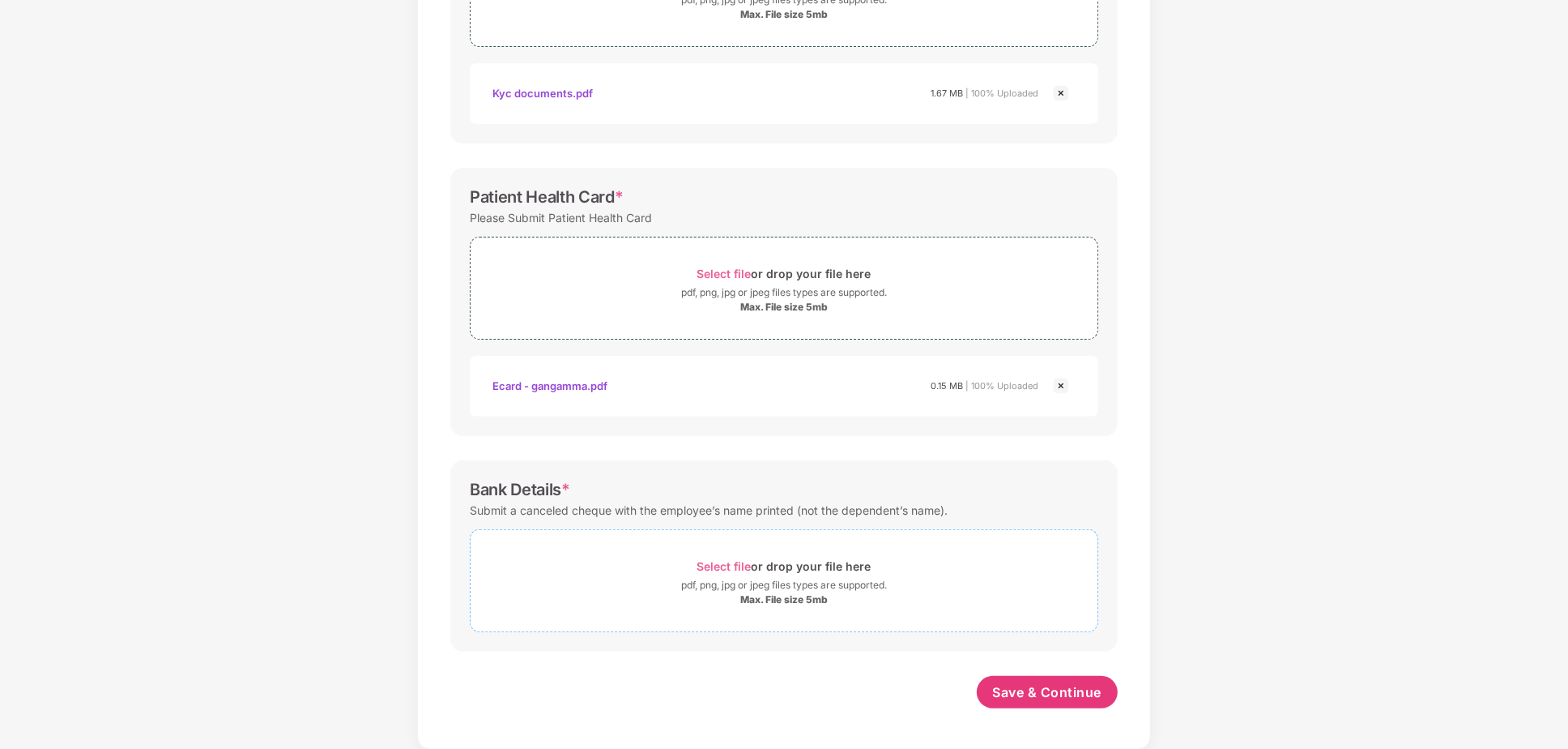
click at [777, 594] on div "Max. File size 5mb" at bounding box center [784, 600] width 87 height 13
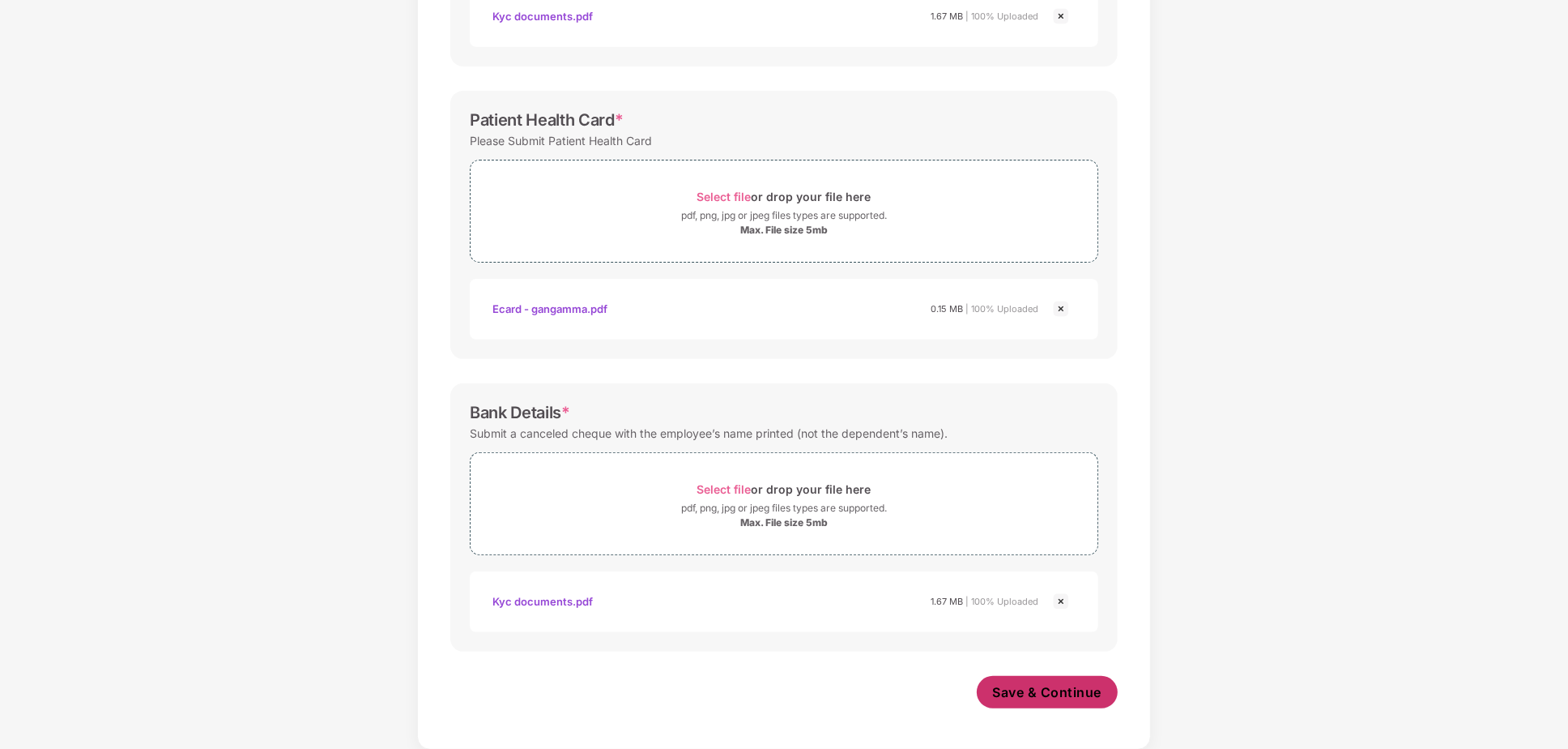
click at [1048, 684] on span "Save & Continue" at bounding box center [1047, 691] width 109 height 17
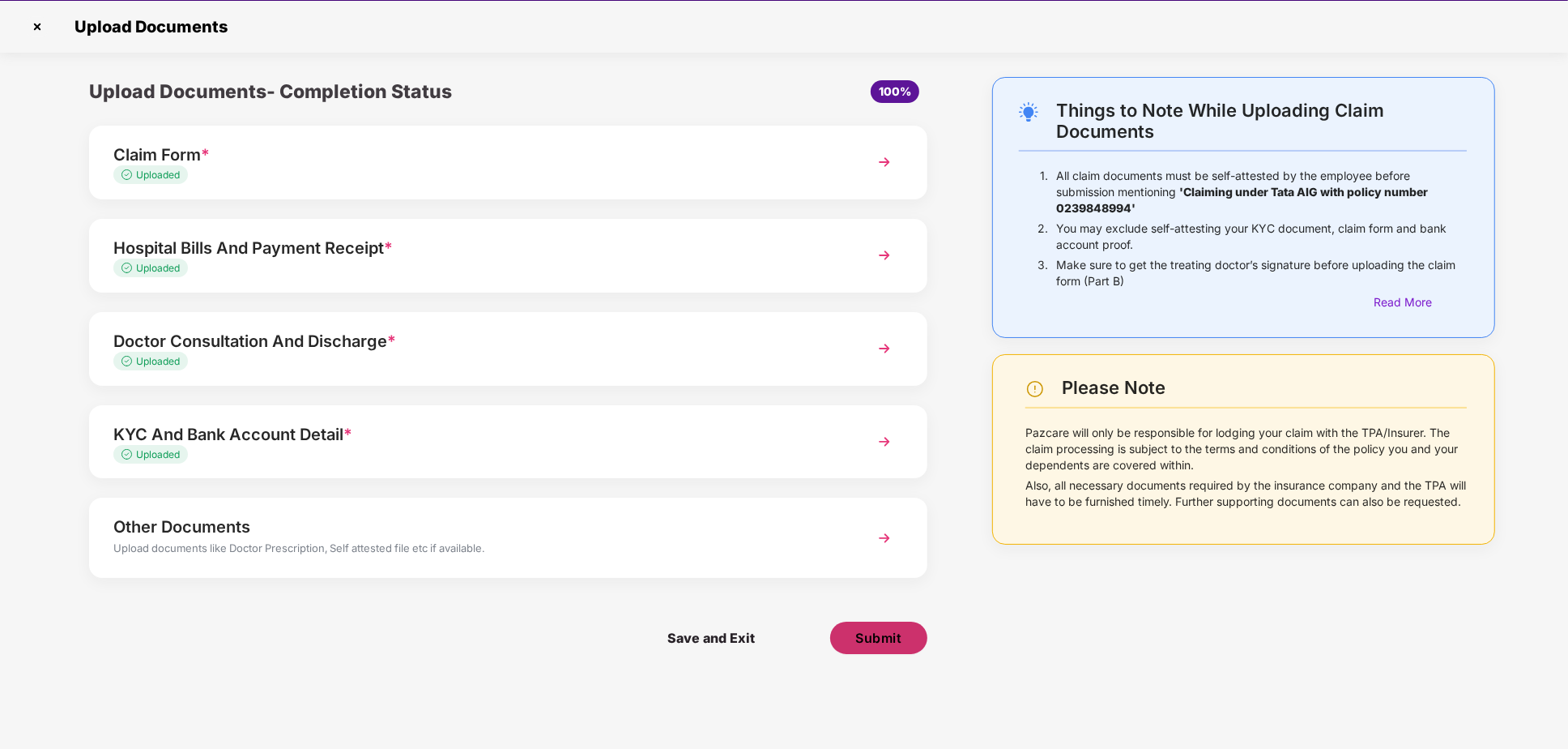
click at [886, 639] on span "Submit" at bounding box center [879, 637] width 46 height 17
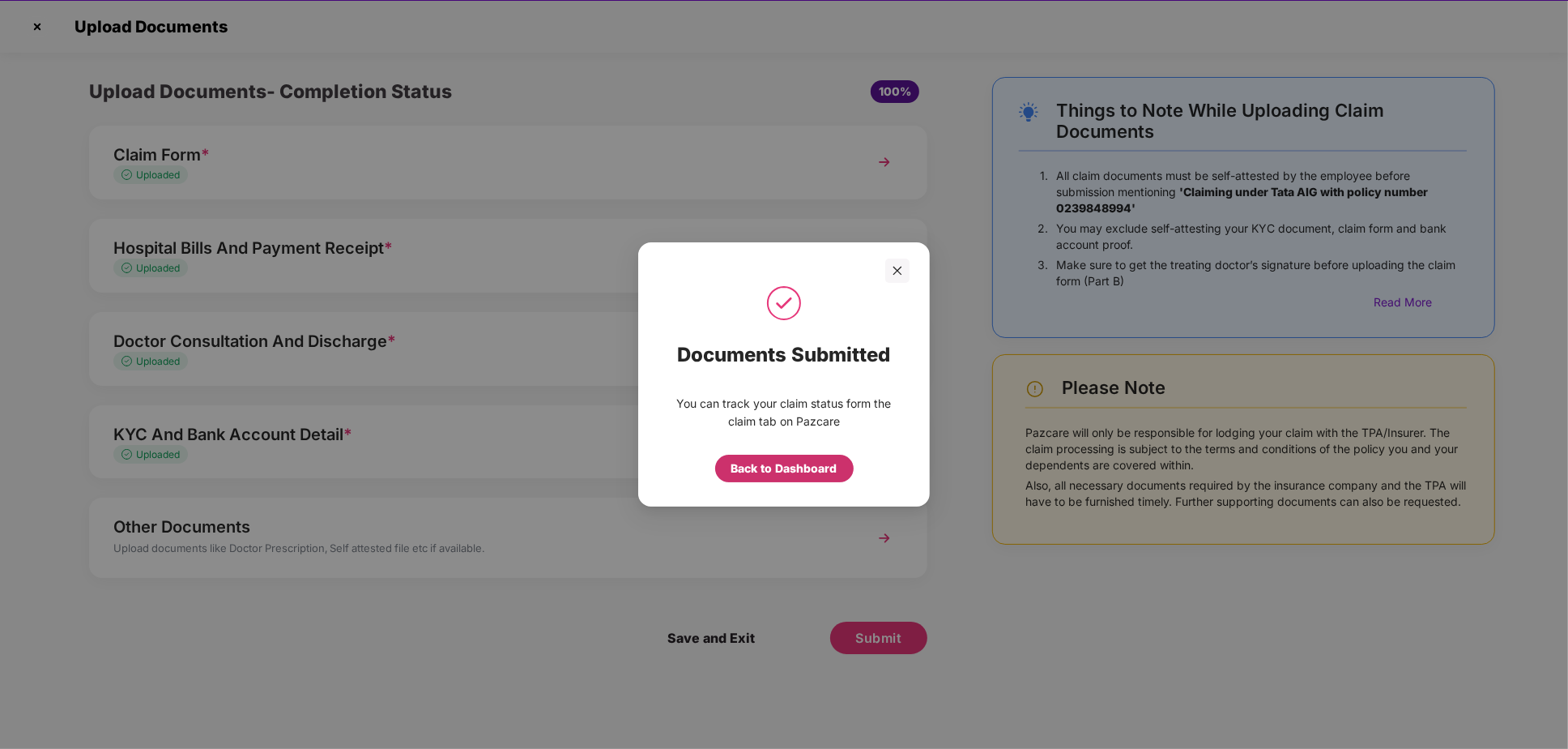
click at [795, 471] on div "Back to Dashboard" at bounding box center [784, 467] width 106 height 17
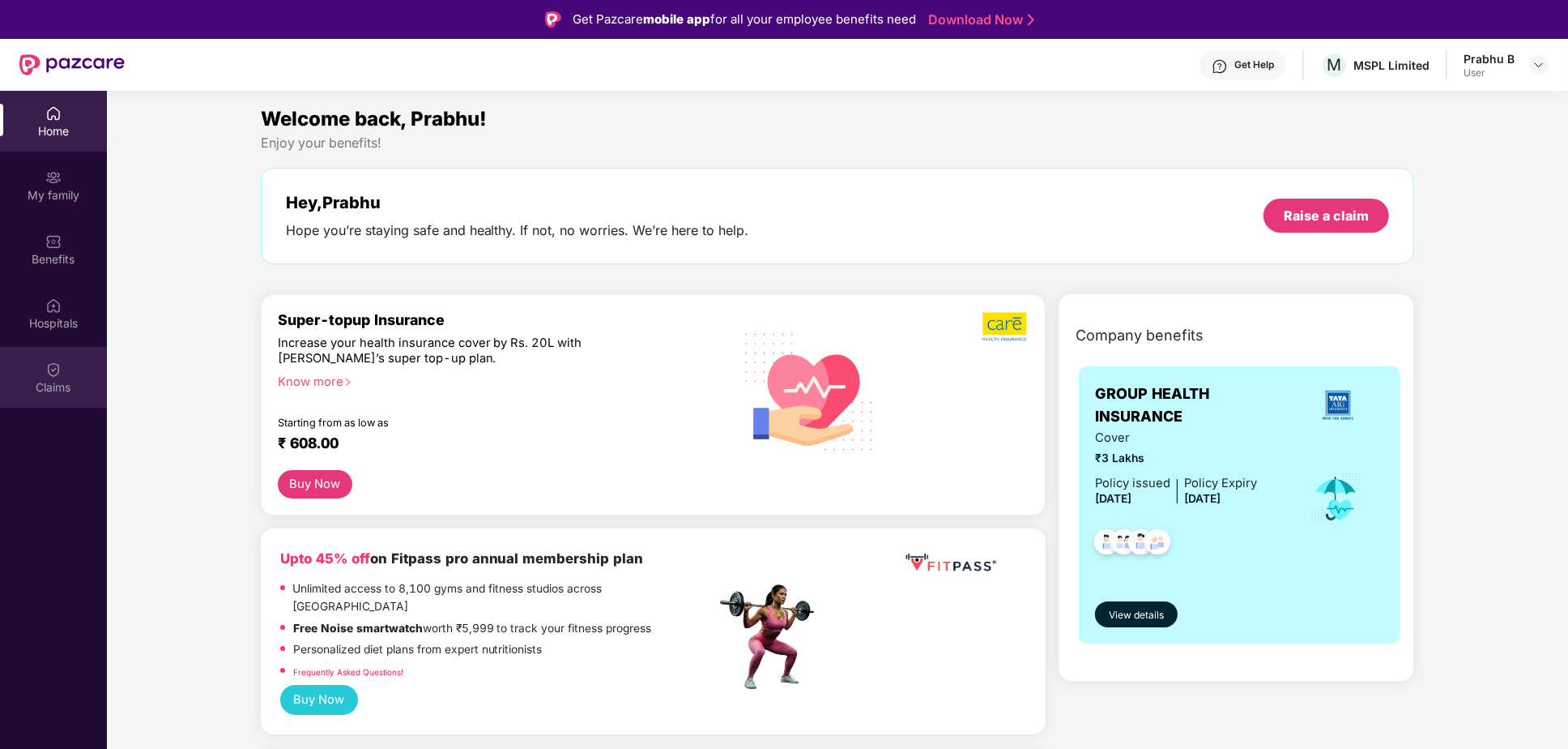
click at [57, 370] on img at bounding box center [53, 370] width 17 height 17
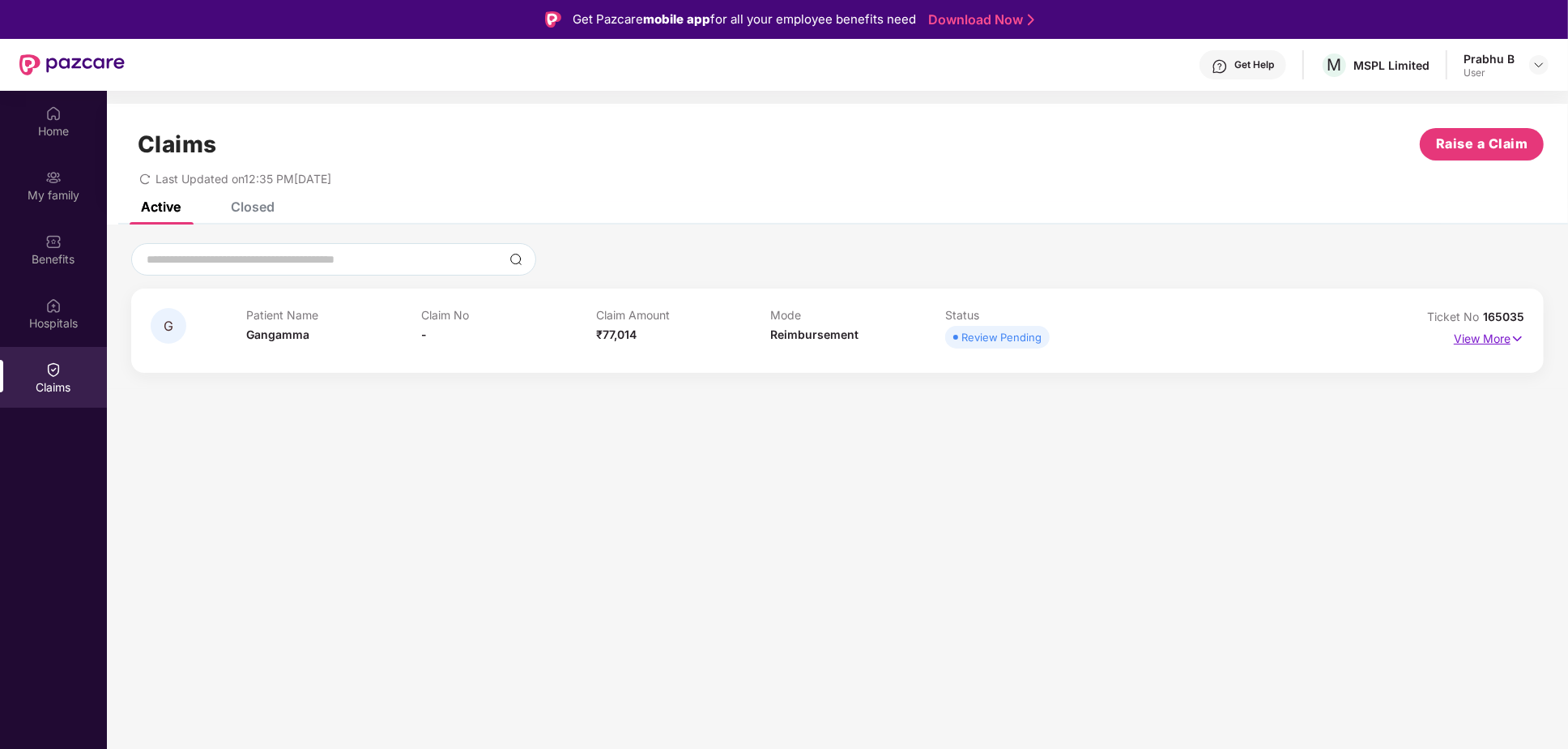
click at [1522, 336] on img at bounding box center [1516, 338] width 14 height 17
